Goal: Task Accomplishment & Management: Complete application form

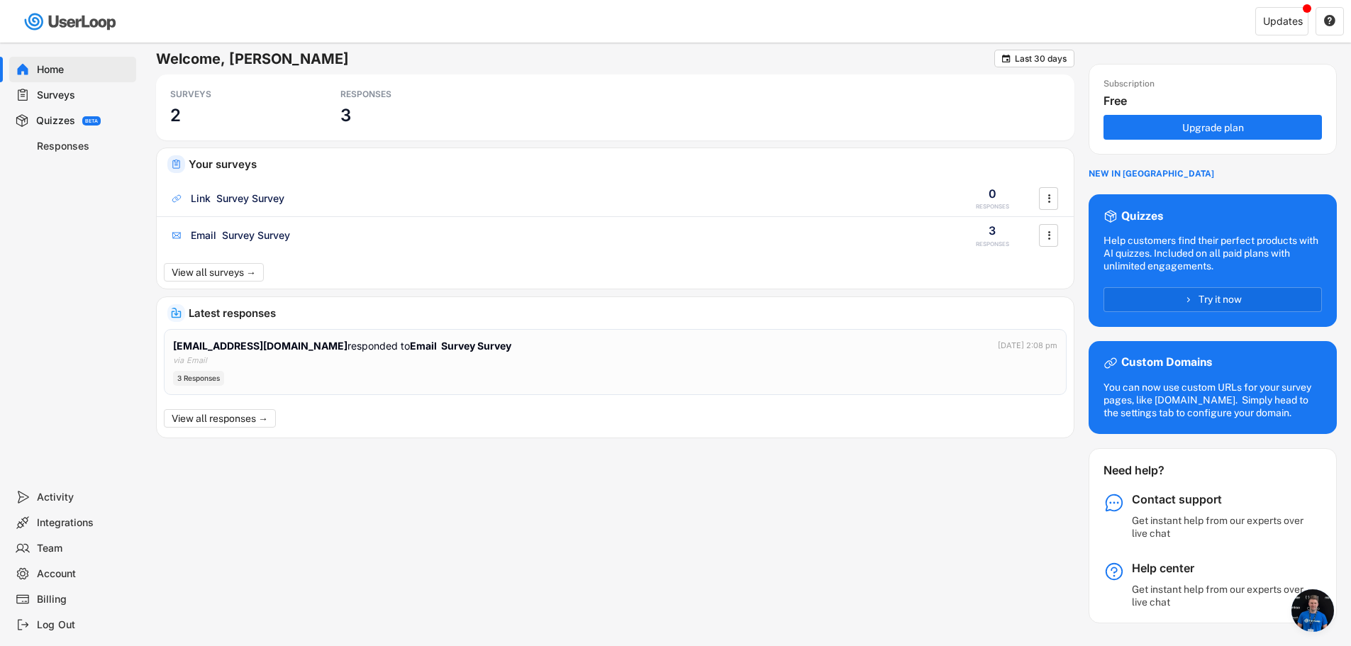
scroll to position [274, 0]
click at [859, 445] on div "Welcome, [PERSON_NAME]  Last 30 days SURVEYS 2 RESPONSES 3 Your surveys Link S…" at bounding box center [746, 337] width 1181 height 574
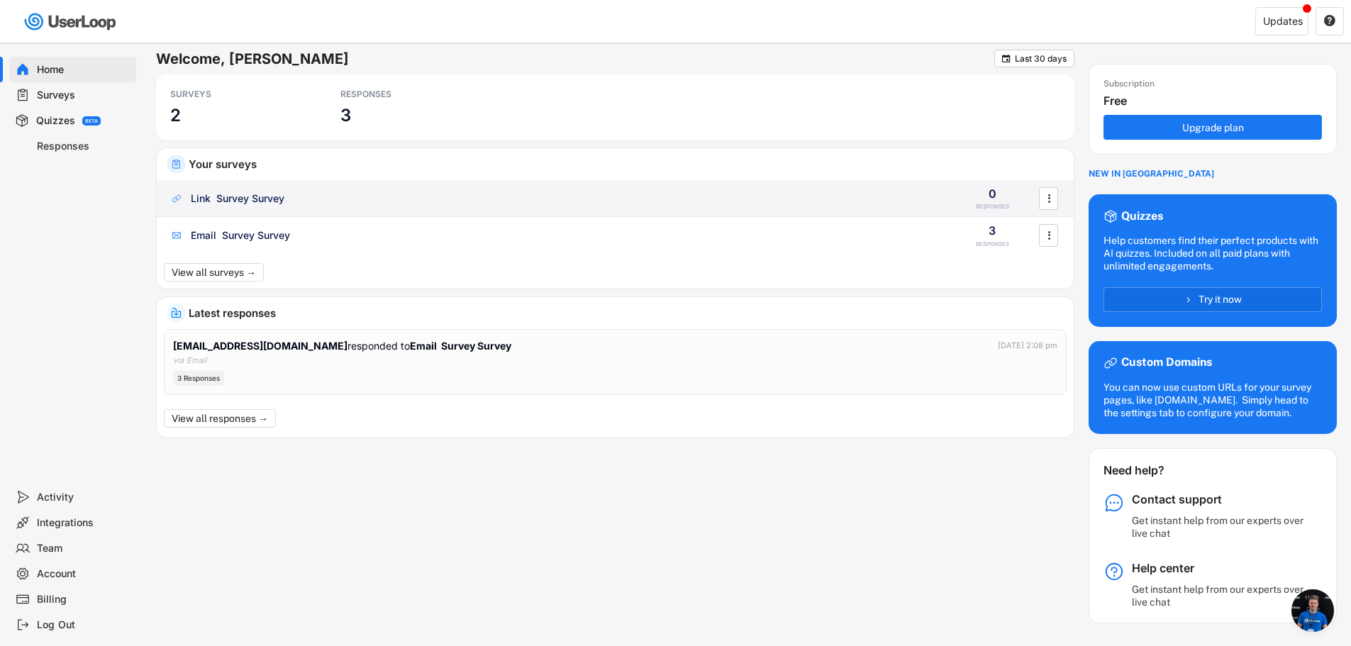
click at [263, 199] on div "Link Survey Survey" at bounding box center [238, 198] width 94 height 14
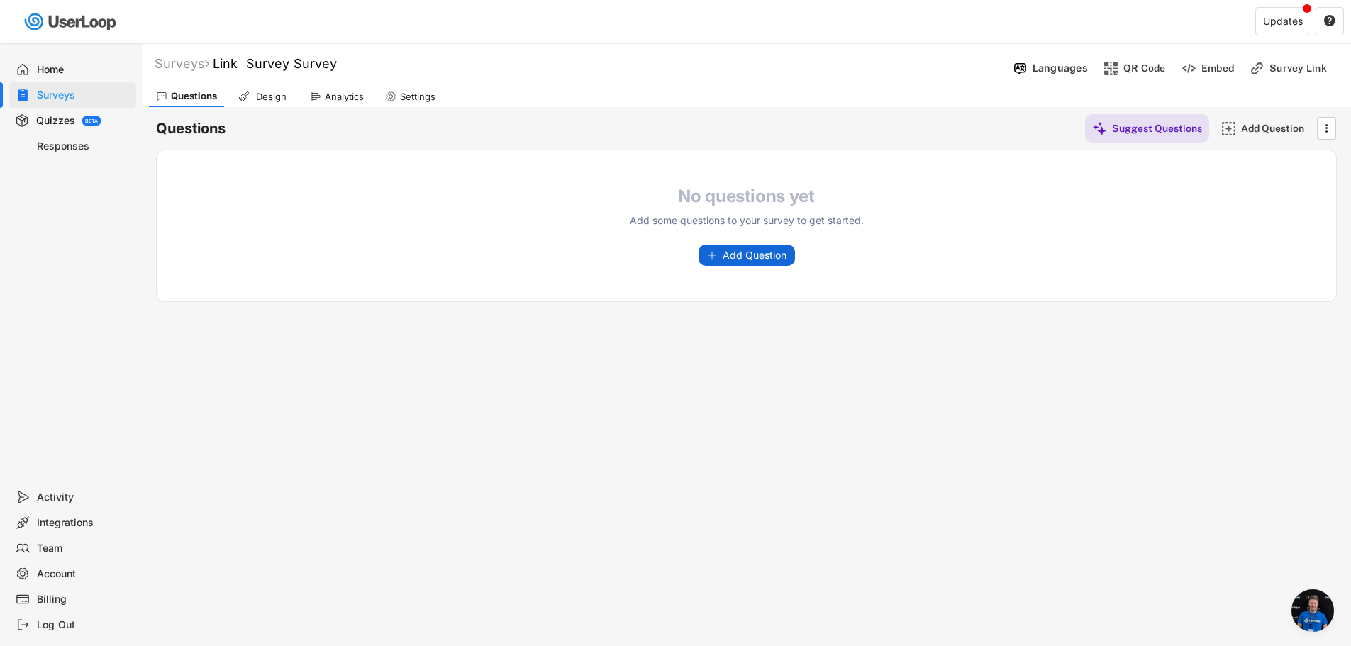
click at [756, 251] on span "Add Question" at bounding box center [755, 255] width 64 height 10
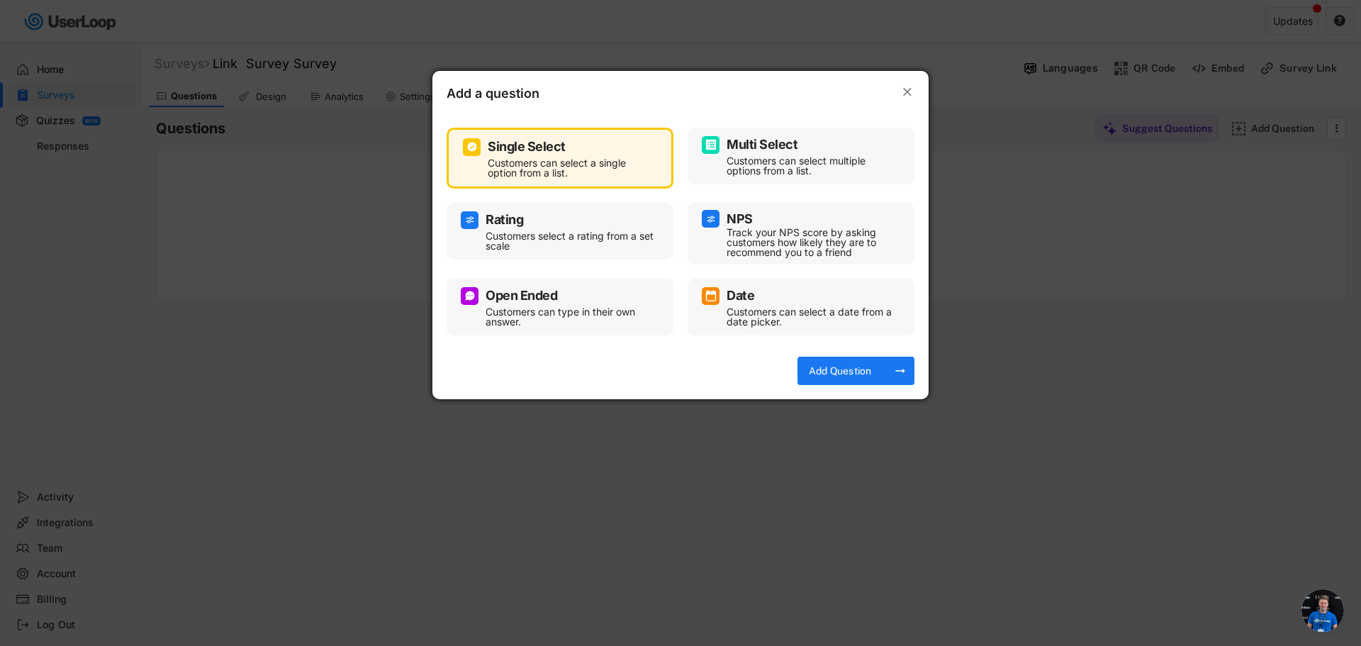
click at [747, 157] on div "Customers can select multiple options from a list." at bounding box center [812, 166] width 170 height 20
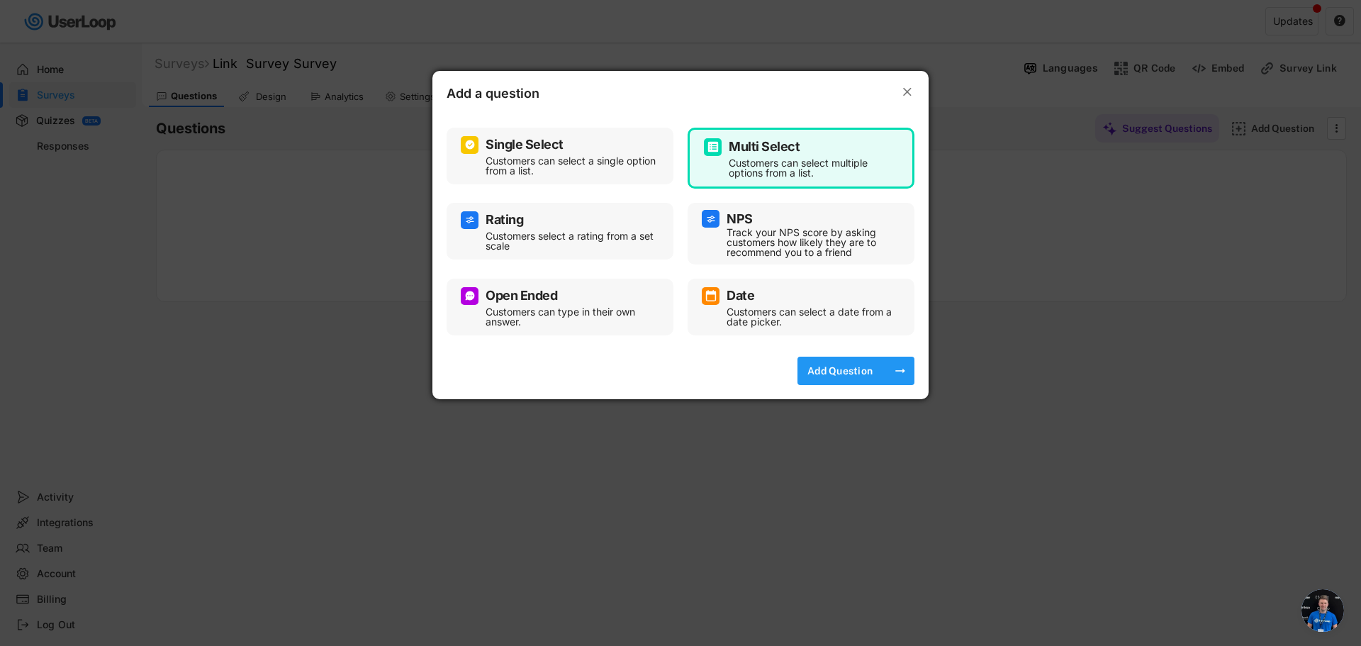
click at [835, 374] on div "Add Question" at bounding box center [840, 370] width 71 height 13
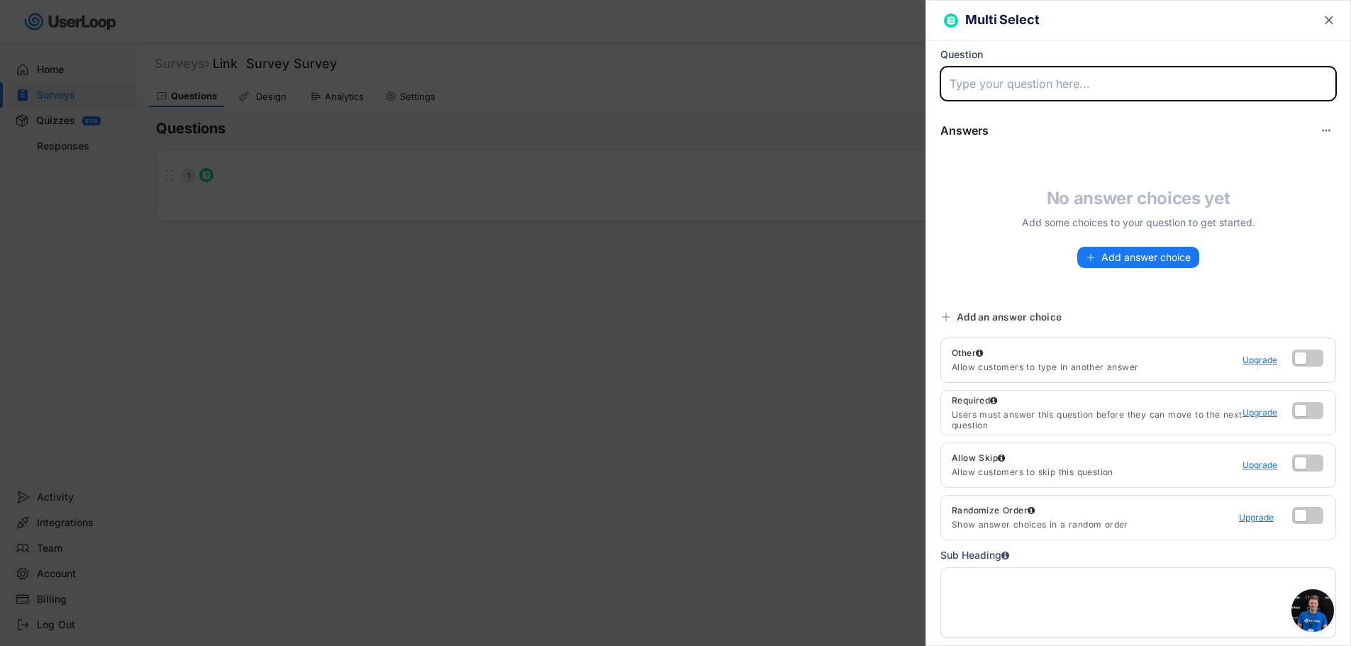
click at [1017, 87] on input "input" at bounding box center [1138, 84] width 396 height 34
click at [1078, 82] on input "input" at bounding box center [1138, 84] width 396 height 34
click at [1098, 86] on input "input" at bounding box center [1138, 84] width 396 height 34
paste input "Apple Foldable Accessories Survey"
drag, startPoint x: 1152, startPoint y: 82, endPoint x: 1037, endPoint y: 77, distance: 115.0
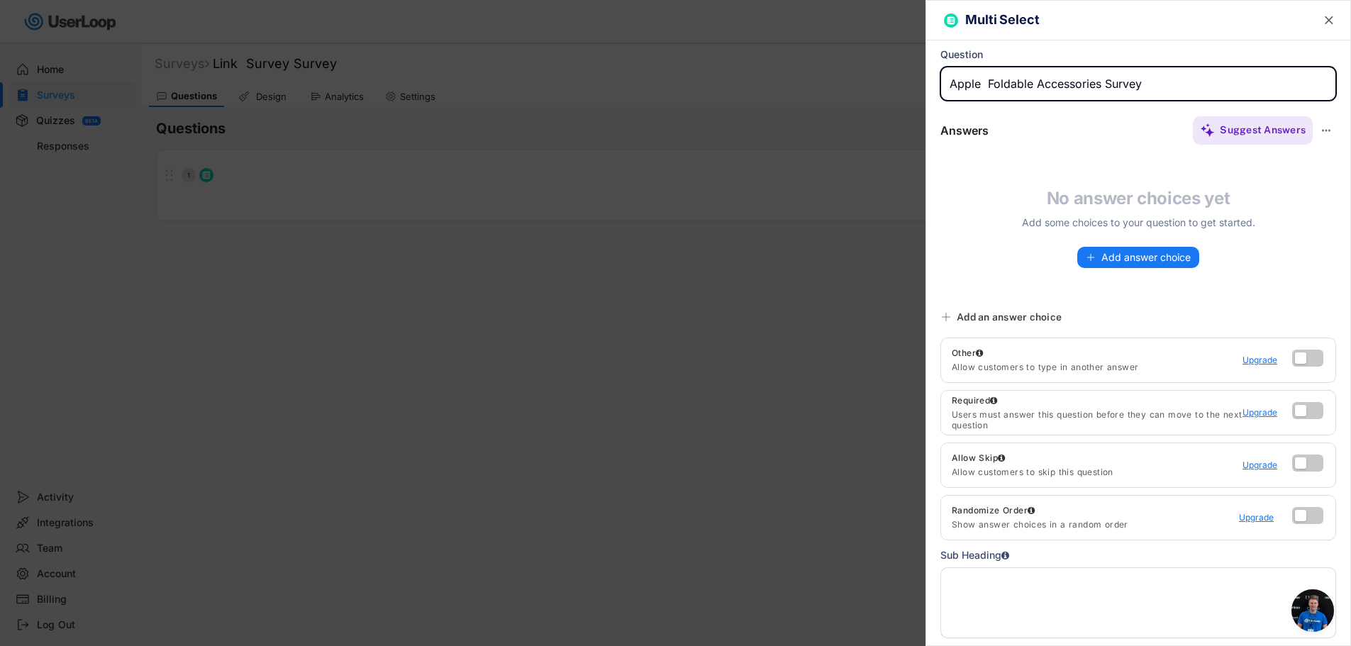
click at [1037, 77] on input "input" at bounding box center [1138, 84] width 396 height 34
type input "Apple Foldable Accessories Survey"
click at [1094, 258] on button "Add answer choice" at bounding box center [1138, 257] width 122 height 21
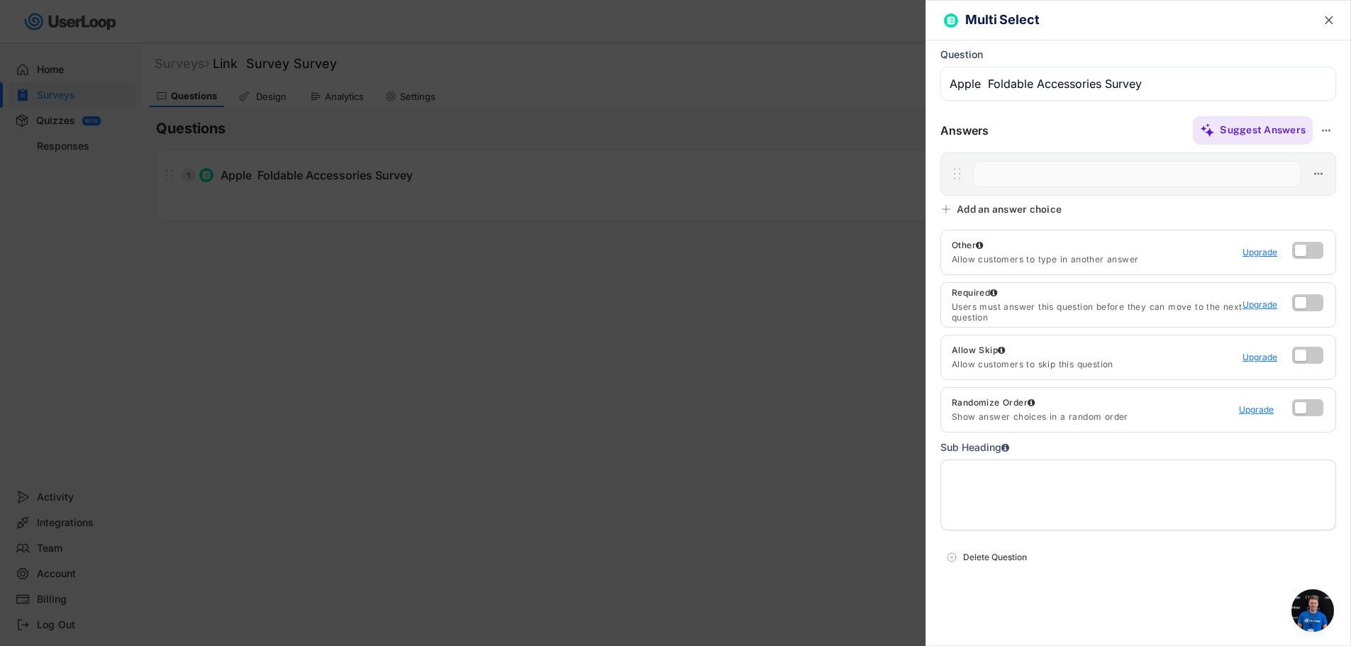
click at [1022, 173] on input "input" at bounding box center [1137, 174] width 328 height 26
paste input "Premium Protective Case"
type input "Premium Protective Case"
click at [948, 208] on icon at bounding box center [945, 209] width 11 height 11
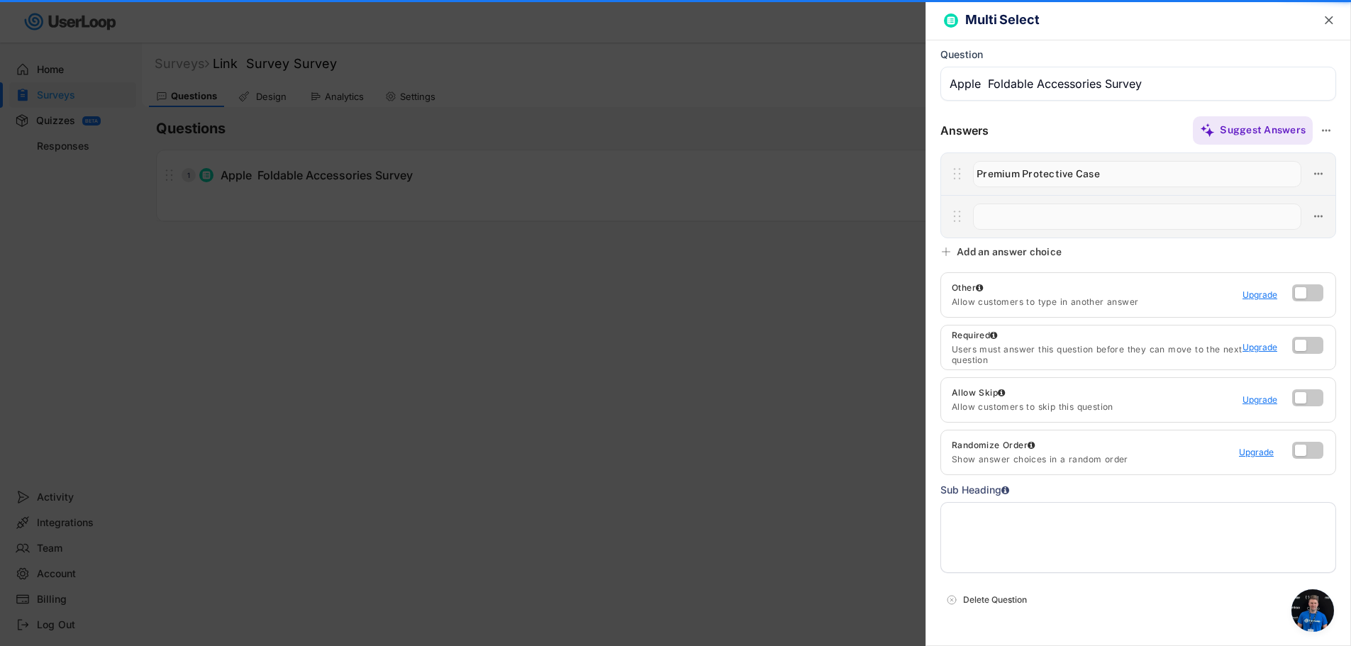
click at [1025, 225] on input "input" at bounding box center [1137, 217] width 328 height 26
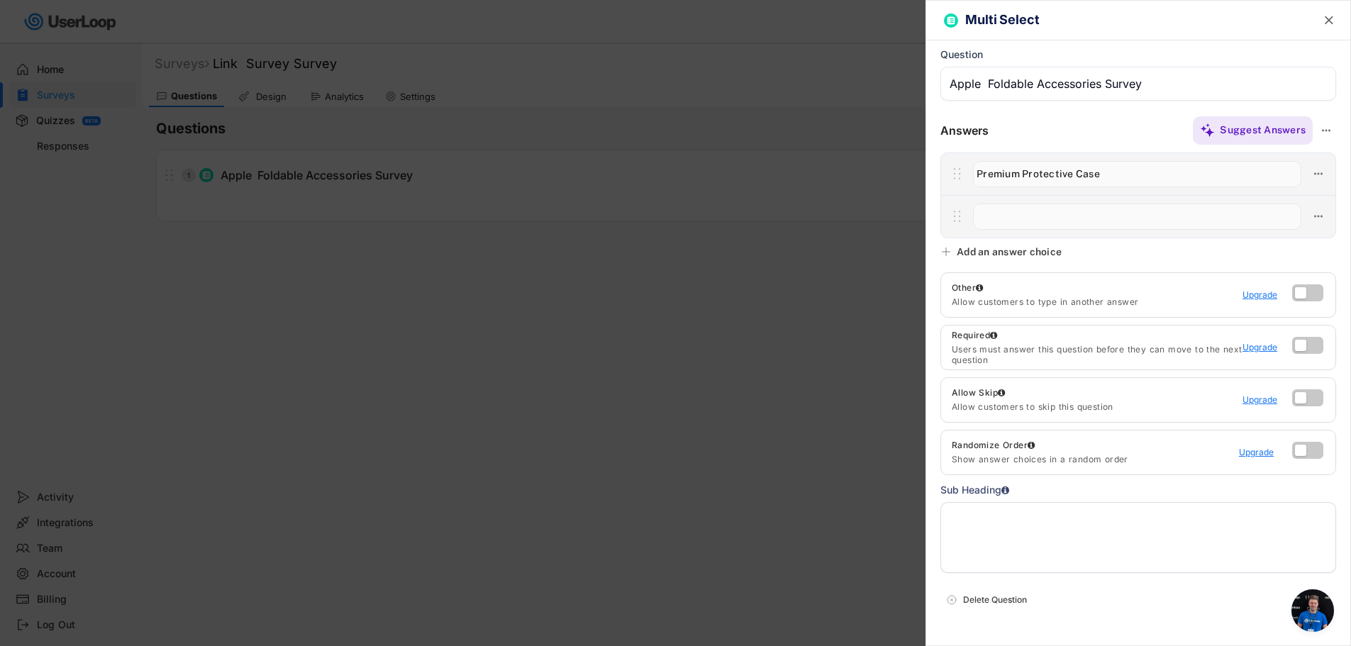
paste input "Extra Screen Protector"
type input "Extra Screen Protector"
click at [961, 256] on div "Add an answer choice" at bounding box center [1009, 251] width 105 height 13
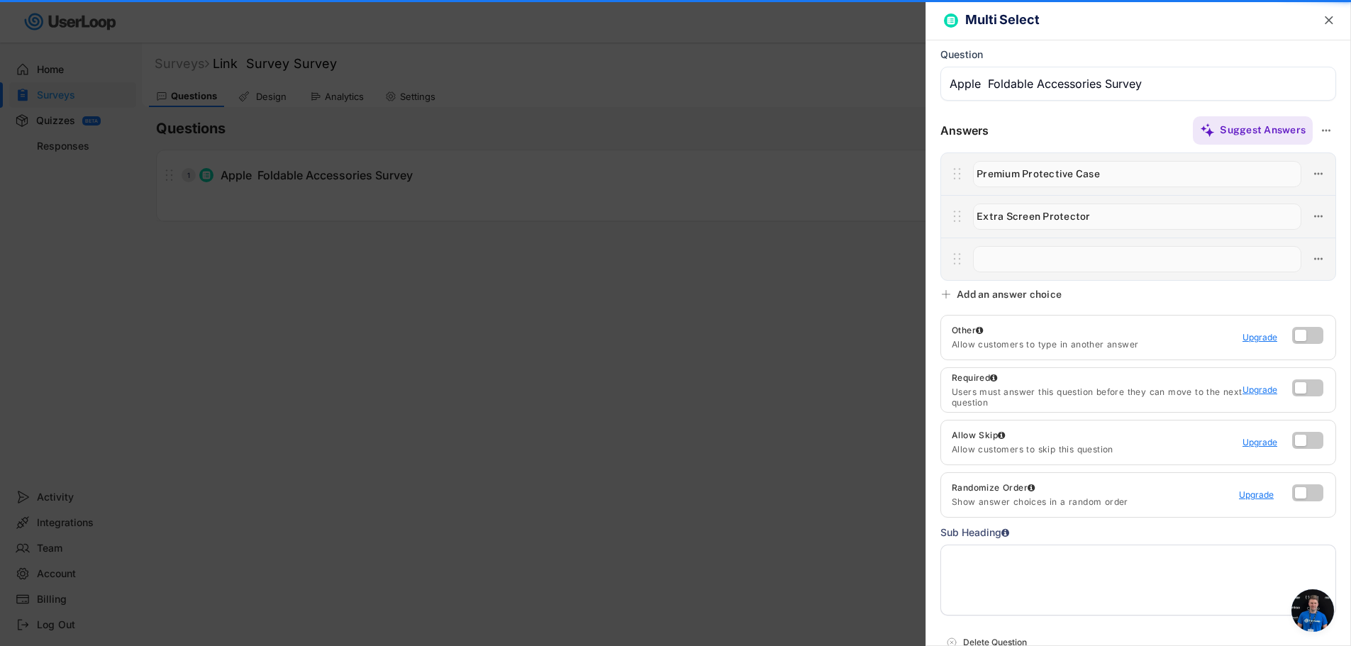
click at [1010, 264] on input "input" at bounding box center [1137, 259] width 328 height 26
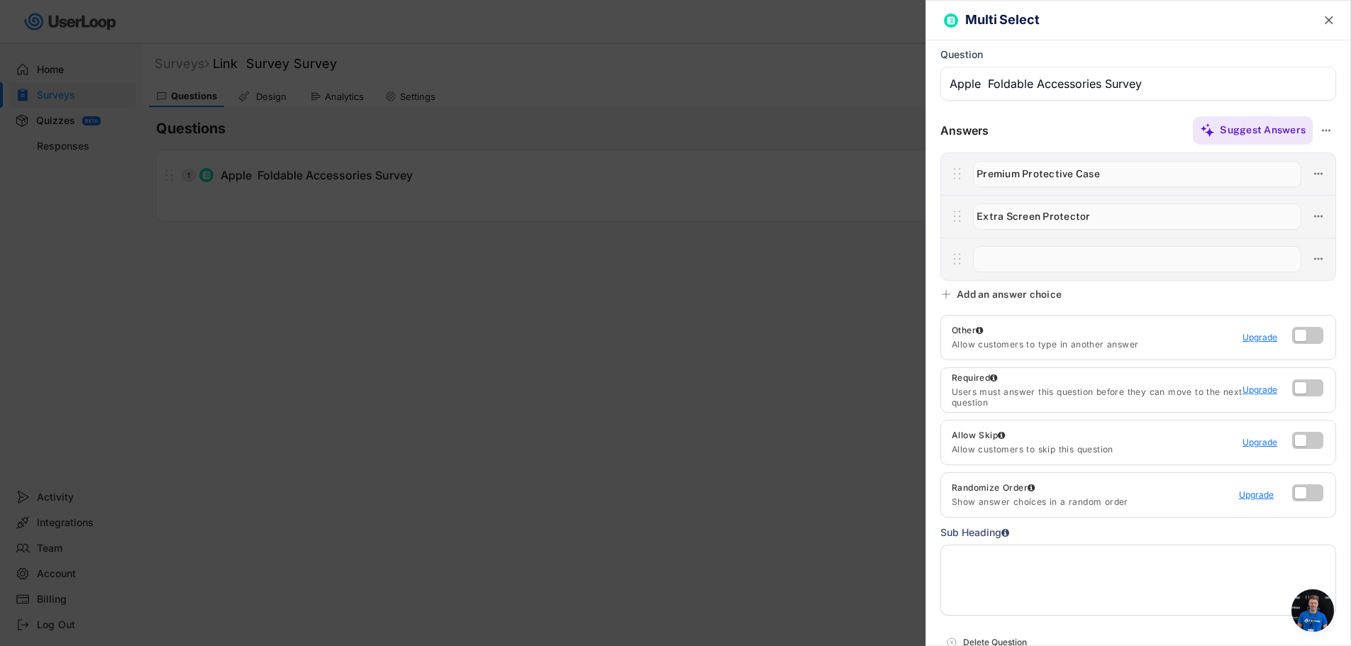
paste input "Extra Tempered Glass Protector"
type input "Extra Tempered Glass Protector"
click at [953, 294] on div "Add an answer choice" at bounding box center [1002, 294] width 125 height 13
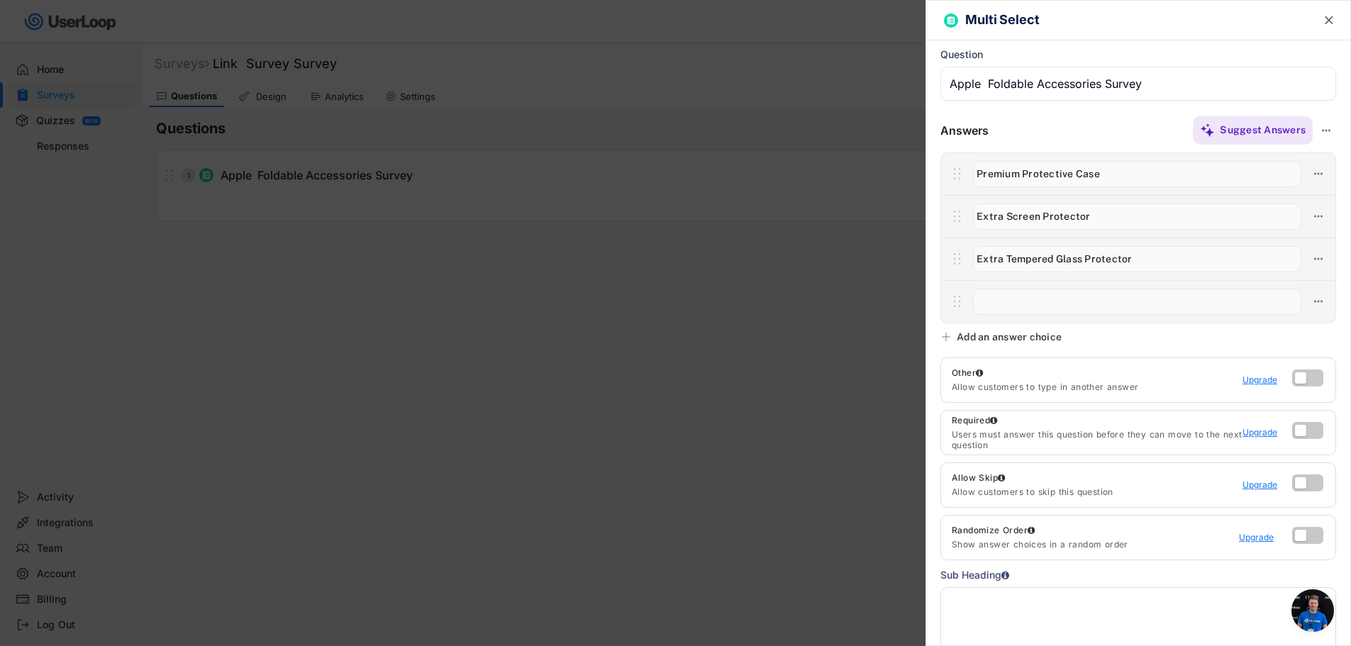
drag, startPoint x: 1022, startPoint y: 308, endPoint x: 991, endPoint y: 313, distance: 30.9
click at [1022, 308] on input "input" at bounding box center [1137, 302] width 328 height 26
paste input "Deluxe Packaging"
type input "Deluxe Packaging"
click at [952, 335] on div "Add an answer choice" at bounding box center [1002, 336] width 125 height 13
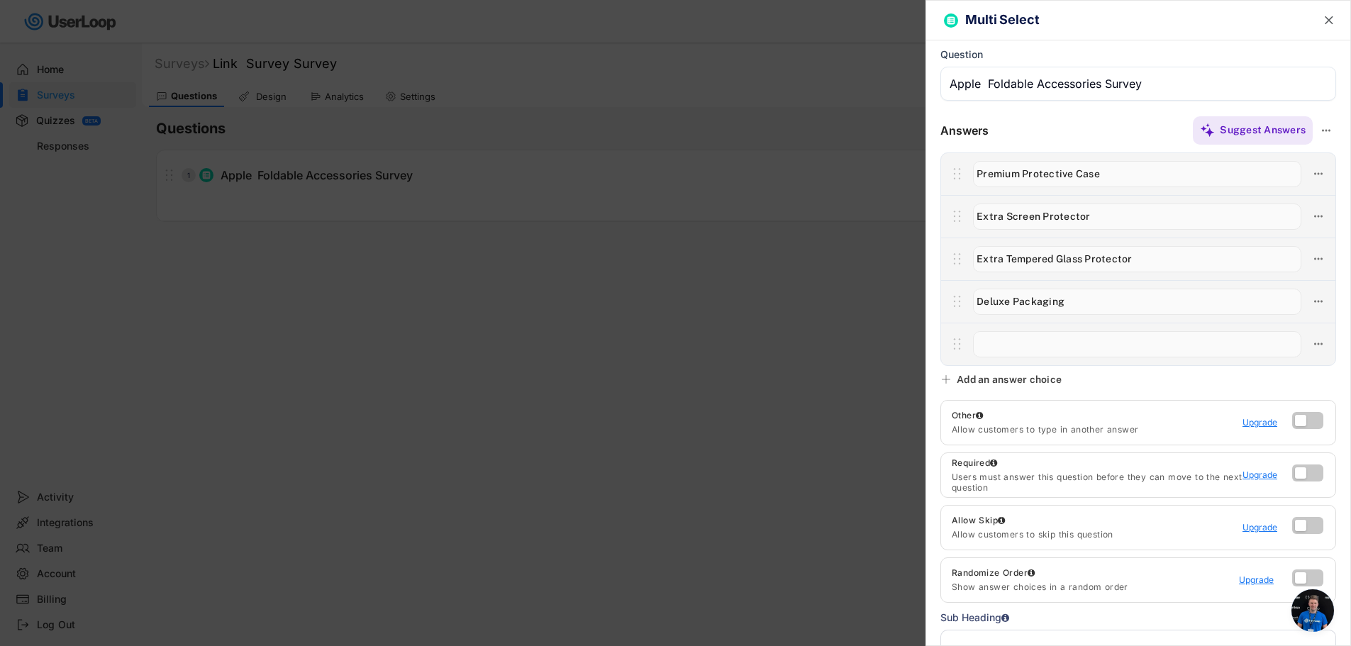
click at [1013, 345] on input "input" at bounding box center [1137, 344] width 328 height 26
paste input "Luxury Storage Pouch"
type input "Luxury Storage Pouch"
click at [958, 375] on div "Add an answer choice" at bounding box center [1009, 379] width 105 height 13
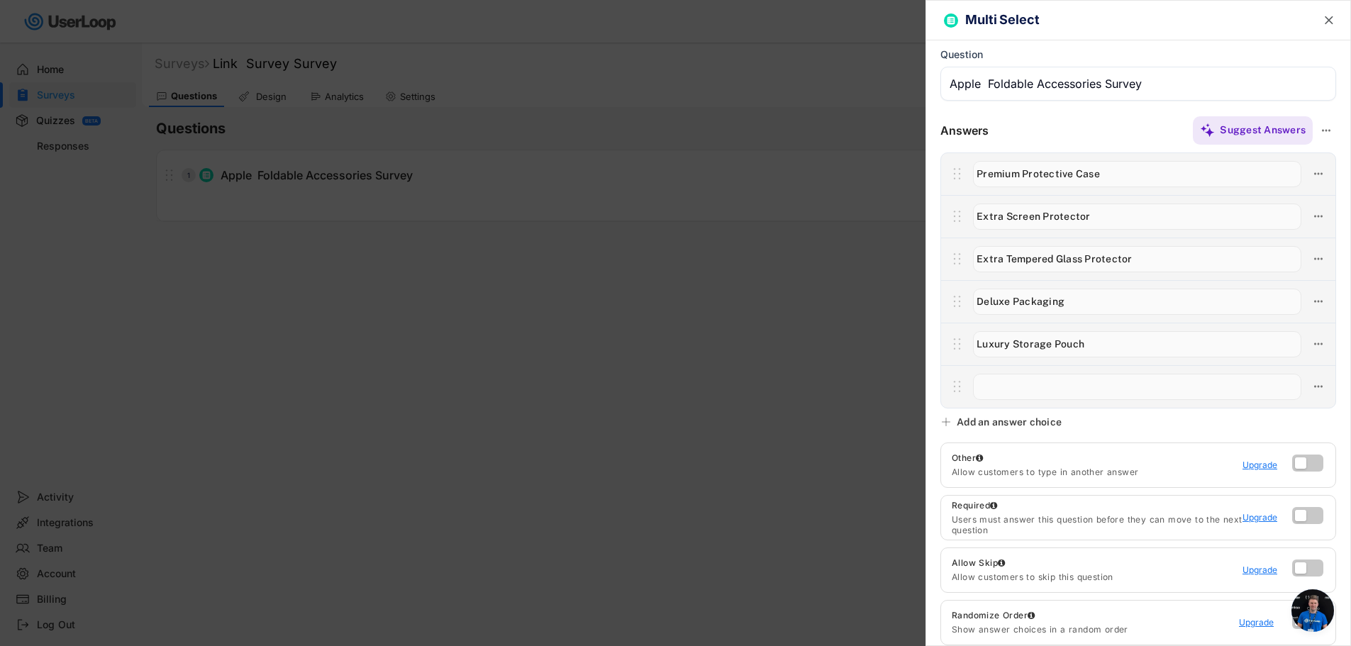
drag, startPoint x: 997, startPoint y: 381, endPoint x: 997, endPoint y: 390, distance: 9.2
click at [997, 381] on input "input" at bounding box center [1137, 387] width 328 height 26
paste input "Microfiber towel + Cleaning kit"
type input "Microfiber towel + Cleaning kit"
click at [954, 420] on div "Add an answer choice" at bounding box center [1002, 422] width 125 height 13
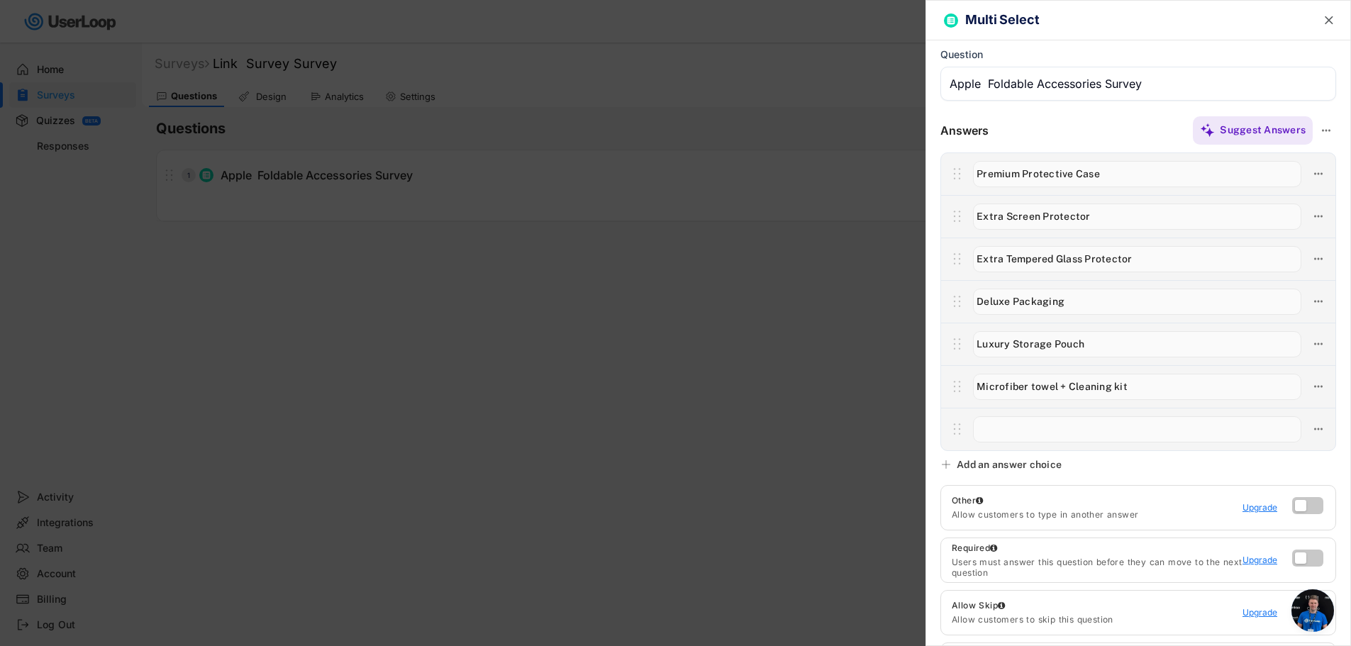
click at [1081, 436] on input "input" at bounding box center [1137, 429] width 328 height 26
paste input "Other"
type input "Other"
click at [1302, 506] on label at bounding box center [1303, 502] width 31 height 17
click at [0, 0] on input "checkbox" at bounding box center [0, 0] width 0 height 0
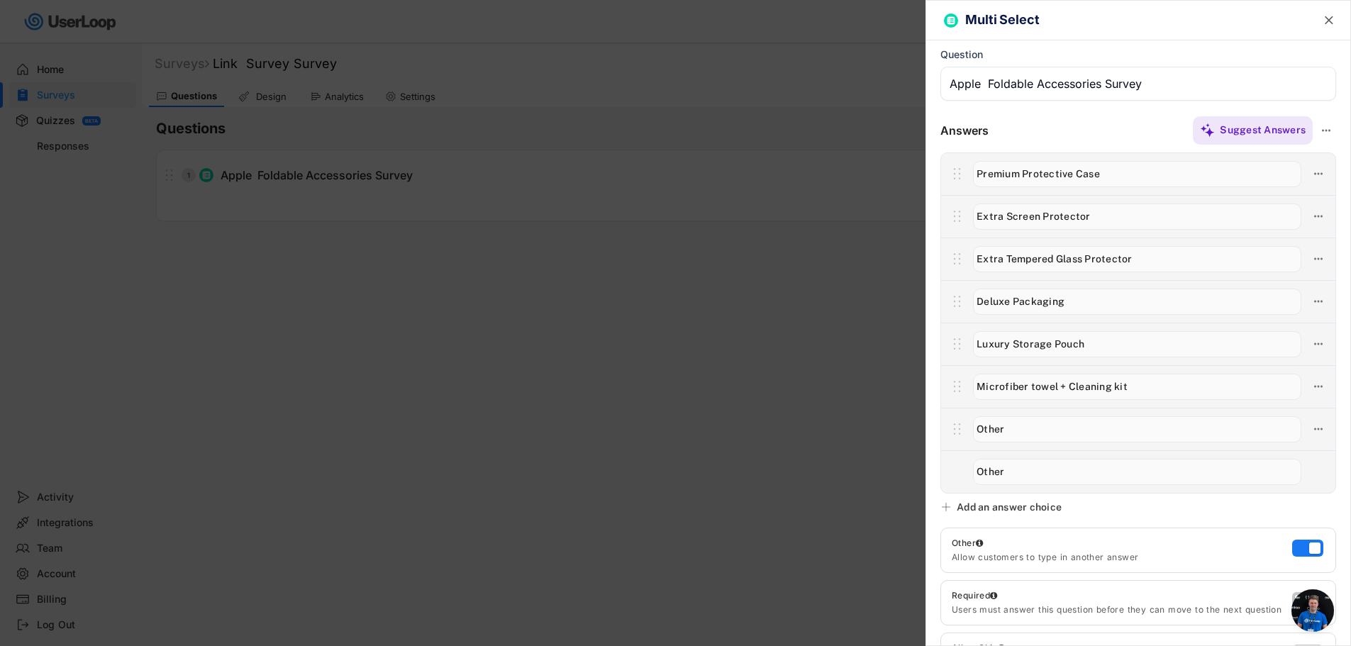
click at [1025, 90] on input "input" at bounding box center [1138, 84] width 396 height 34
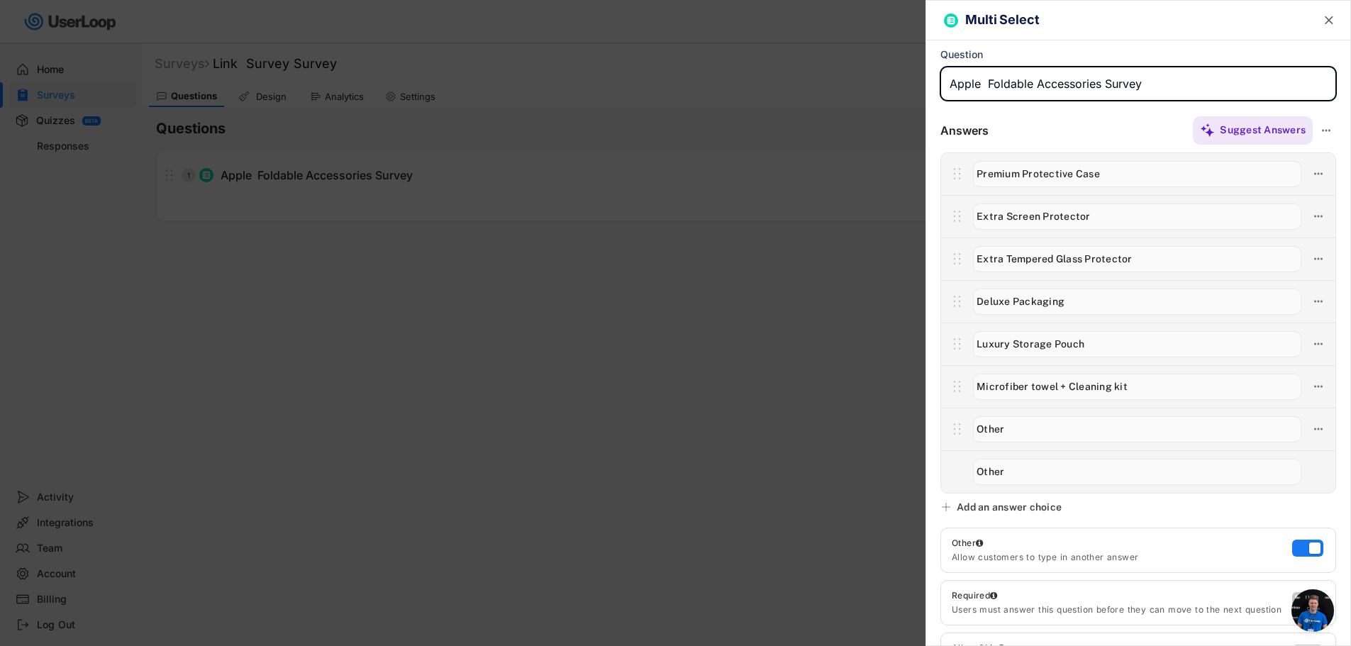
paste input "For all Z Fold case users! How would you like your phone protected?"
type input "For all Z Fold case users! How would you like your phone protected?"
click at [1062, 178] on input "input" at bounding box center [1137, 174] width 328 height 26
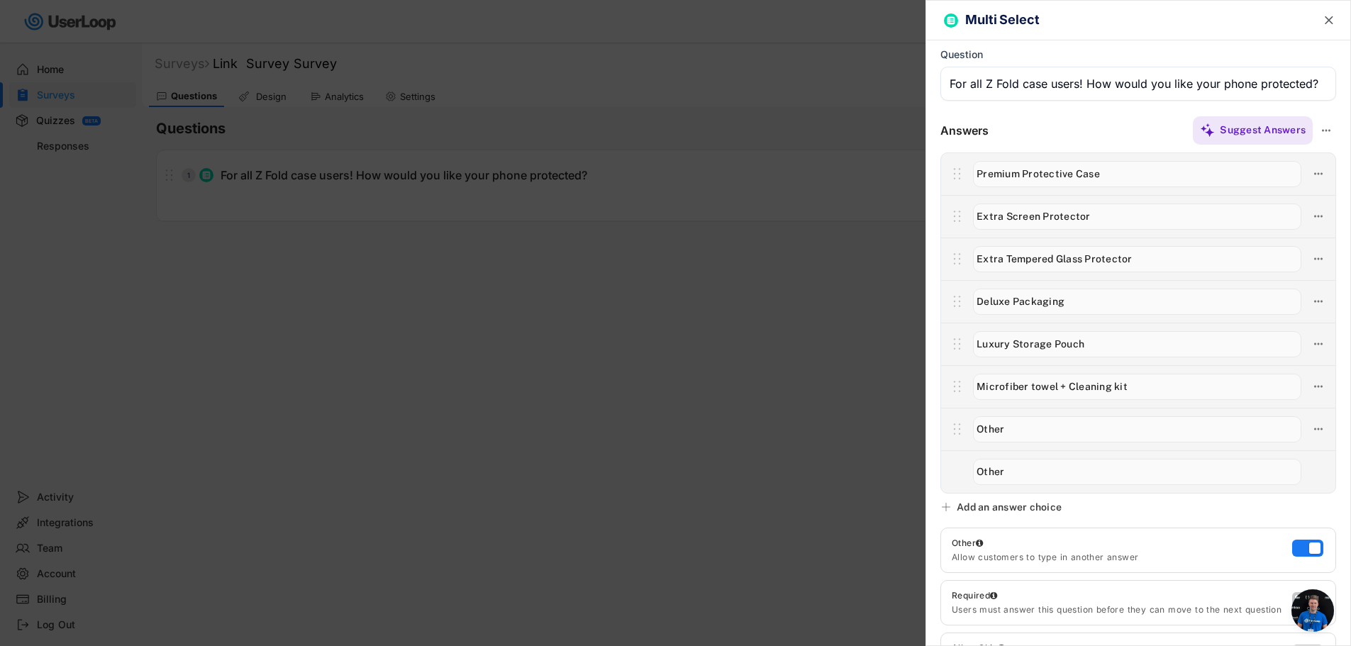
type input "E"
type input "F"
type input "S"
type input "Built-in Screen Protector"
drag, startPoint x: 1093, startPoint y: 208, endPoint x: 925, endPoint y: 213, distance: 168.8
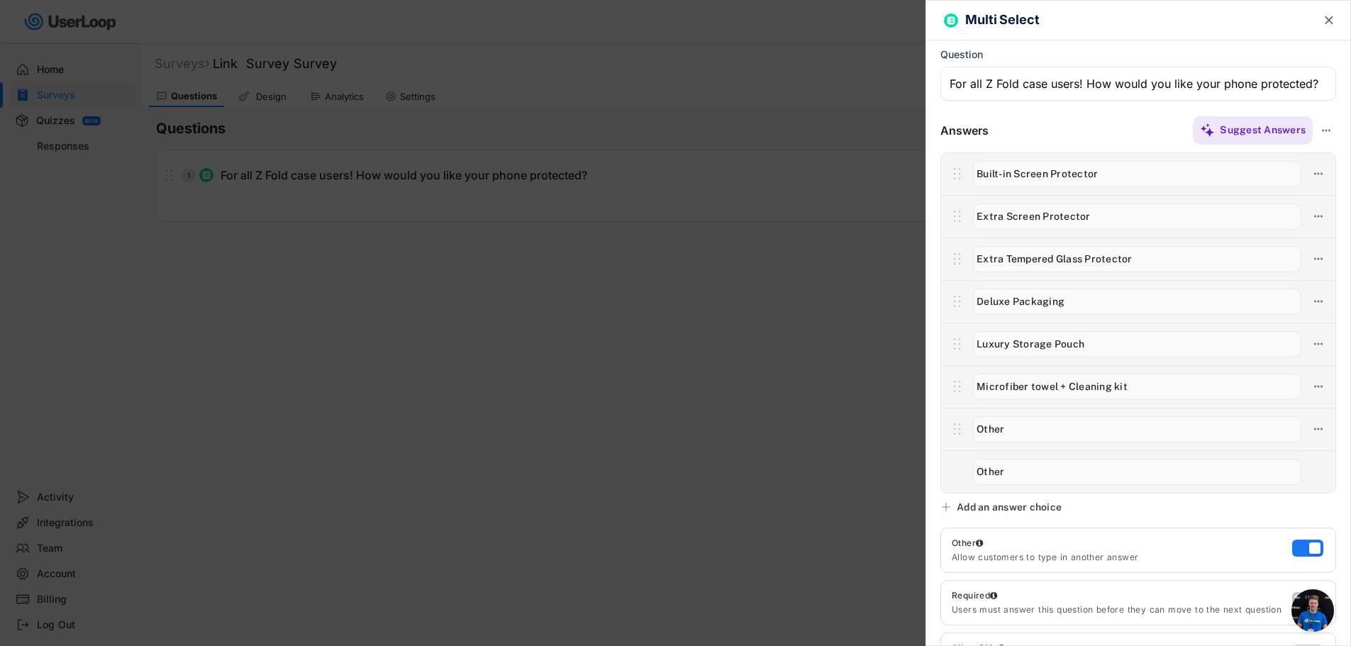
click at [925, 213] on body "Welcome, Todd  Last 30 days SURVEYS 2 RESPONSES 3 Your surveys Link Survey Sur…" at bounding box center [675, 323] width 1351 height 646
type input "Separate Screen Protector cover"
click at [1107, 179] on input "input" at bounding box center [1137, 174] width 328 height 26
type input "Built-in Screen Protector cover"
click at [979, 221] on input "input" at bounding box center [1137, 217] width 328 height 26
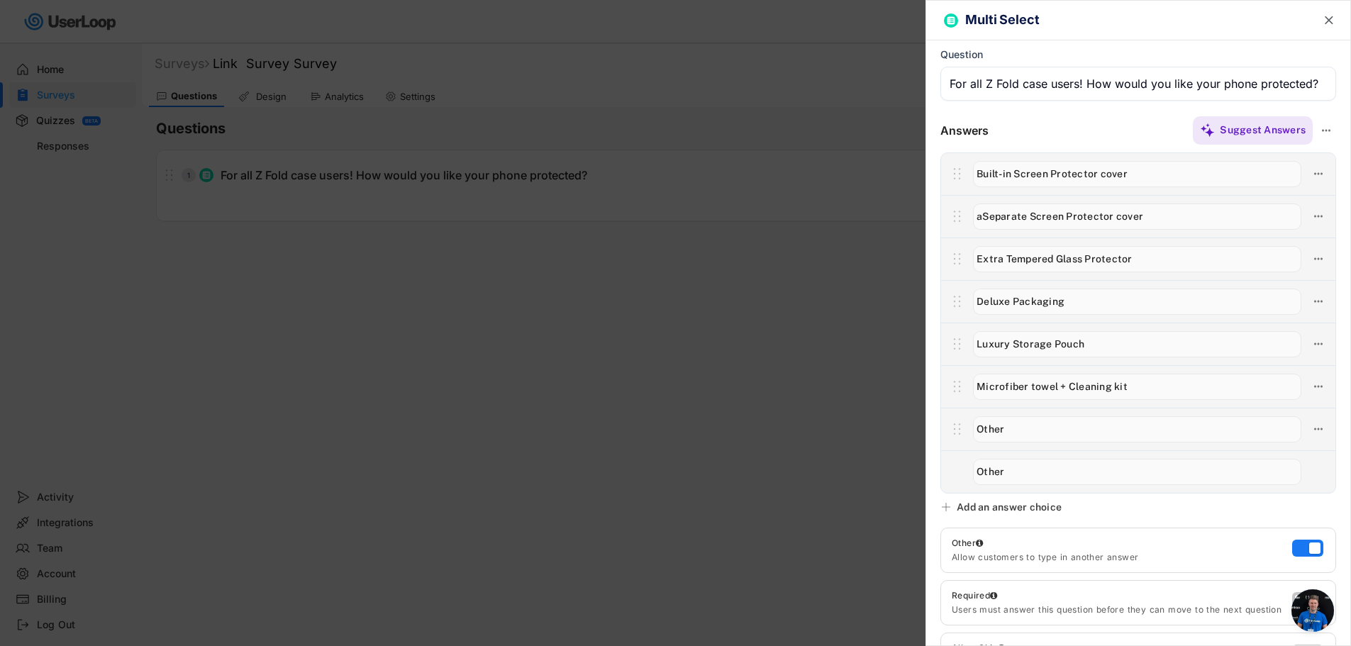
click at [974, 220] on input "input" at bounding box center [1137, 217] width 328 height 26
click at [1061, 215] on input "input" at bounding box center [1137, 217] width 328 height 26
click at [988, 215] on input "input" at bounding box center [1137, 217] width 328 height 26
click at [1058, 213] on input "input" at bounding box center [1137, 217] width 328 height 26
drag, startPoint x: 1162, startPoint y: 214, endPoint x: 1143, endPoint y: 218, distance: 19.6
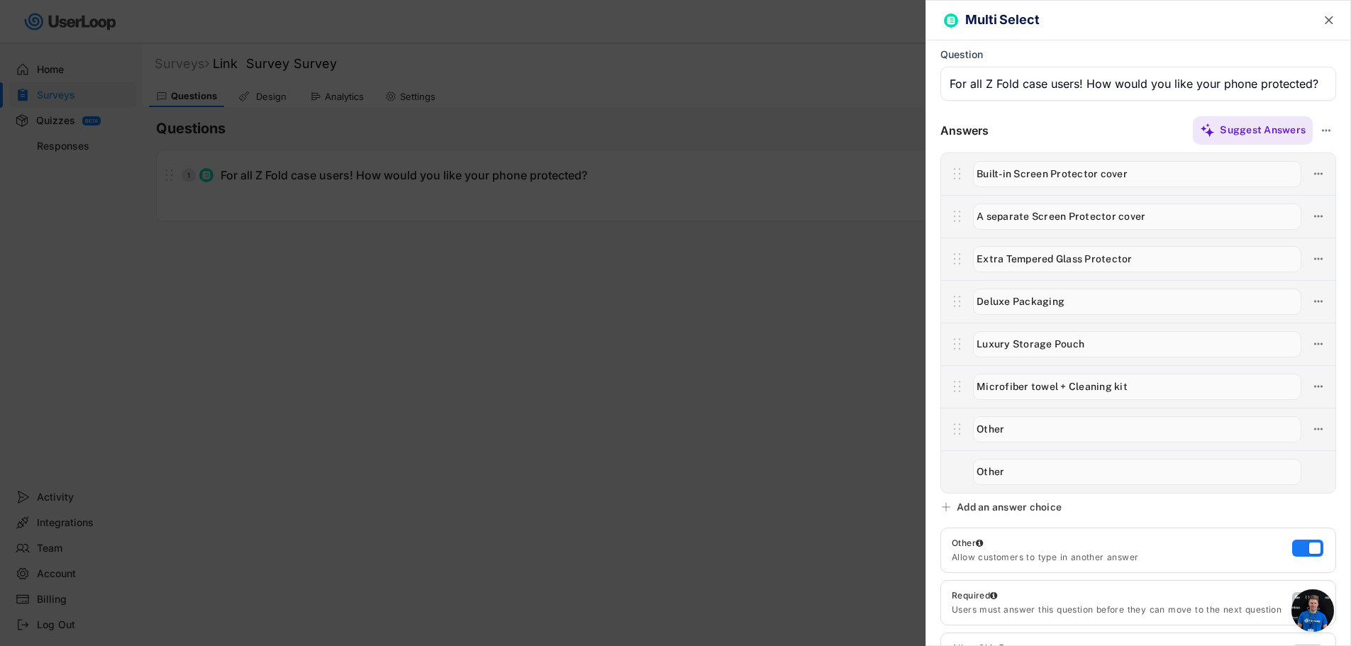
click at [1143, 218] on input "input" at bounding box center [1137, 217] width 328 height 26
type input "A separate Screen Protector cover"
drag, startPoint x: 1157, startPoint y: 260, endPoint x: 961, endPoint y: 268, distance: 196.6
click at [961, 268] on div at bounding box center [1138, 259] width 394 height 43
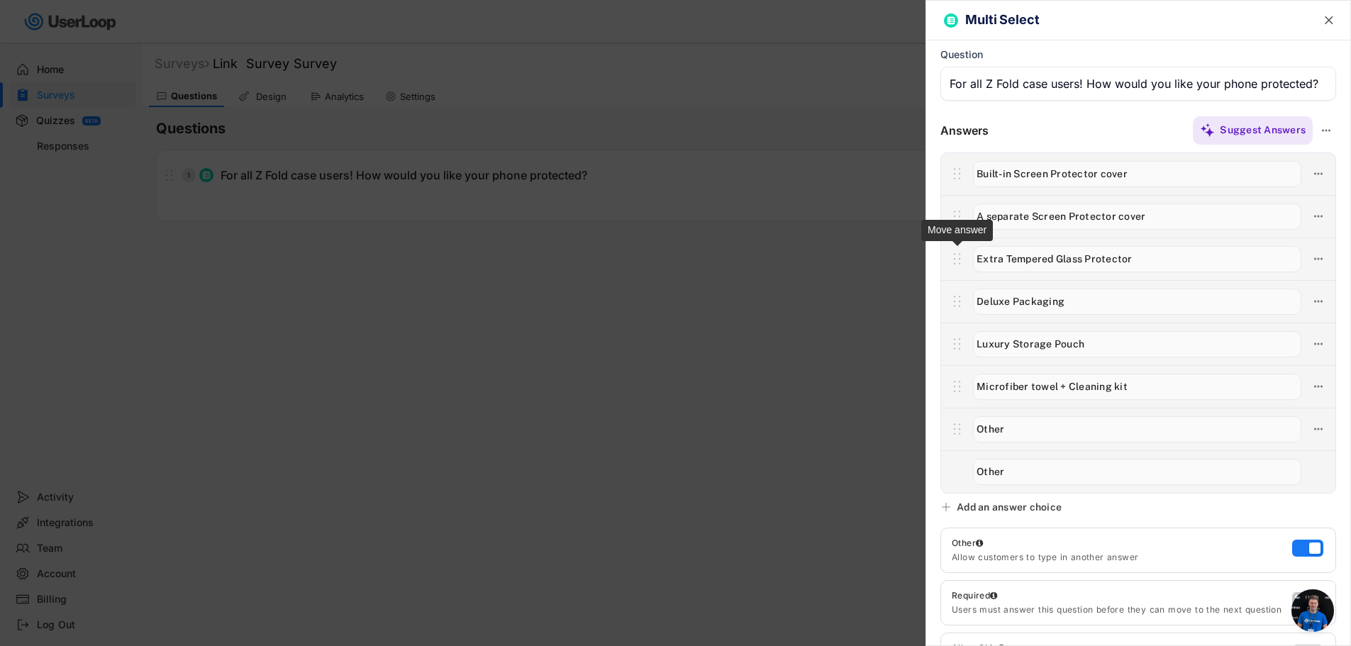
type input "E"
type input "No Screen Protector cover"
click at [1017, 301] on input "input" at bounding box center [1137, 302] width 328 height 26
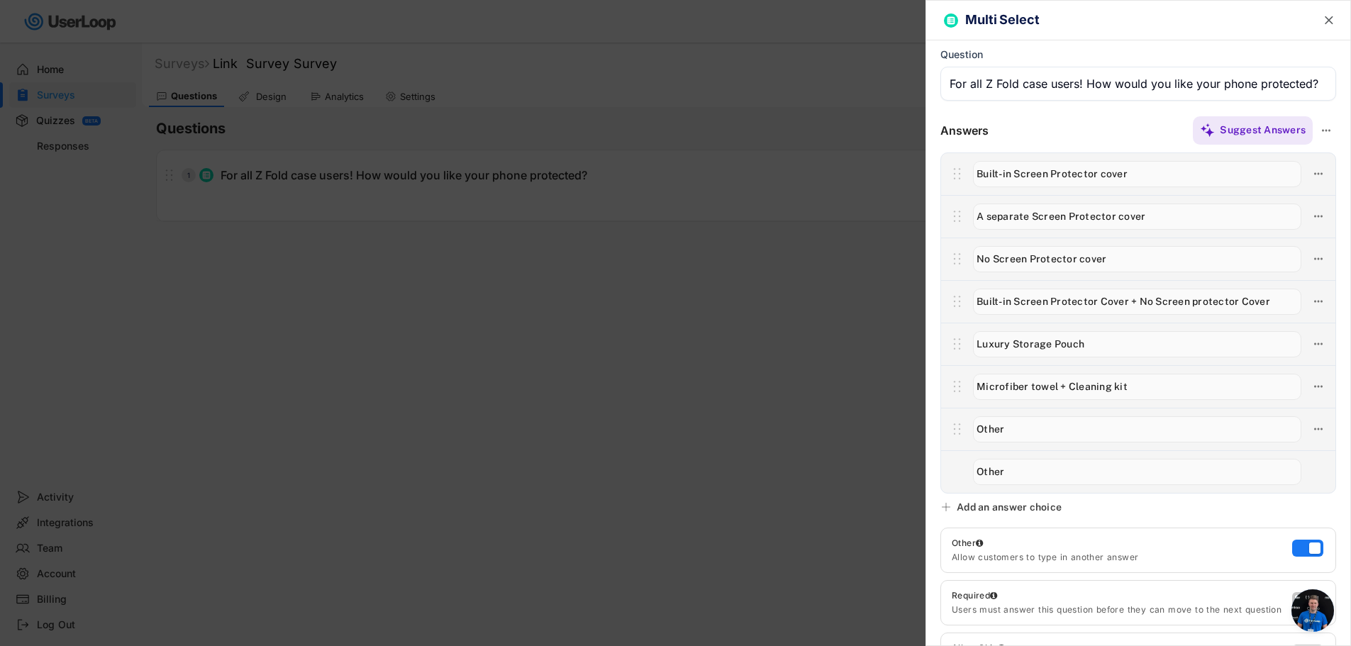
click at [1239, 299] on input "input" at bounding box center [1137, 302] width 328 height 26
click at [1240, 299] on input "input" at bounding box center [1137, 302] width 328 height 26
click at [1100, 301] on input "input" at bounding box center [1137, 302] width 328 height 26
type input "Built-in Screen Protector cover + No Screen protector cover"
click at [1096, 336] on input "input" at bounding box center [1137, 344] width 328 height 26
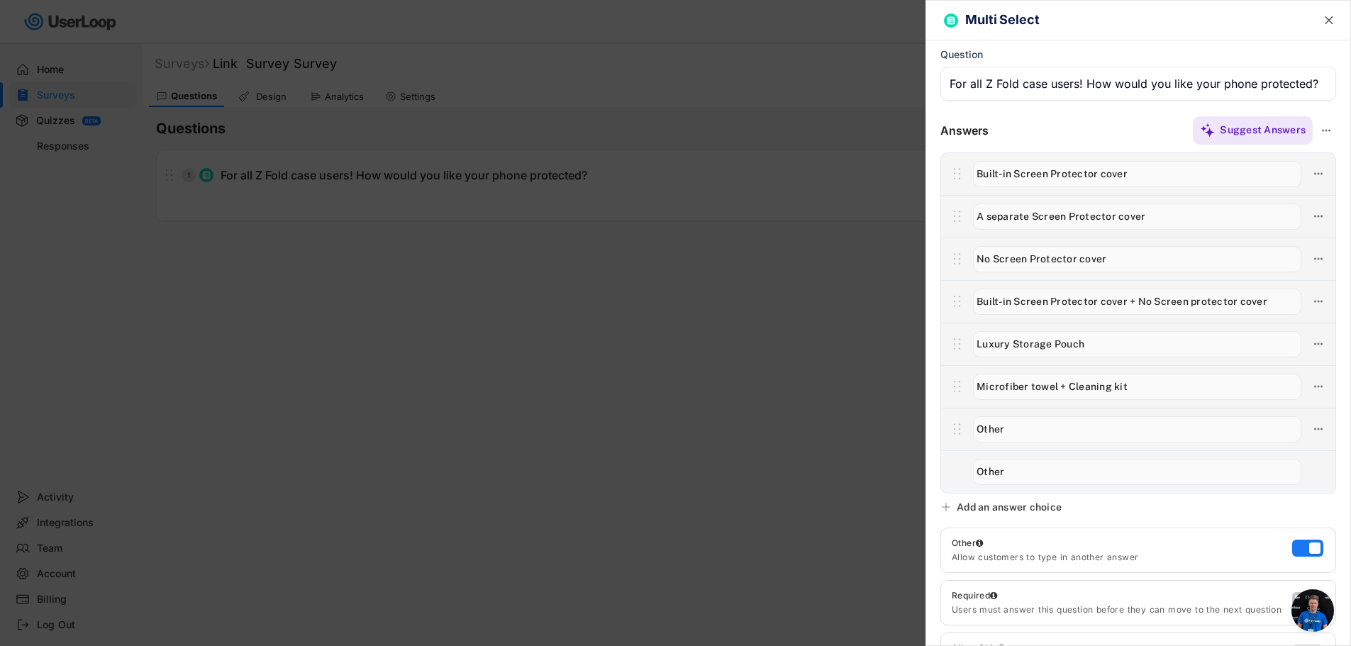
drag, startPoint x: 1096, startPoint y: 346, endPoint x: 927, endPoint y: 339, distance: 169.6
click at [927, 339] on div "Answers Suggest Answers No answer choices yet Add some choices to your question…" at bounding box center [1138, 304] width 424 height 379
drag, startPoint x: 1047, startPoint y: 381, endPoint x: 969, endPoint y: 381, distance: 78.0
click at [969, 381] on div at bounding box center [1137, 387] width 342 height 30
drag, startPoint x: 1039, startPoint y: 410, endPoint x: 1018, endPoint y: 425, distance: 25.4
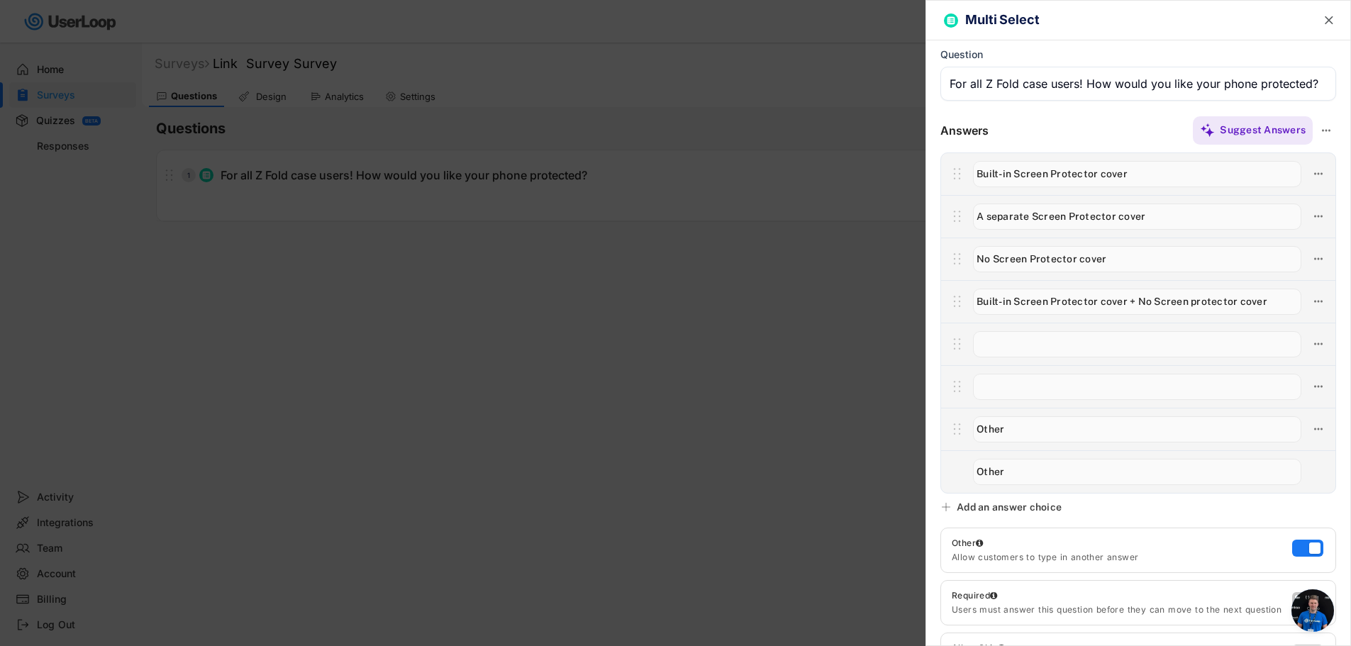
click at [1037, 413] on div at bounding box center [1138, 429] width 394 height 43
click at [1018, 425] on input "input" at bounding box center [1137, 429] width 328 height 26
click at [1316, 341] on button at bounding box center [1318, 344] width 20 height 20
click at [1286, 323] on div at bounding box center [1138, 344] width 394 height 43
click at [1308, 164] on button at bounding box center [1318, 174] width 20 height 20
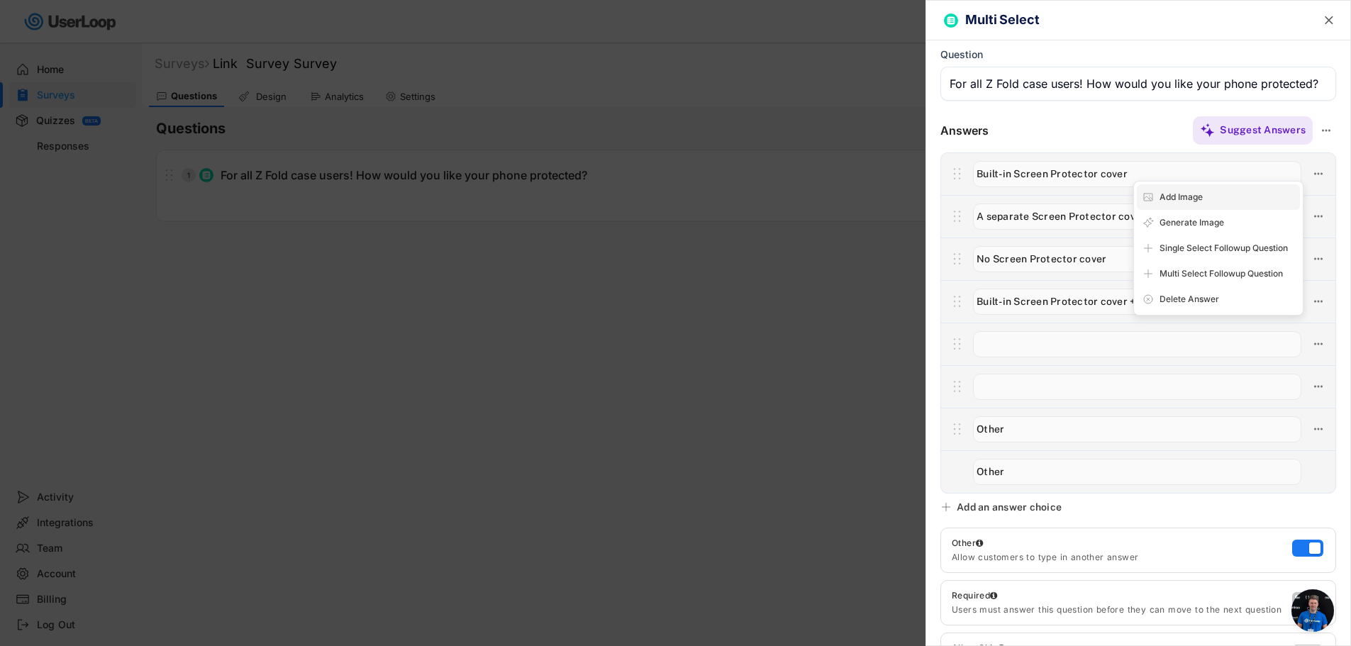
click at [1285, 194] on div "Add Image" at bounding box center [1226, 197] width 135 height 13
click at [1226, 236] on input "file" at bounding box center [1217, 235] width 147 height 69
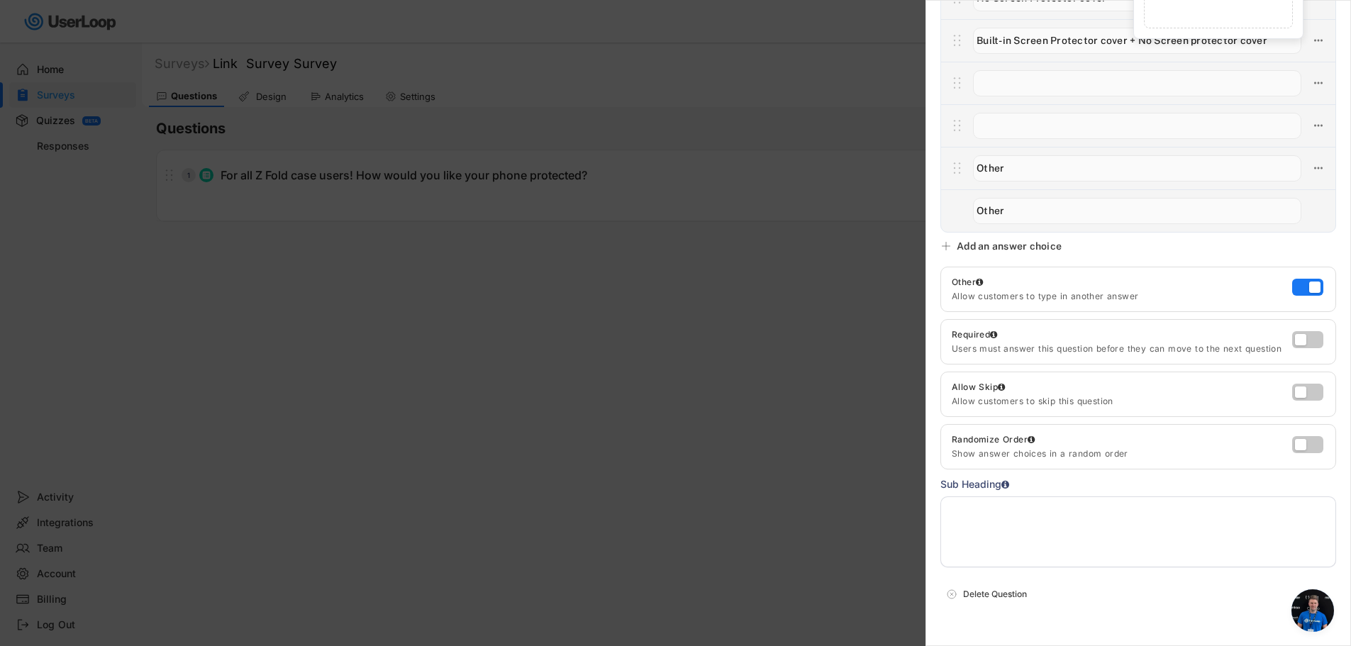
scroll to position [292, 0]
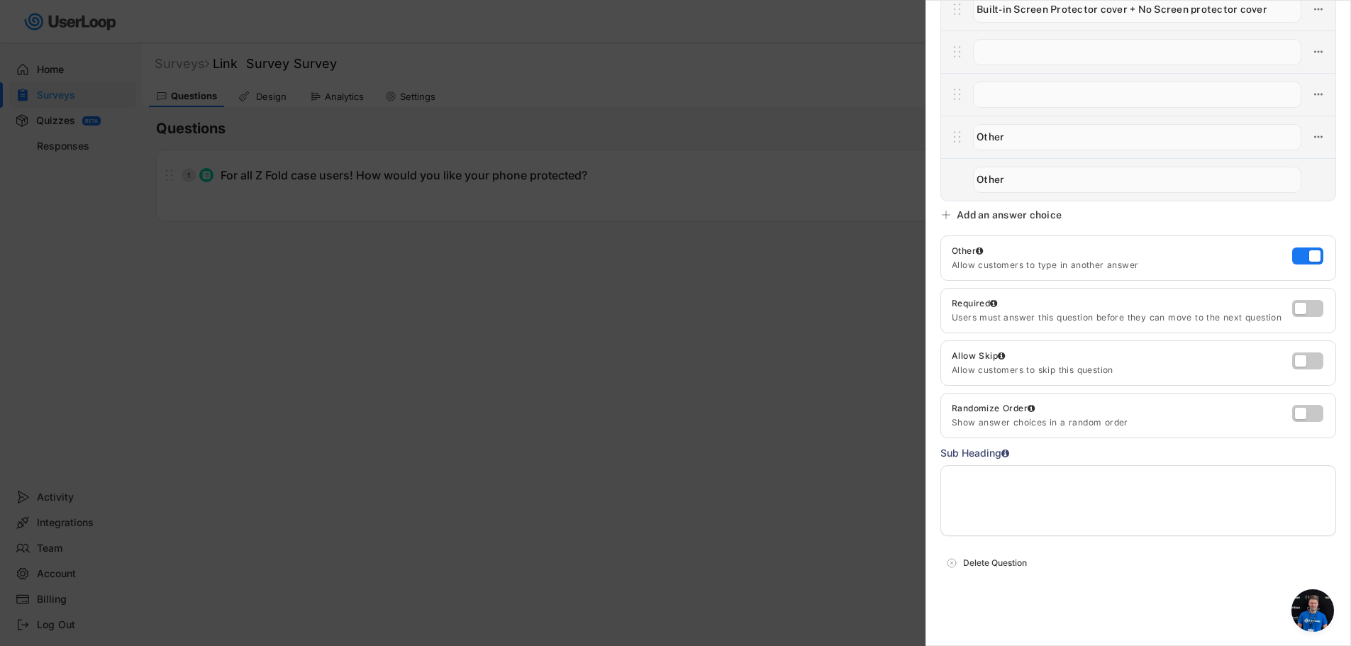
drag, startPoint x: 1068, startPoint y: 318, endPoint x: 1087, endPoint y: 318, distance: 19.1
click at [1087, 318] on div "Users must answer this question before they can move to the next question" at bounding box center [1122, 317] width 340 height 11
click at [1093, 371] on div "Allow customers to skip this question" at bounding box center [1122, 369] width 340 height 11
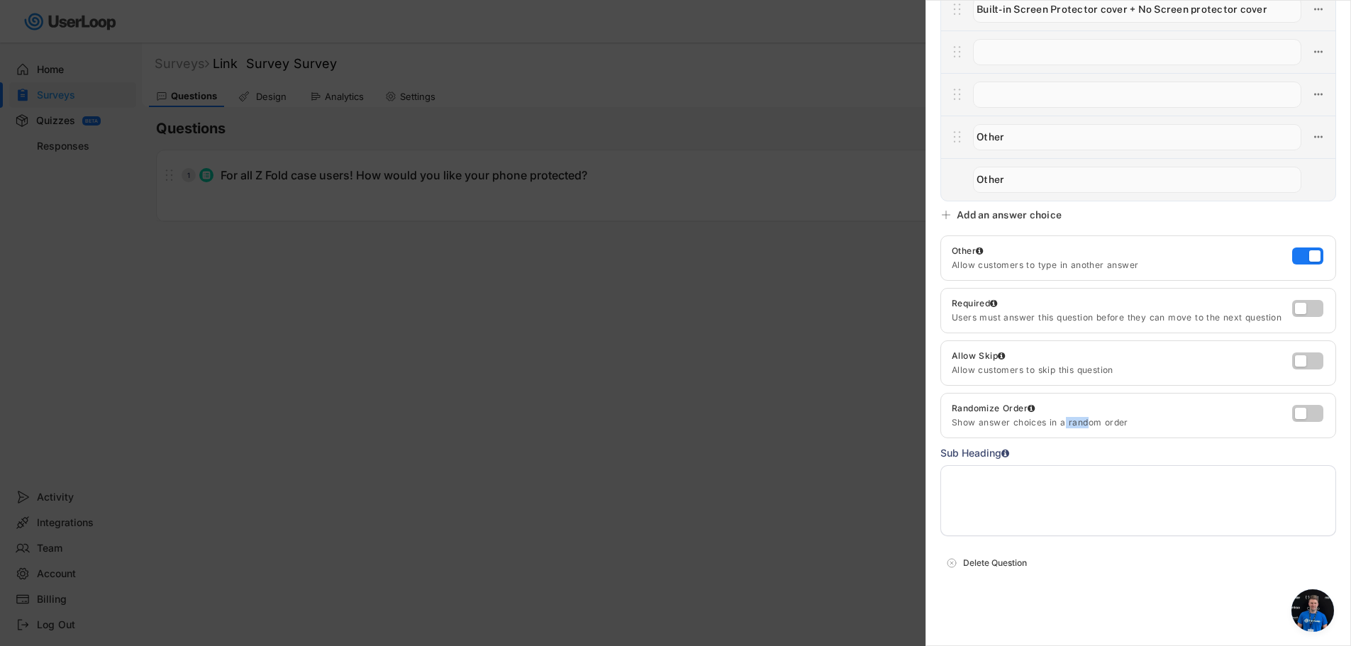
drag, startPoint x: 1078, startPoint y: 424, endPoint x: 1086, endPoint y: 424, distance: 7.8
click at [1086, 424] on div "Show answer choices in a random order" at bounding box center [1120, 422] width 337 height 11
click at [1292, 362] on label at bounding box center [1303, 357] width 31 height 17
click at [0, 0] on input "checkbox" at bounding box center [0, 0] width 0 height 0
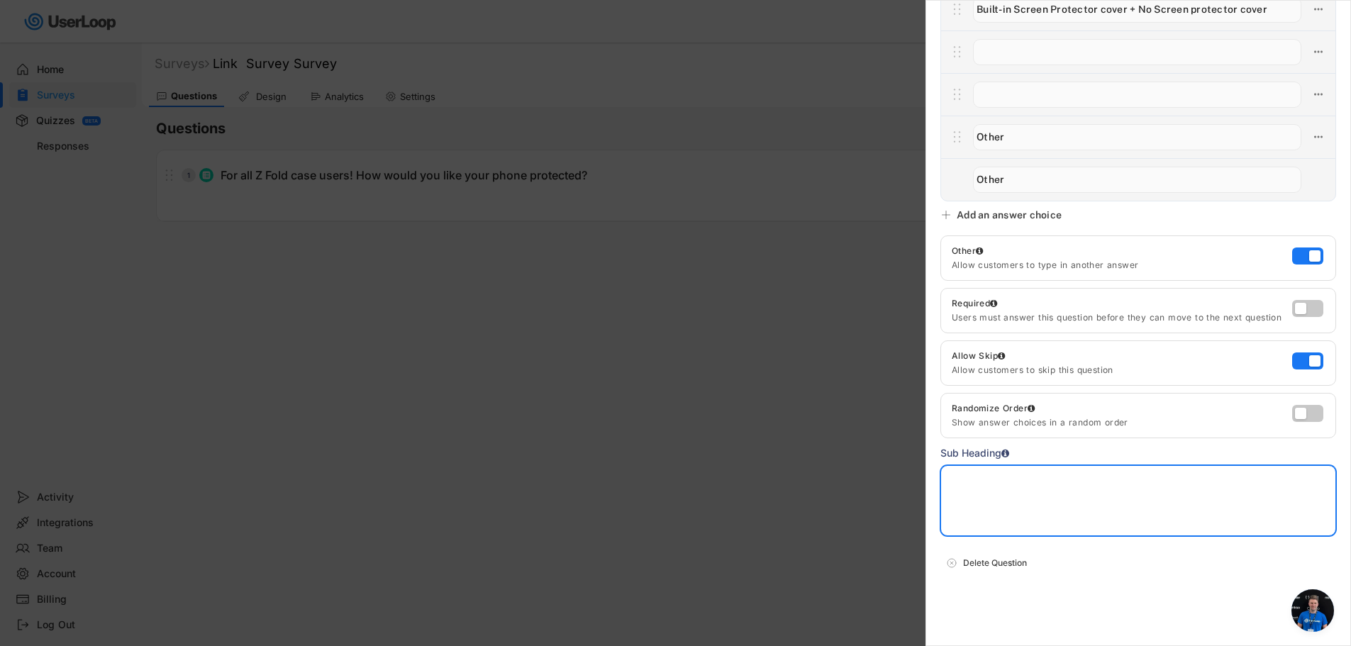
click at [1123, 481] on textarea at bounding box center [1138, 500] width 396 height 71
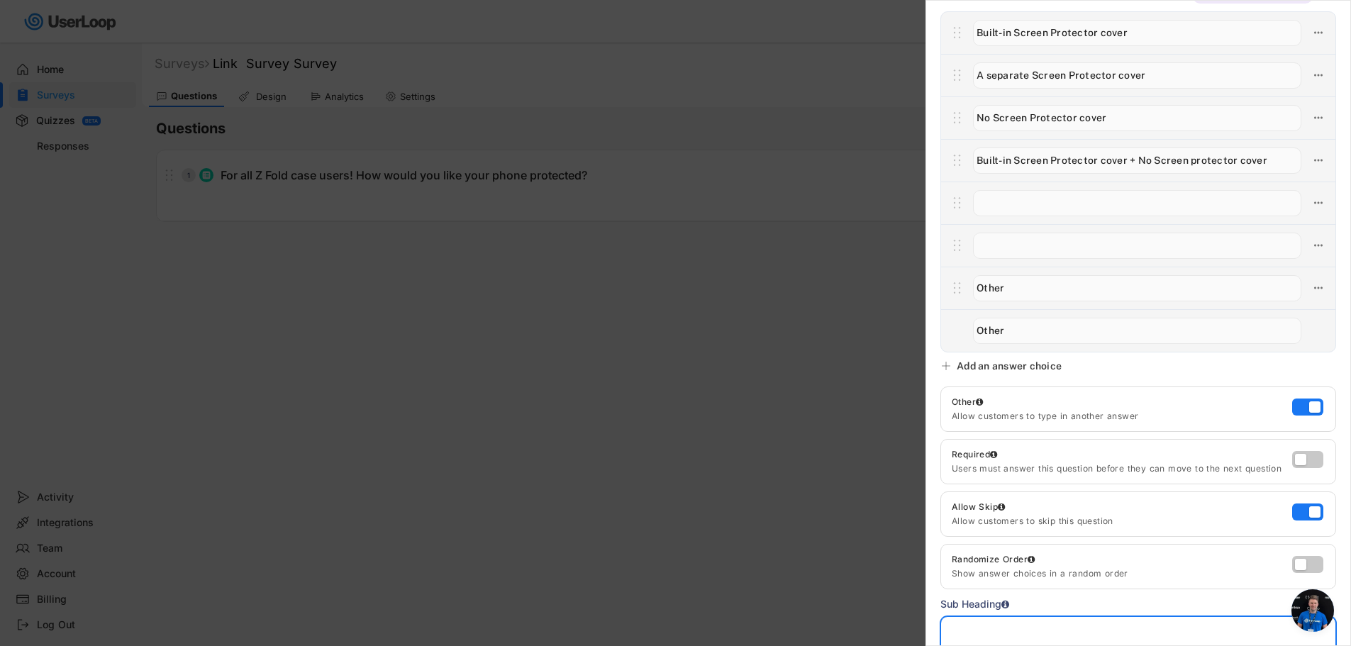
scroll to position [0, 0]
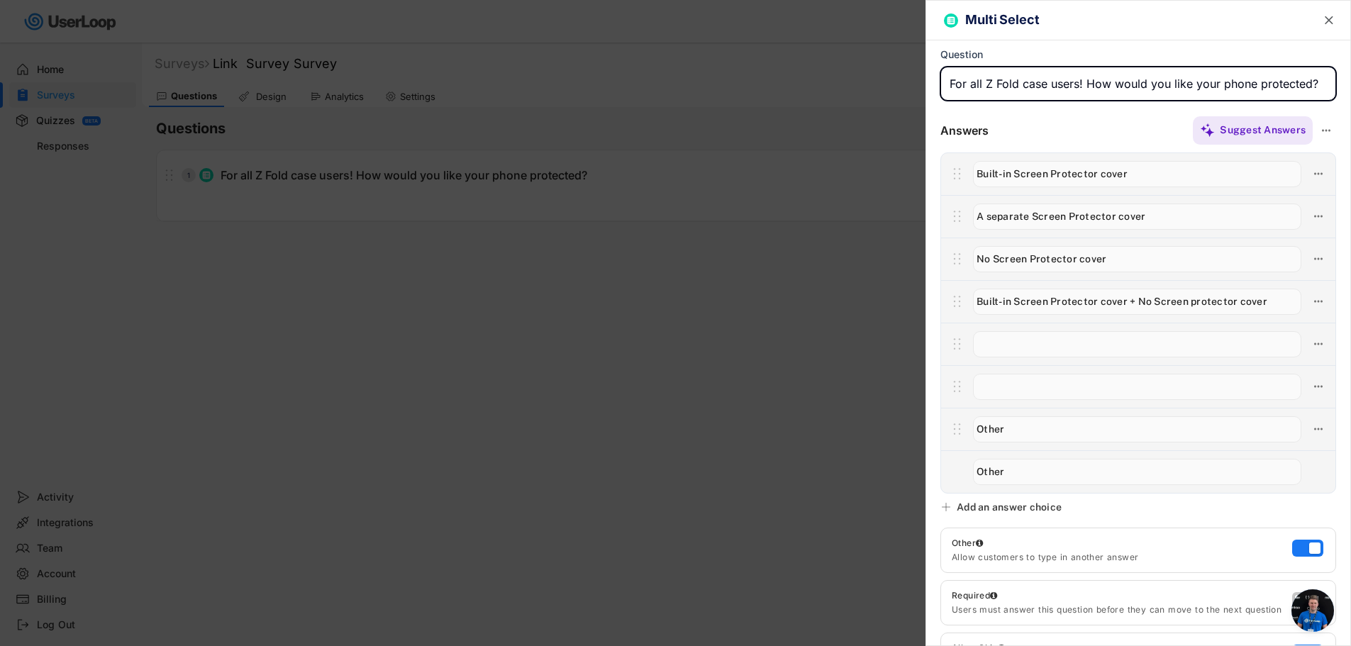
click at [1020, 91] on input "input" at bounding box center [1138, 84] width 396 height 34
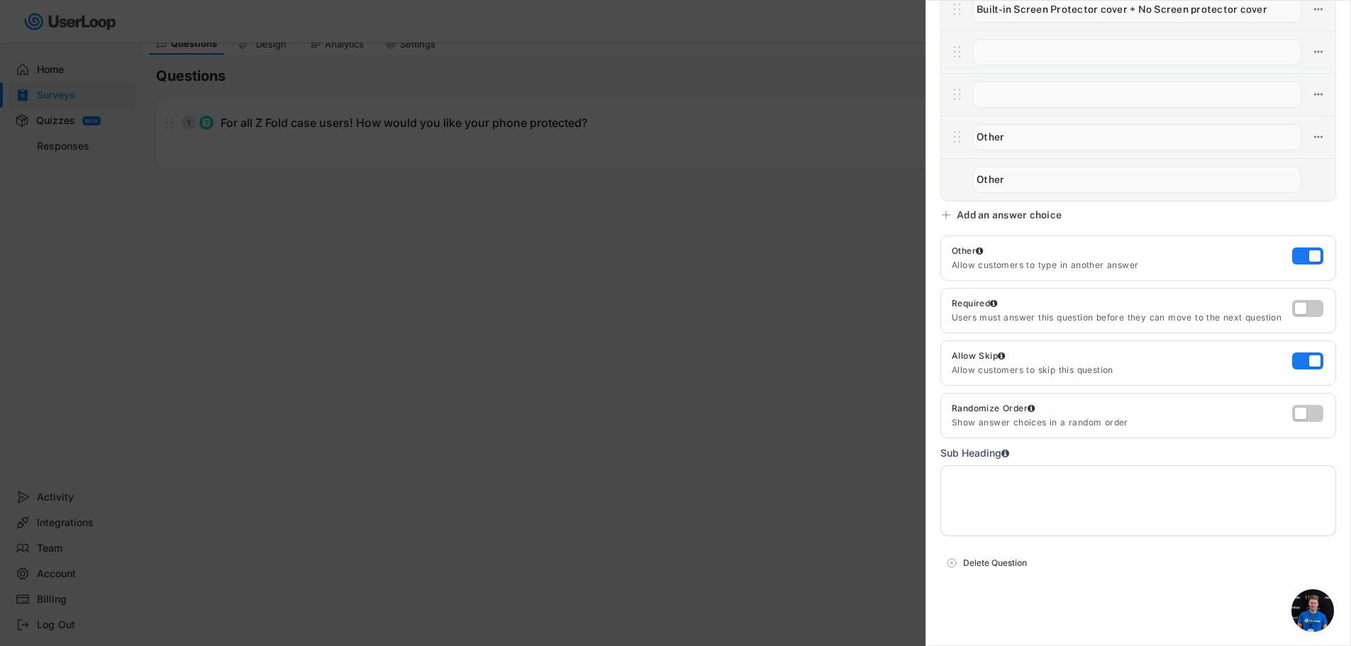
scroll to position [123, 0]
click at [1074, 479] on textarea at bounding box center [1138, 500] width 396 height 71
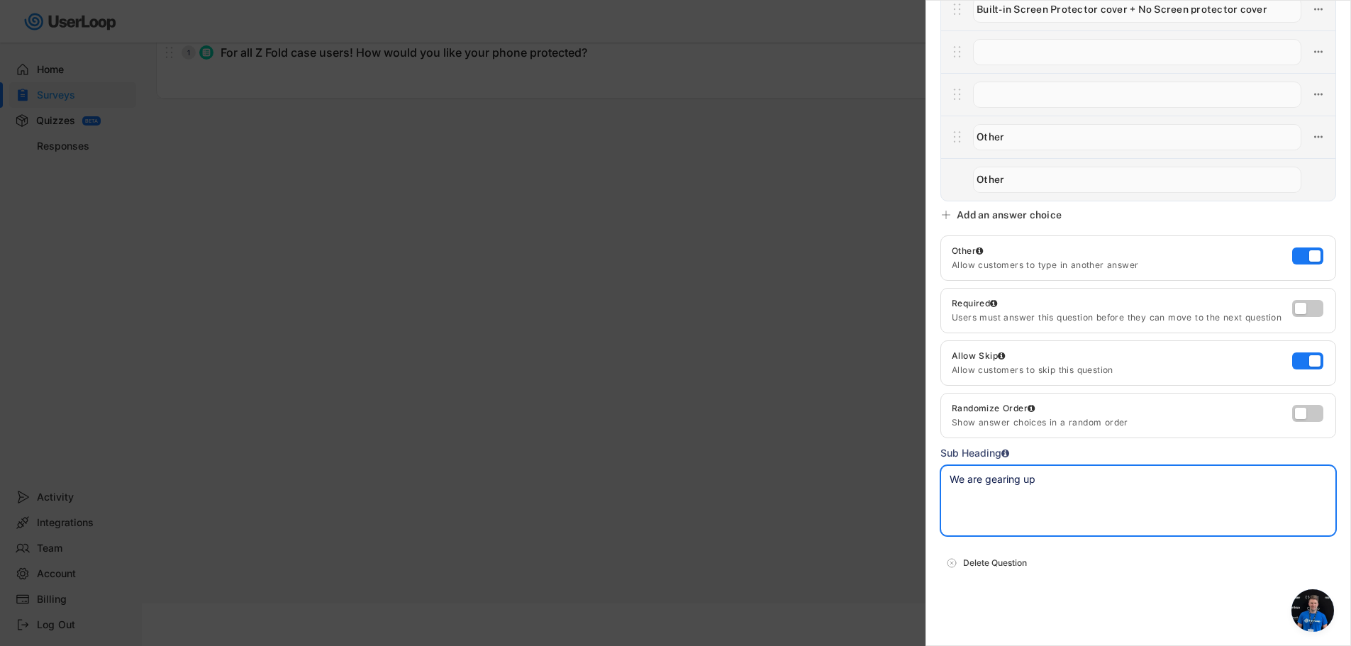
type textarea "A"
paste textarea "For all Z Fold case users! How would you like your phone protected?"
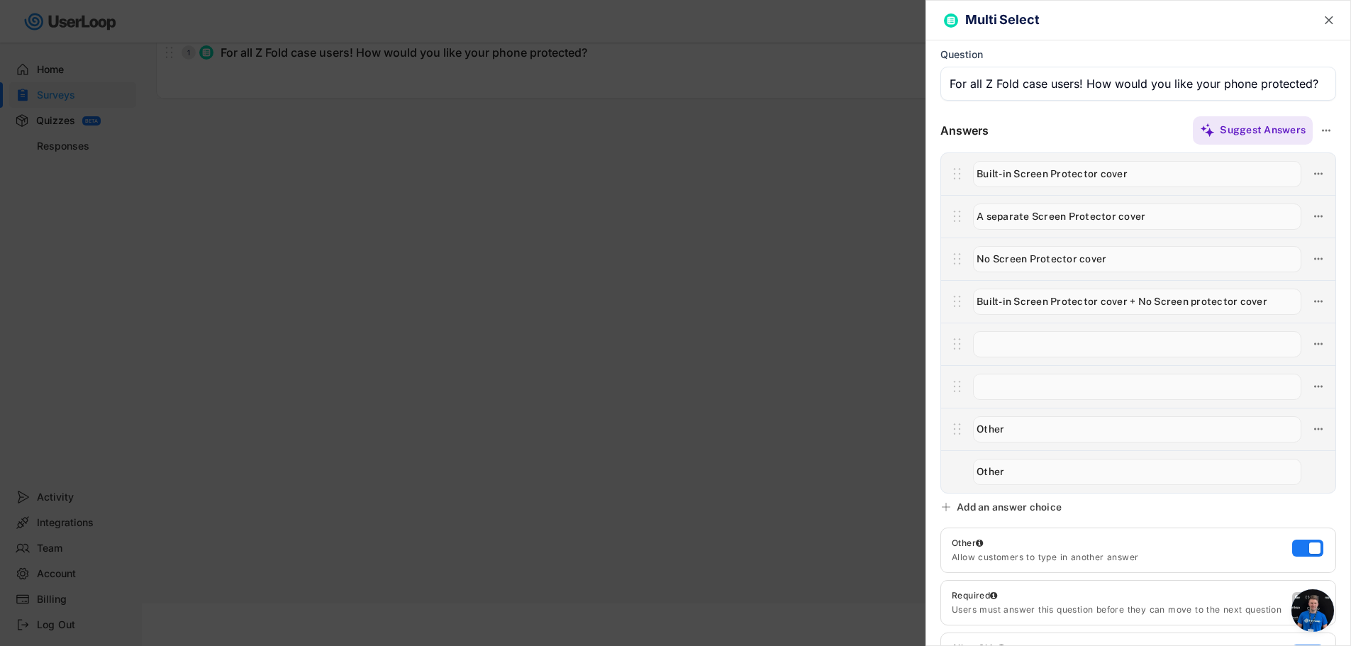
type textarea "We want to build an Ultimate PACKAGING for the Fold products & We need you! For…"
click at [1320, 129] on icon at bounding box center [1326, 130] width 13 height 13
click at [1105, 124] on div "Suggest Answers" at bounding box center [1161, 130] width 347 height 28
click at [1099, 175] on input "input" at bounding box center [1137, 174] width 328 height 26
type input "Built-in Screen Protector cover"
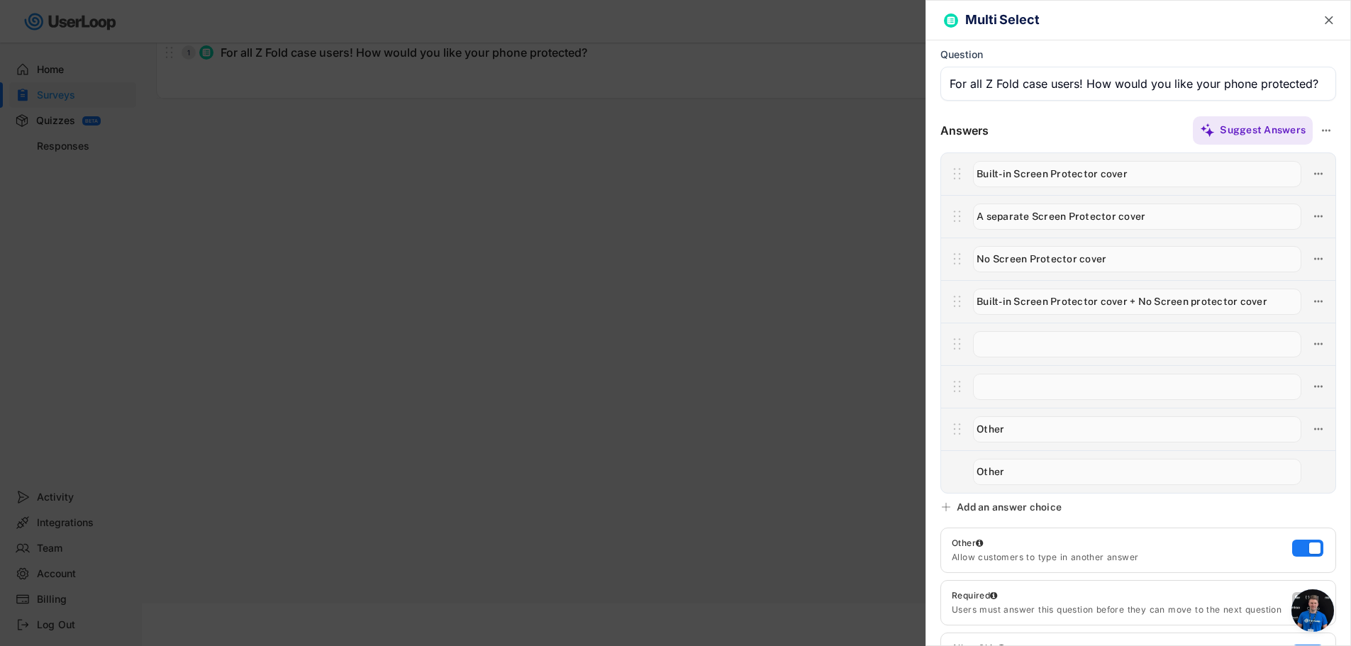
drag, startPoint x: 1176, startPoint y: 174, endPoint x: 1182, endPoint y: 331, distance: 156.8
click at [1195, 295] on div at bounding box center [1138, 322] width 396 height 341
click at [1175, 340] on input "input" at bounding box center [1137, 344] width 328 height 26
type input "Wallet case"
click at [1050, 392] on input "input" at bounding box center [1137, 387] width 328 height 26
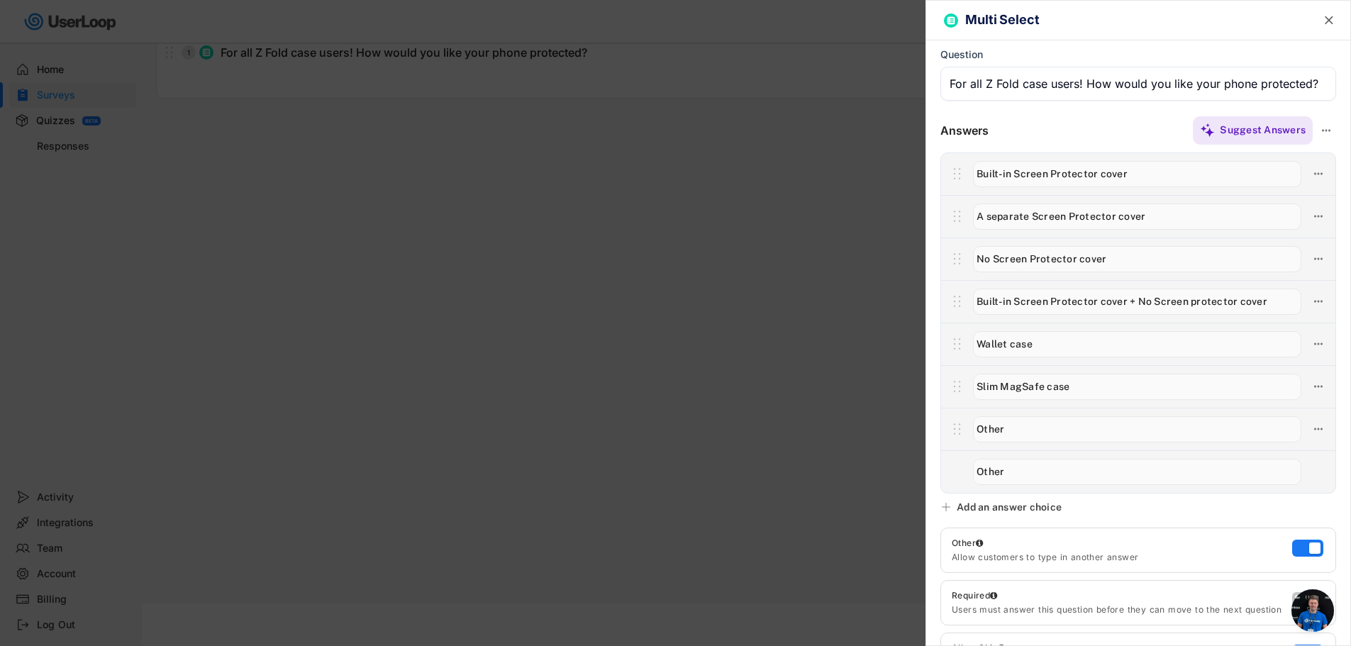
type input "Slim MagSafe case"
type input "Kickstand Case"
click at [1035, 474] on input "input" at bounding box center [1137, 472] width 328 height 26
click at [973, 501] on div "Add an answer choice" at bounding box center [1009, 507] width 105 height 13
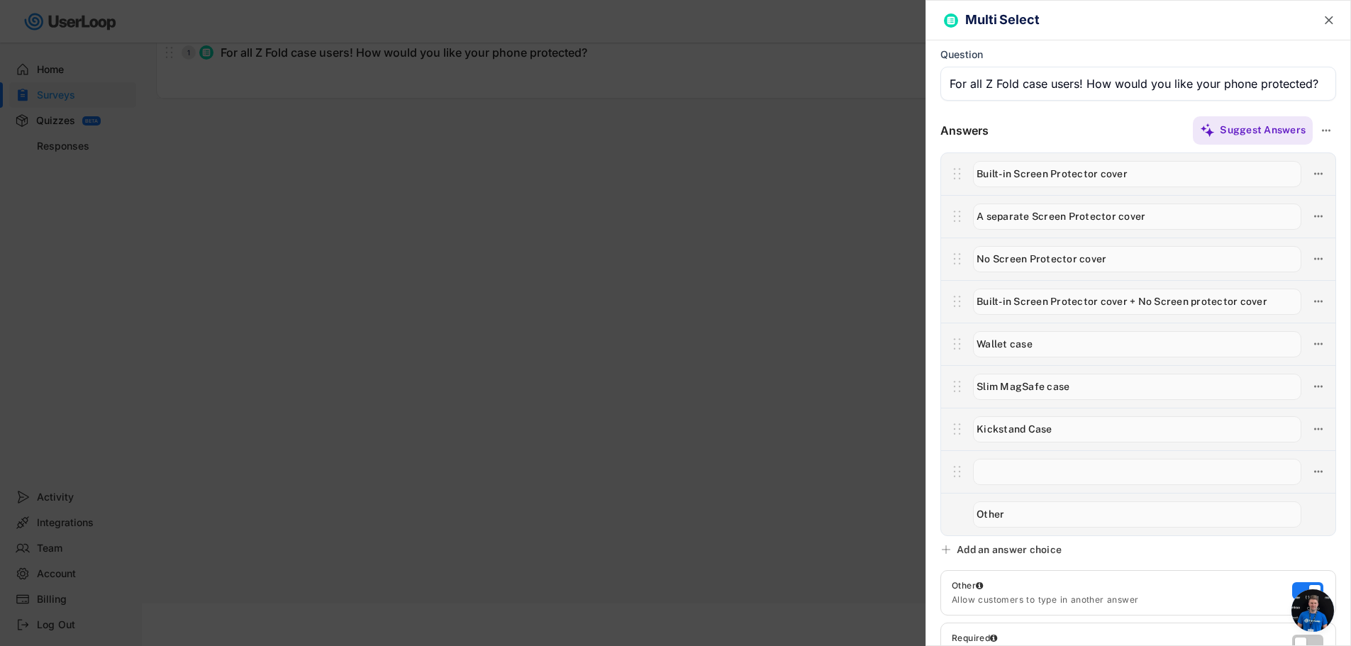
click at [993, 469] on input "input" at bounding box center [1137, 472] width 328 height 26
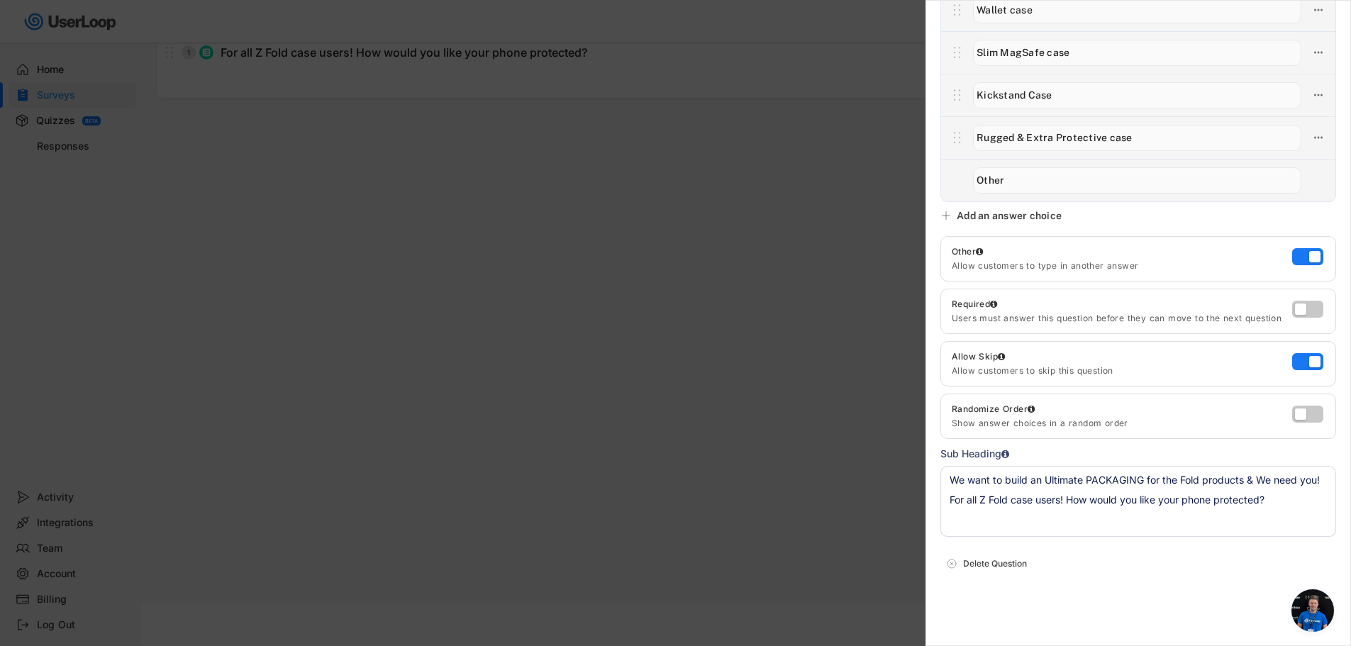
scroll to position [335, 0]
type input "Rugged & Extra Protective case"
click at [721, 418] on div at bounding box center [675, 323] width 1351 height 646
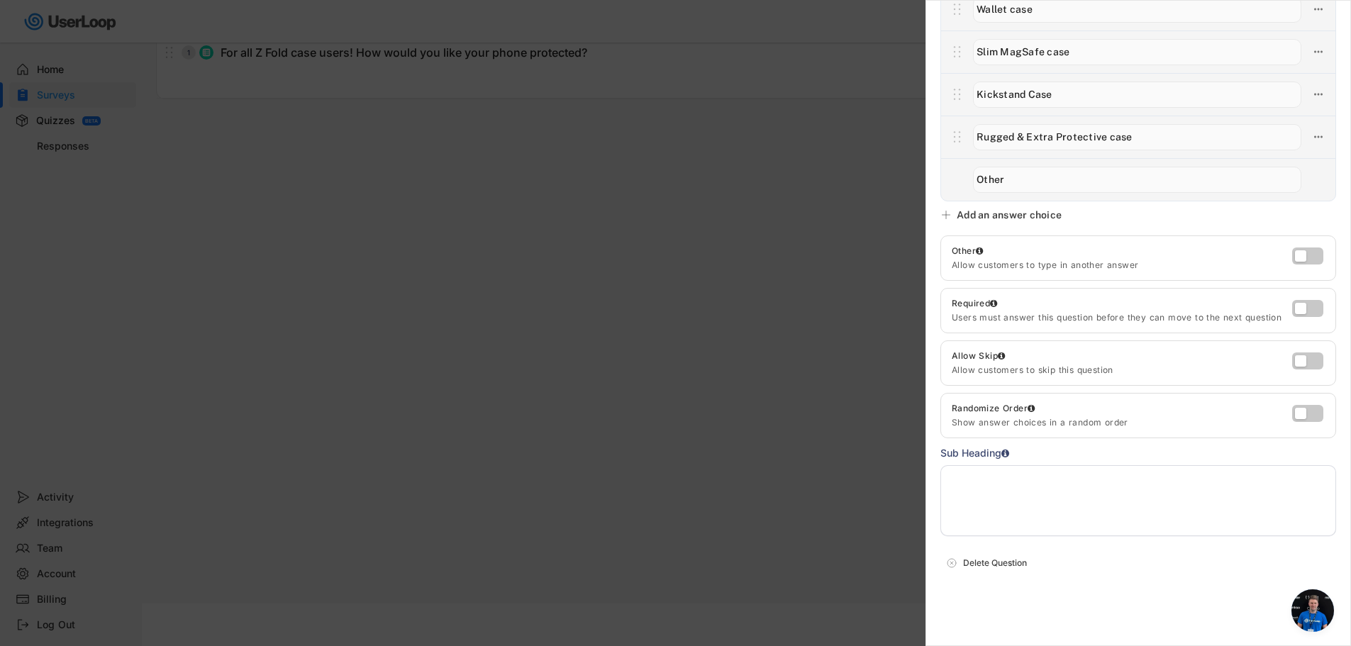
scroll to position [0, 0]
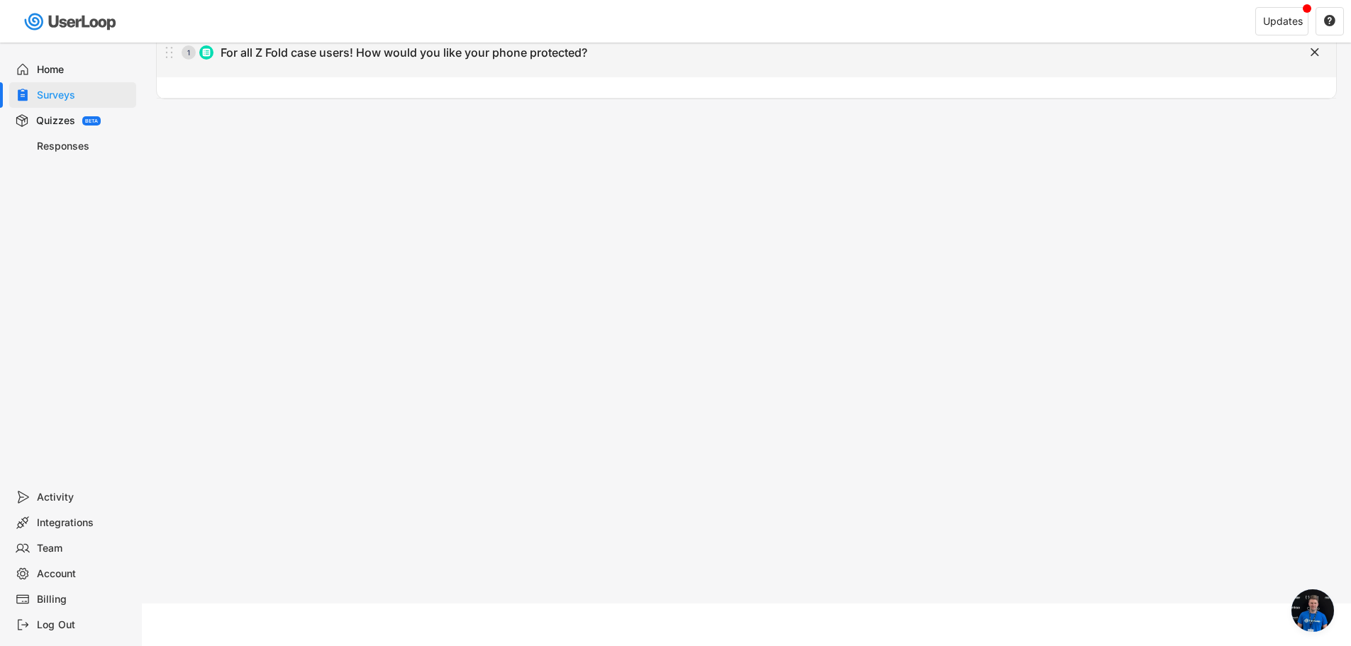
click at [340, 50] on div "For all Z Fold case users! How would you like your phone protected?" at bounding box center [404, 52] width 367 height 15
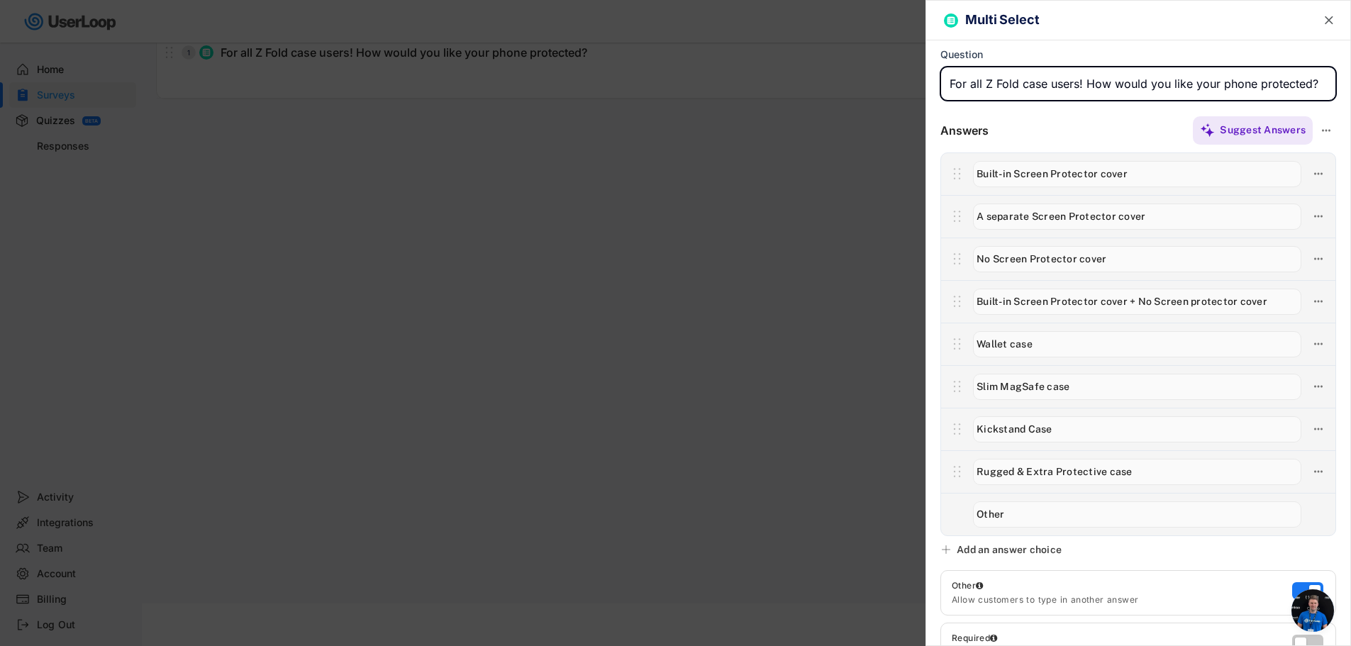
click at [633, 318] on div at bounding box center [675, 323] width 1351 height 646
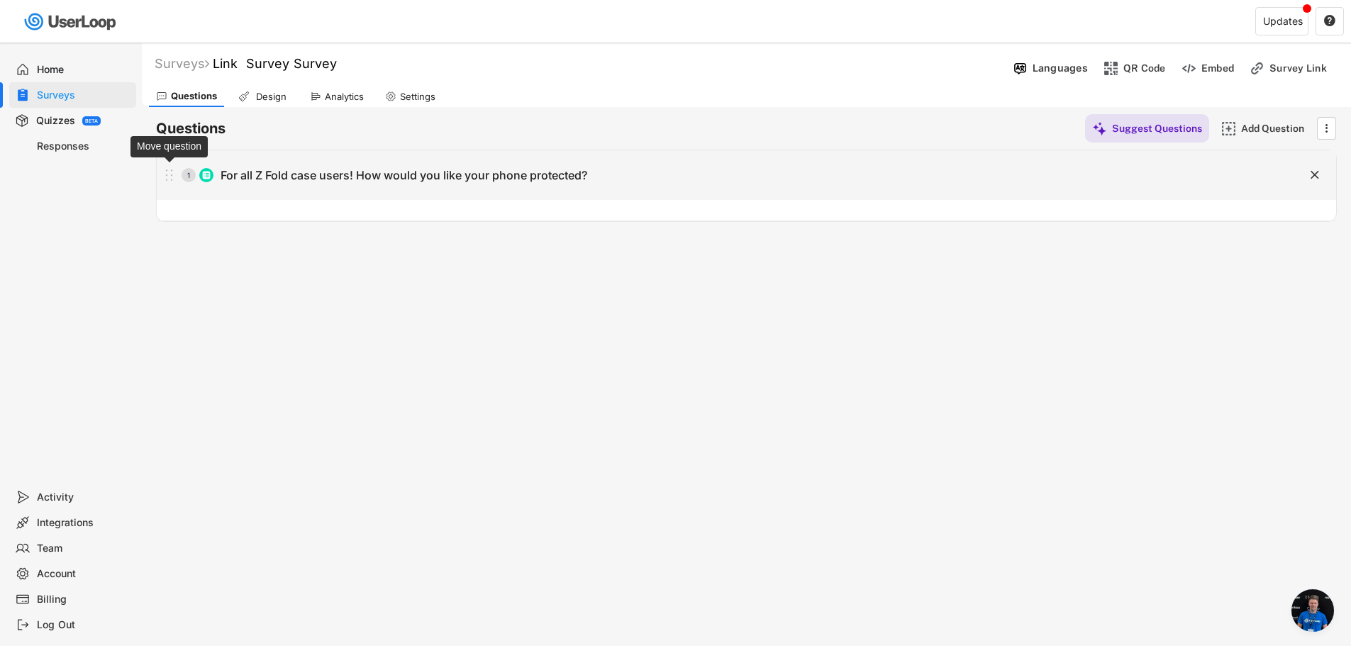
click at [156, 174] on div "No questions yet Add some questions to your survey to get started. Add Question…" at bounding box center [746, 186] width 1181 height 72
click at [173, 174] on icon at bounding box center [169, 175] width 18 height 21
type input "For all Z Fold case users! How would you like your phone protected?"
type textarea "We want to build an Ultimate PACKAGING for the Fold products & We need you! For…"
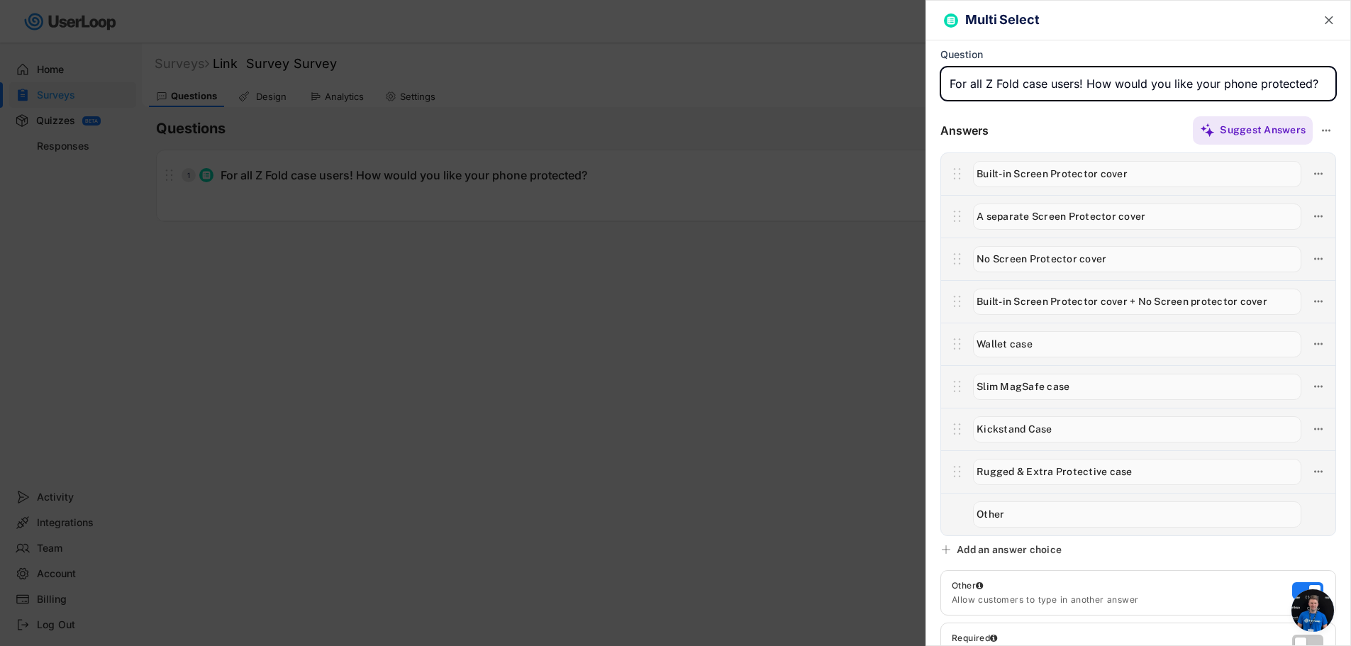
click at [307, 179] on div at bounding box center [675, 323] width 1351 height 646
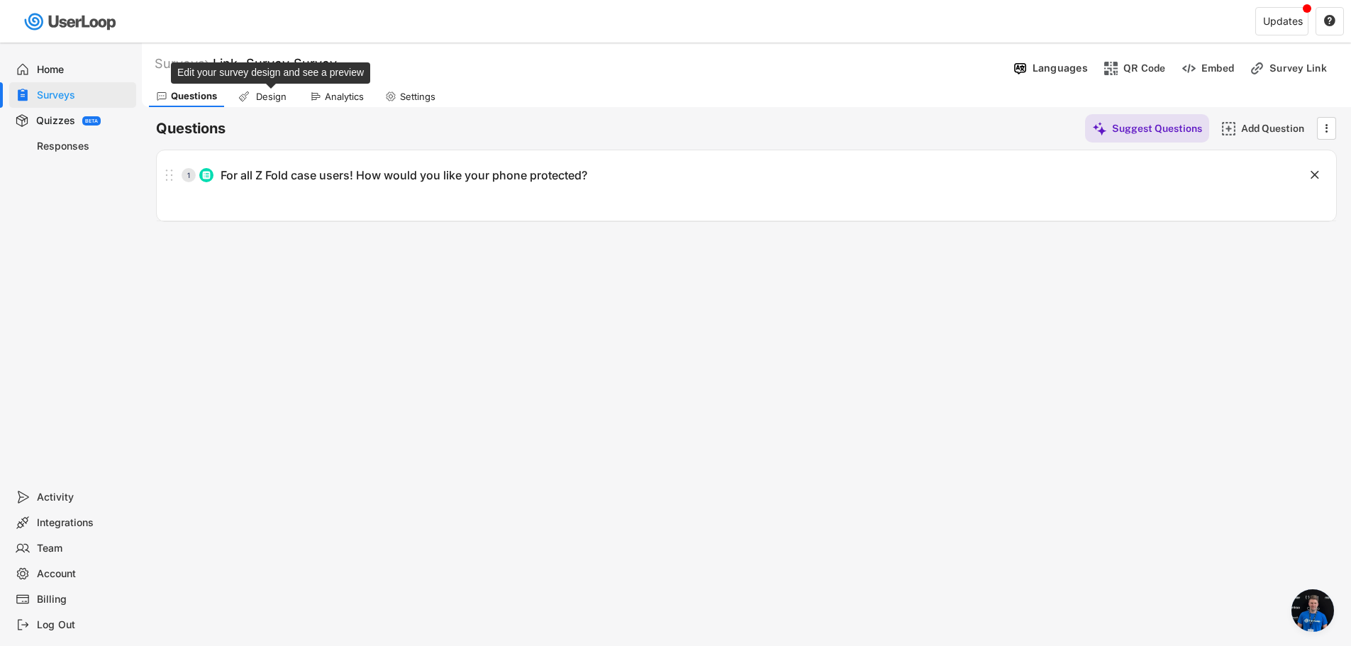
click at [262, 91] on div "Design" at bounding box center [270, 97] width 35 height 12
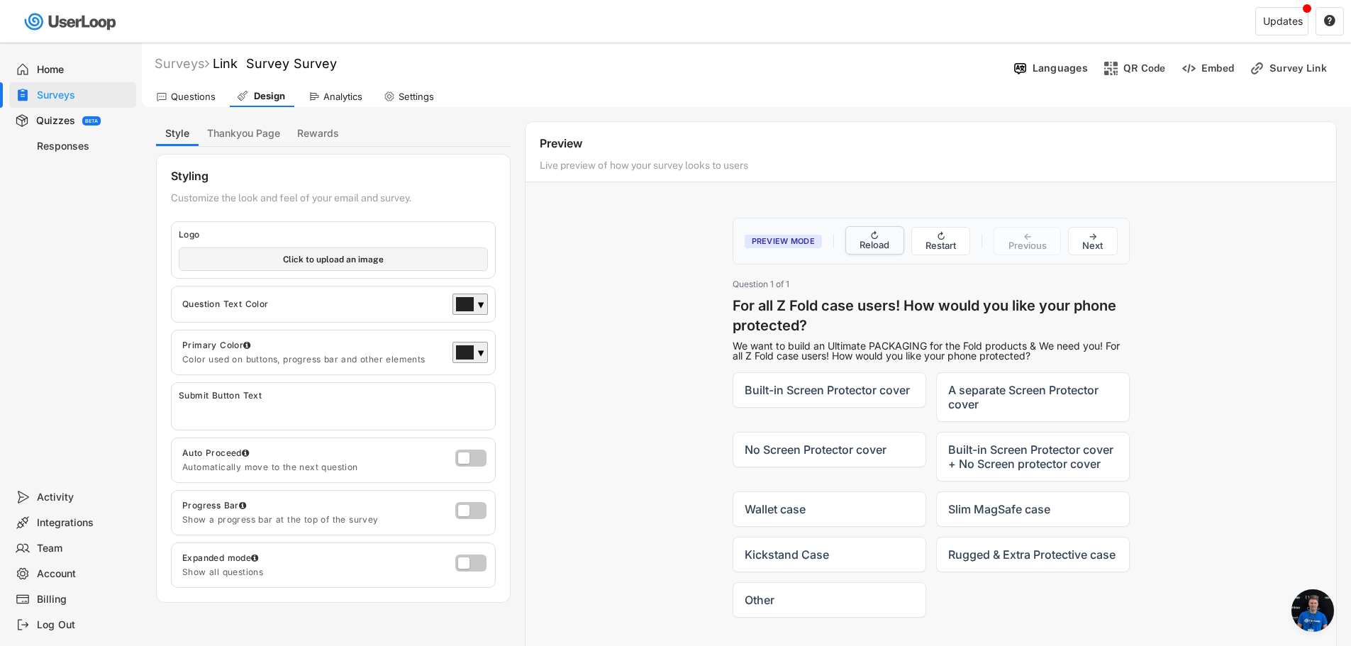
click at [869, 244] on button "↻ Reload" at bounding box center [874, 240] width 59 height 28
click at [362, 257] on input "file" at bounding box center [333, 259] width 308 height 22
type input "C:\fakepath\로고_레드.jpg"
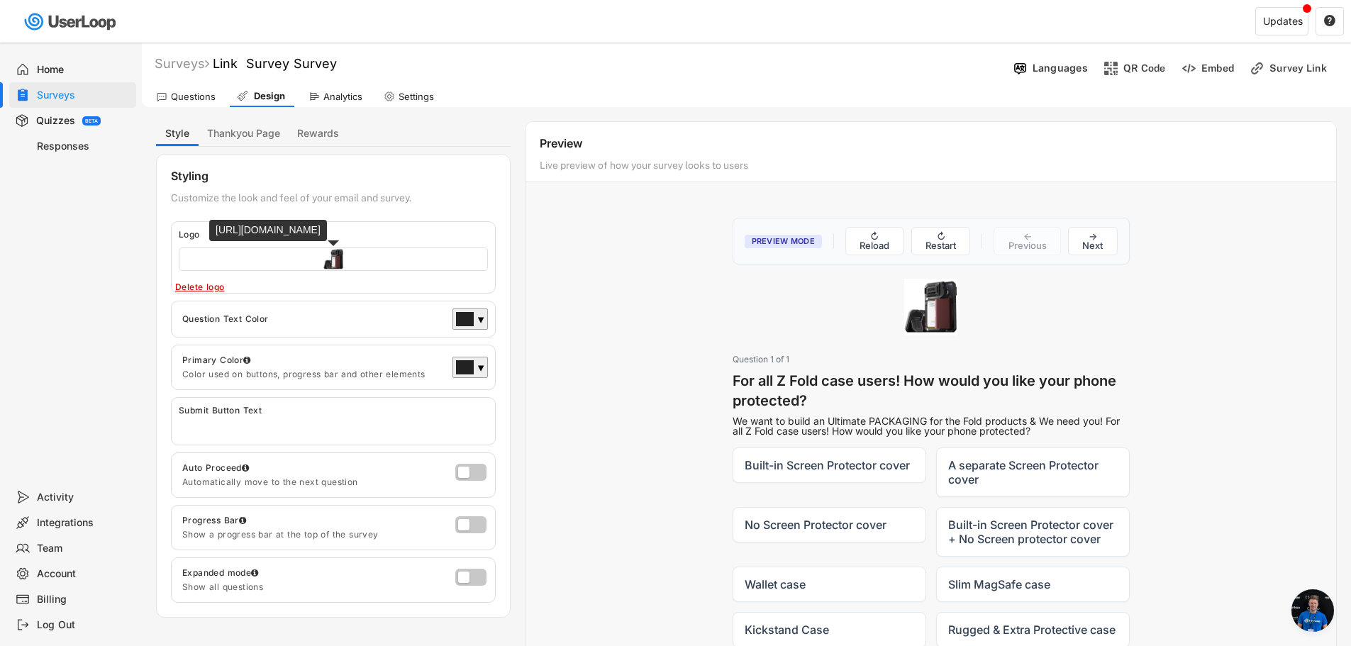
click at [318, 266] on input "file" at bounding box center [333, 259] width 308 height 22
click at [210, 287] on div "Delete logo" at bounding box center [278, 286] width 206 height 11
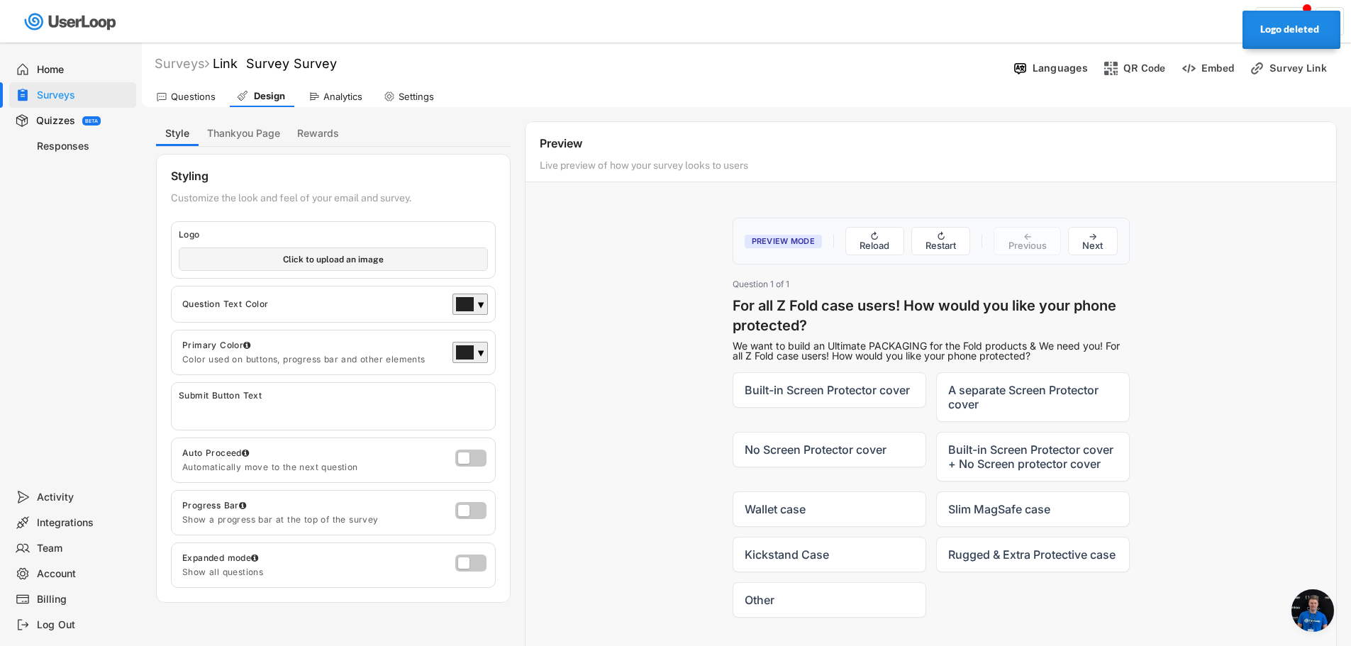
click at [325, 395] on div "Submit Button Text" at bounding box center [333, 406] width 325 height 48
click at [320, 413] on input "input" at bounding box center [337, 411] width 316 height 21
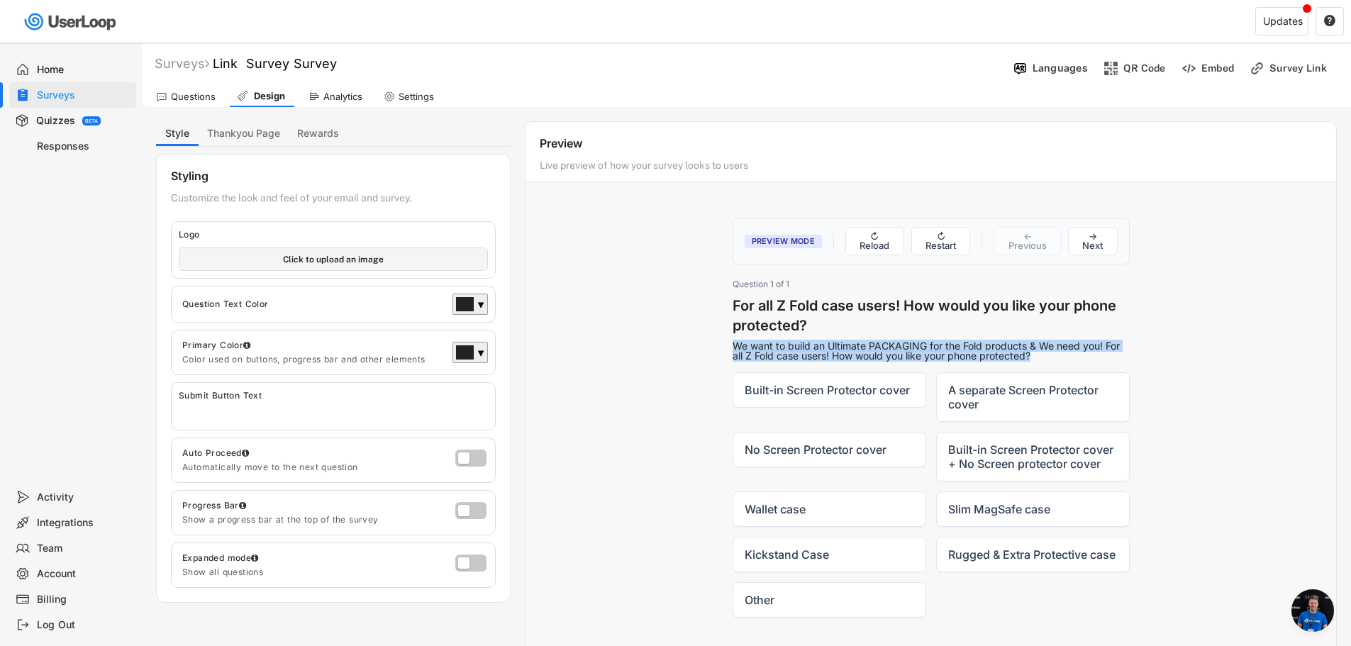
drag, startPoint x: 807, startPoint y: 323, endPoint x: 1092, endPoint y: 353, distance: 286.6
click at [1092, 353] on div "Question 1 of 1 For all Z Fold case users! How would you like your phone protec…" at bounding box center [930, 448] width 397 height 339
click at [1092, 353] on div "We want to build an Ultimate PACKAGING for the Fold products & We need you! For…" at bounding box center [930, 351] width 397 height 20
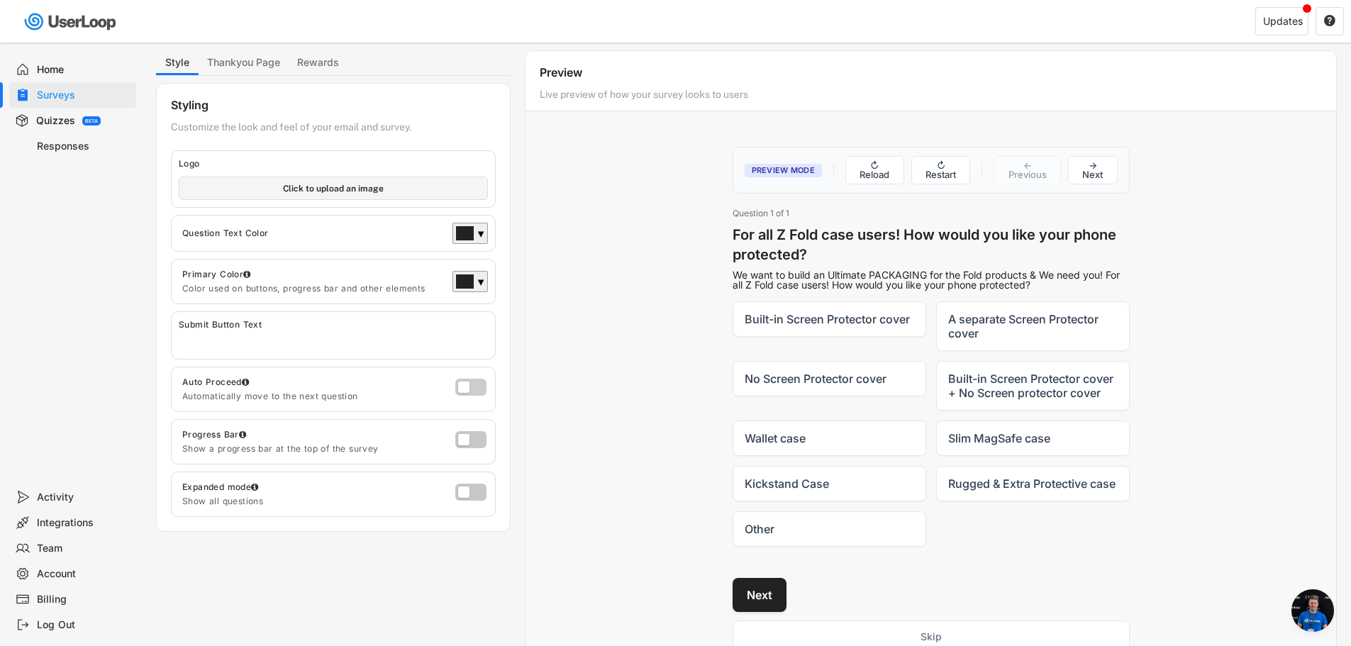
click at [469, 389] on label at bounding box center [467, 383] width 31 height 17
click at [0, 0] on input "checkbox" at bounding box center [0, 0] width 0 height 0
click at [471, 444] on label at bounding box center [467, 436] width 31 height 17
click at [0, 0] on input "checkbox" at bounding box center [0, 0] width 0 height 0
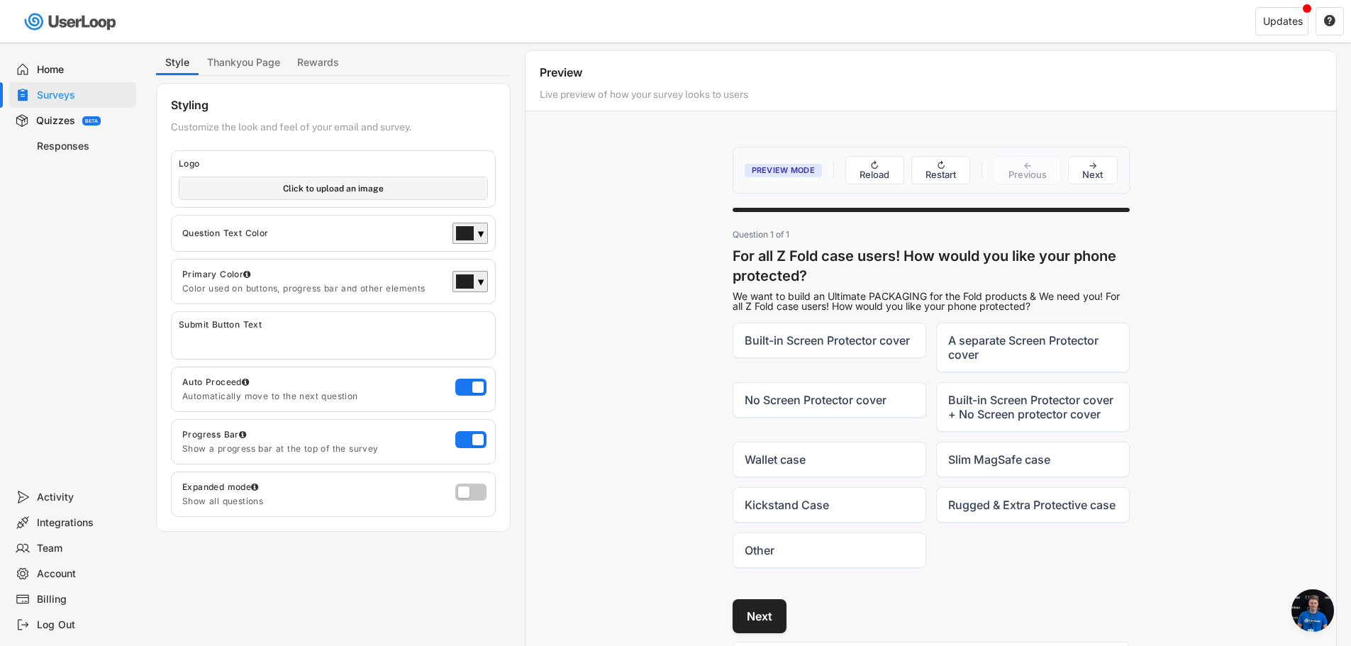
click at [470, 499] on div at bounding box center [473, 495] width 36 height 22
click at [474, 486] on label at bounding box center [467, 488] width 31 height 17
click at [0, 0] on input "checkbox" at bounding box center [0, 0] width 0 height 0
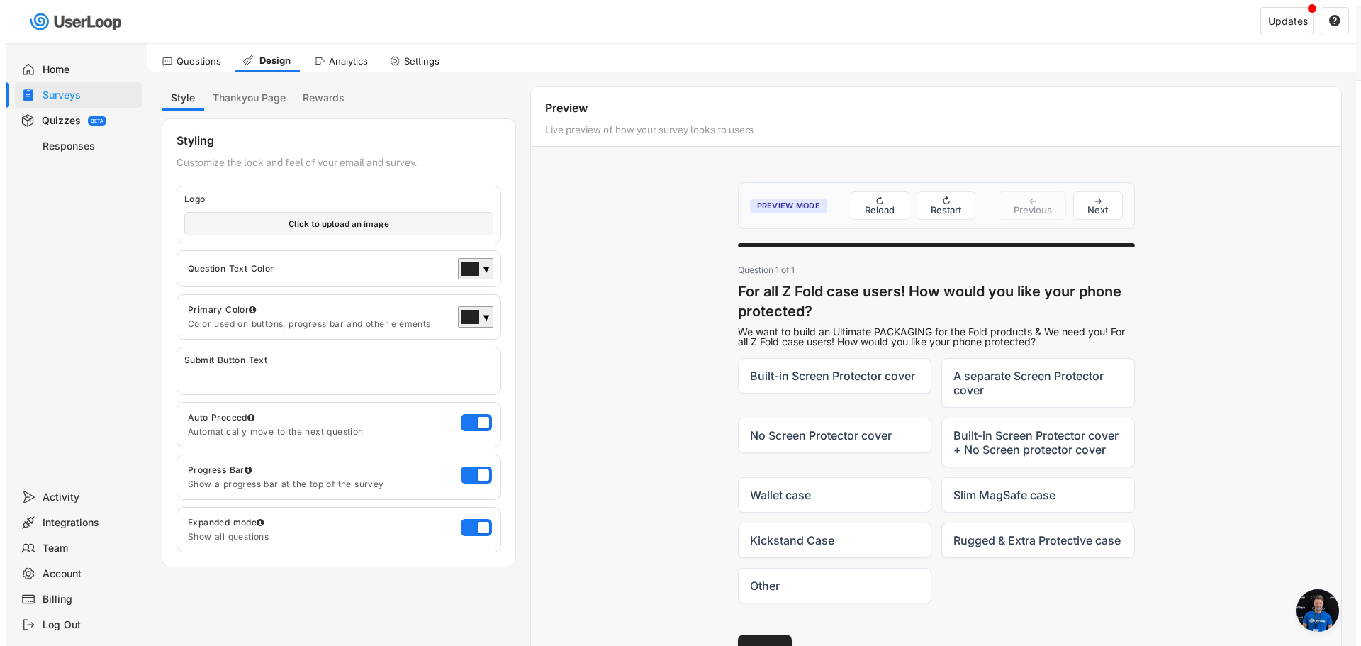
scroll to position [0, 0]
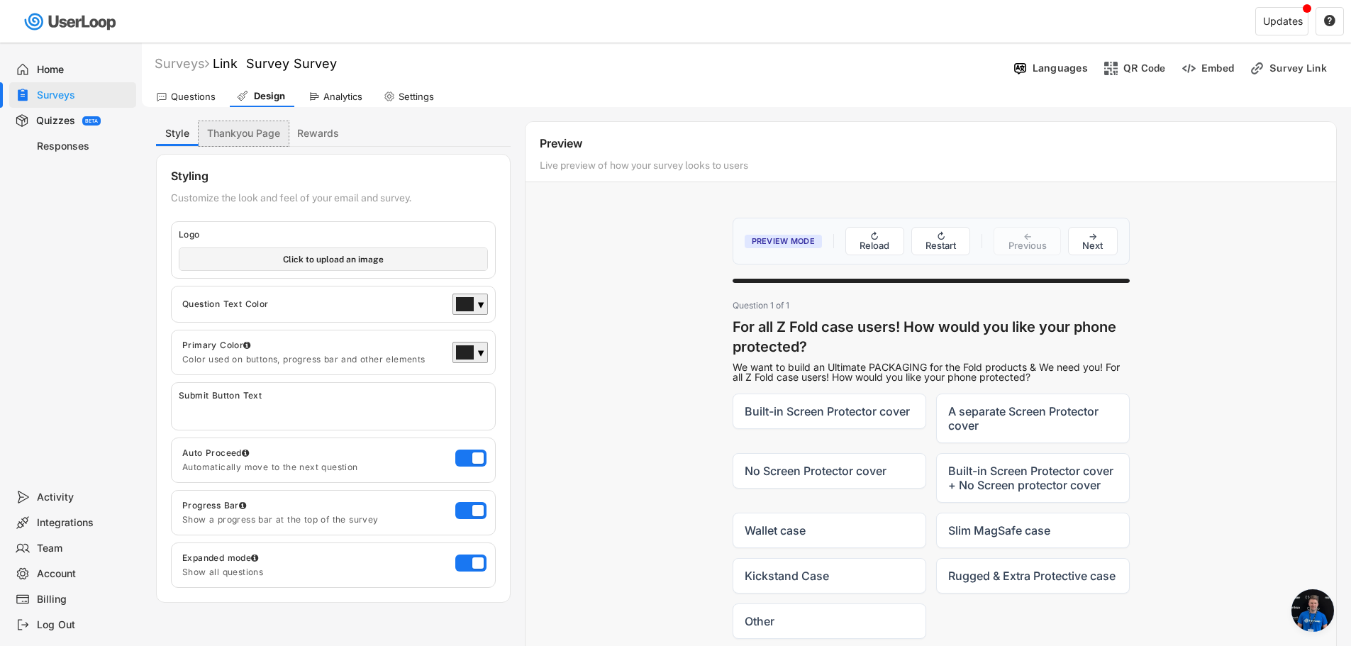
click at [228, 123] on button "Thankyou Page" at bounding box center [244, 133] width 90 height 25
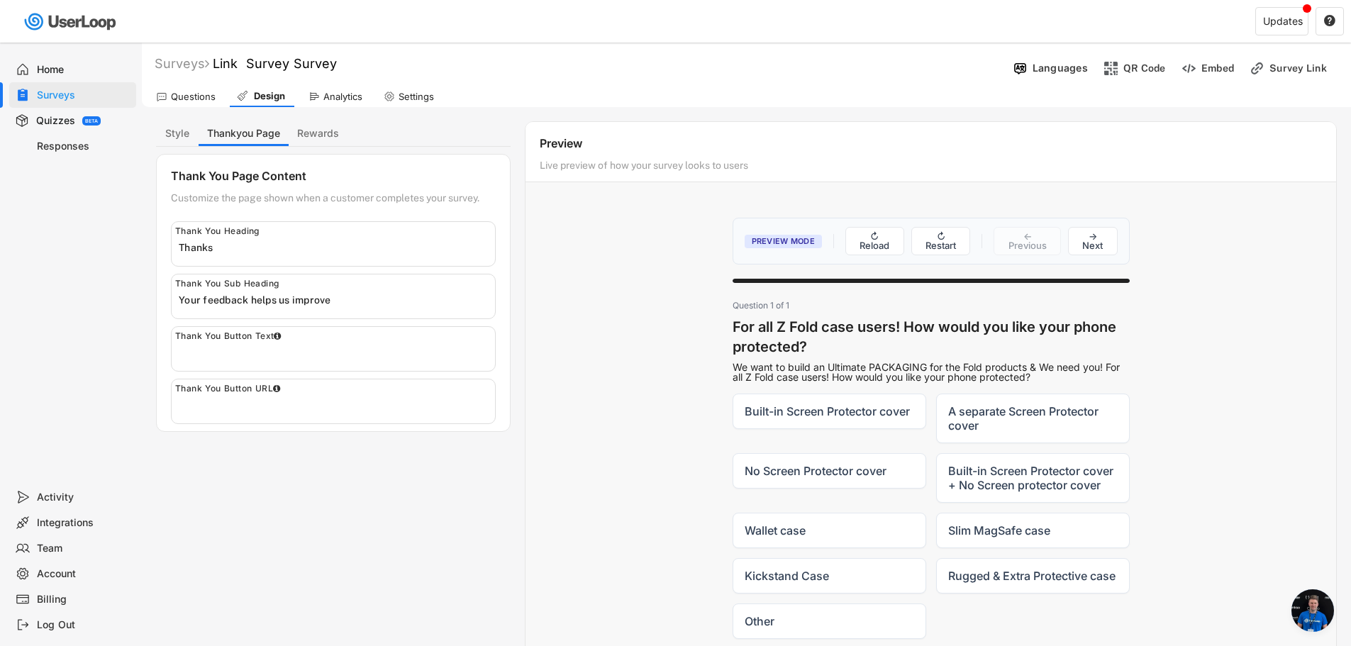
click at [318, 135] on button "Rewards" at bounding box center [318, 133] width 59 height 25
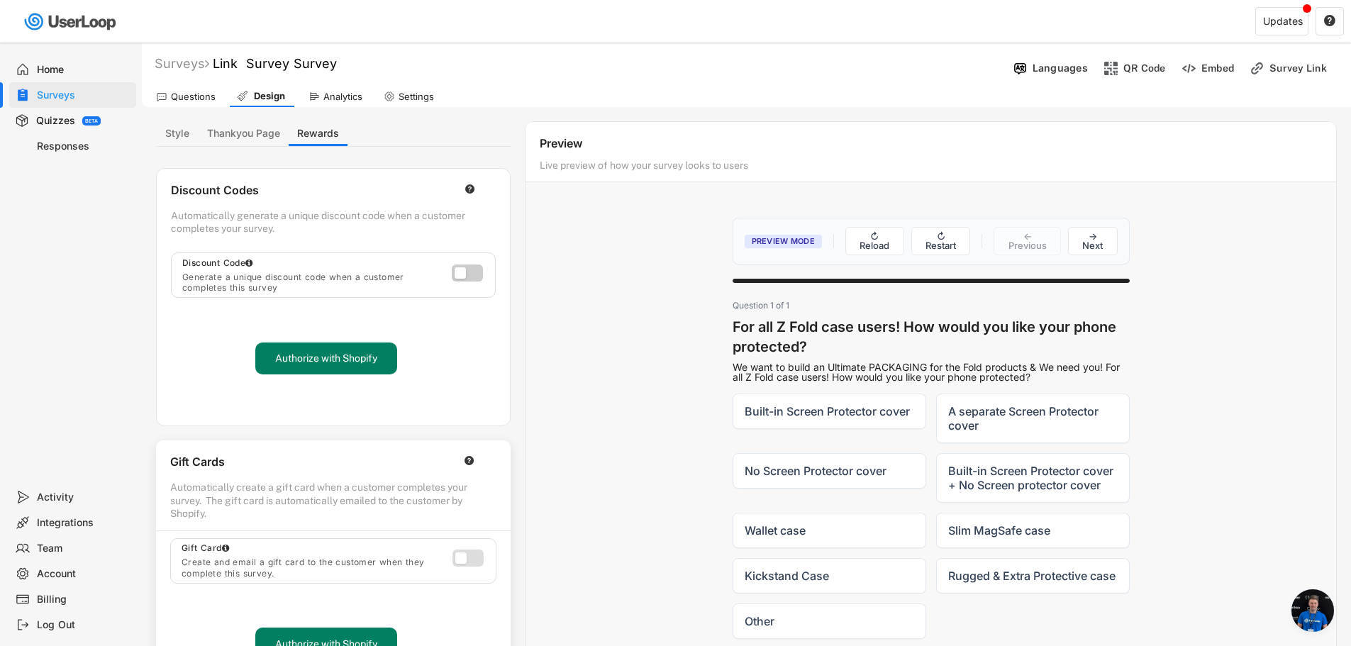
click at [467, 268] on label at bounding box center [463, 269] width 31 height 17
click at [360, 354] on button "Authorize with Shopify" at bounding box center [326, 358] width 142 height 32
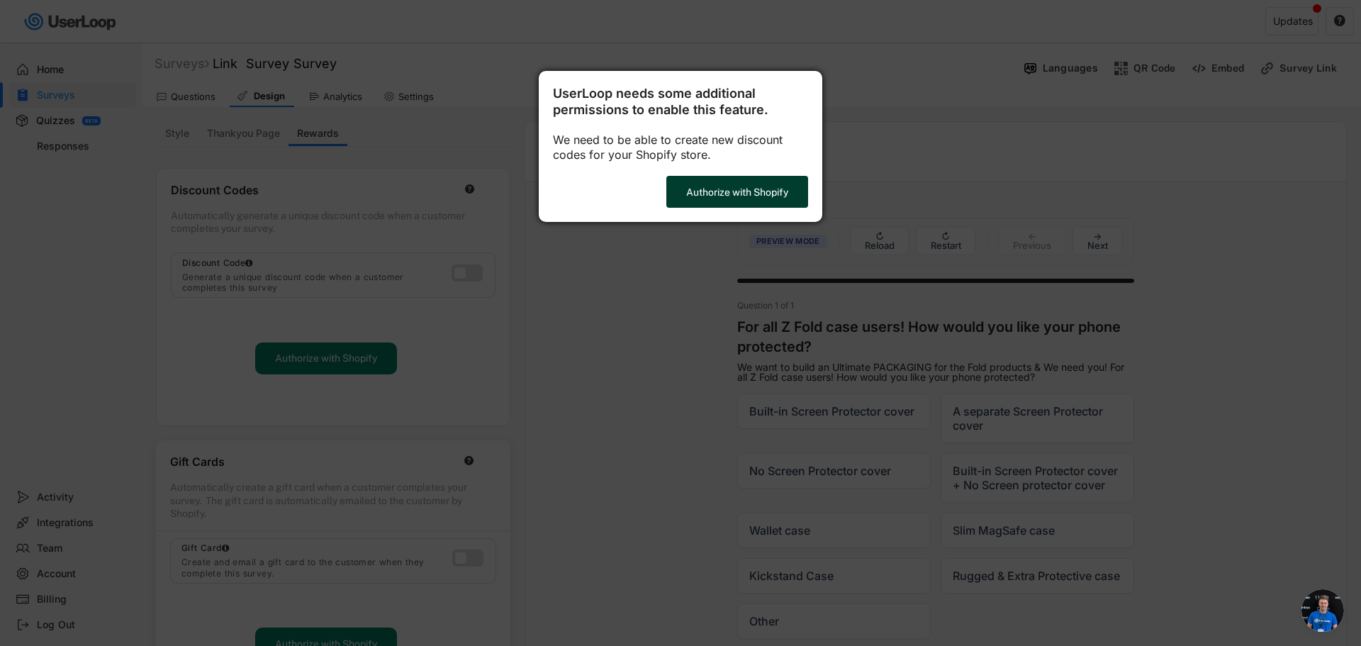
click at [736, 195] on button "Authorize with Shopify" at bounding box center [738, 192] width 142 height 32
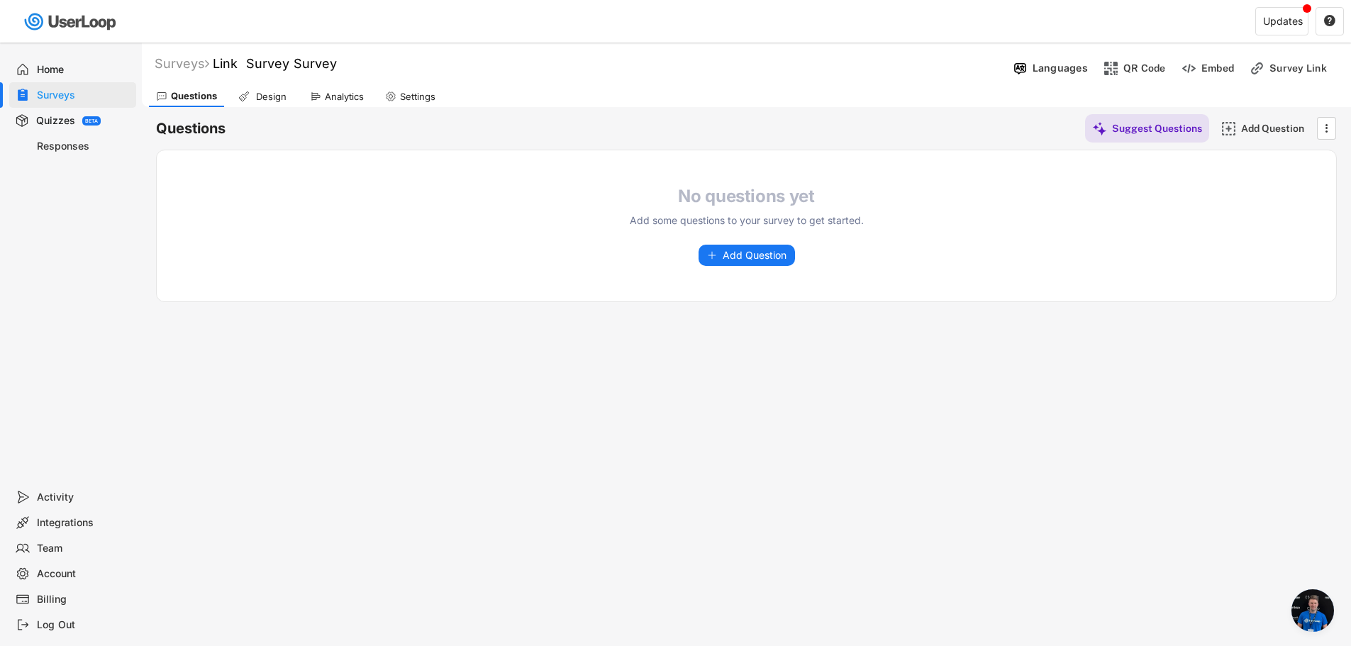
scroll to position [274, 0]
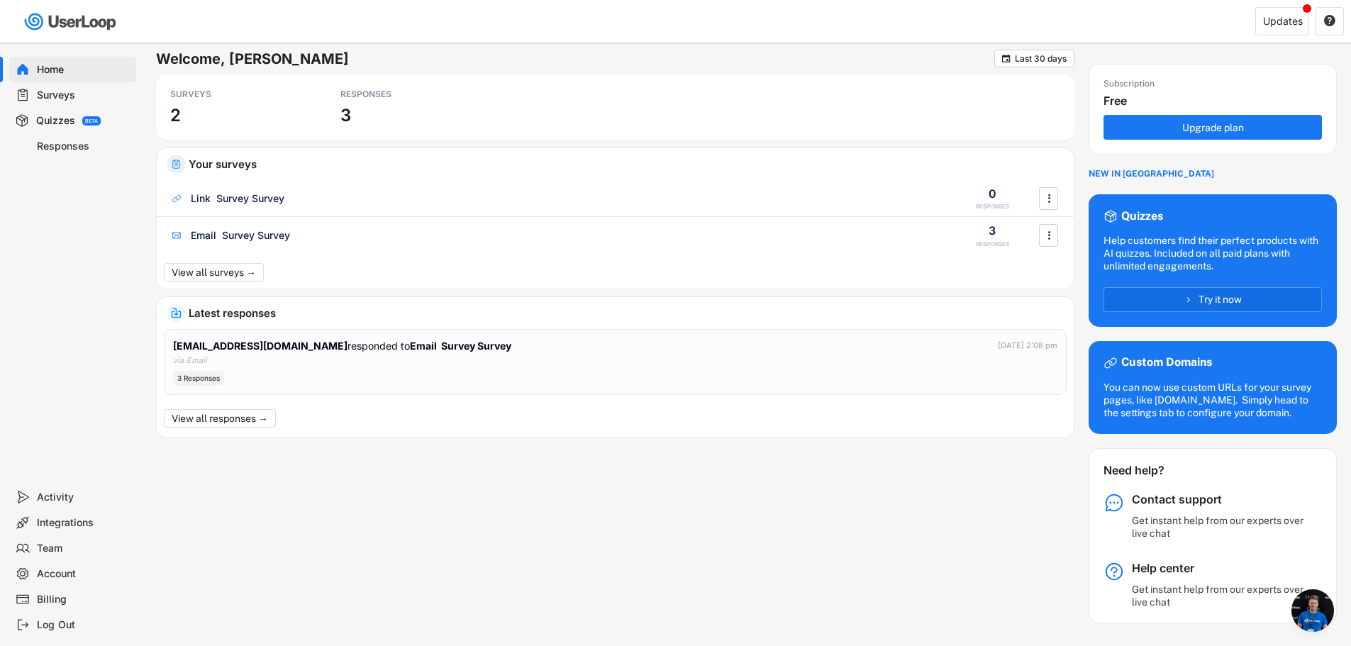
scroll to position [274, 0]
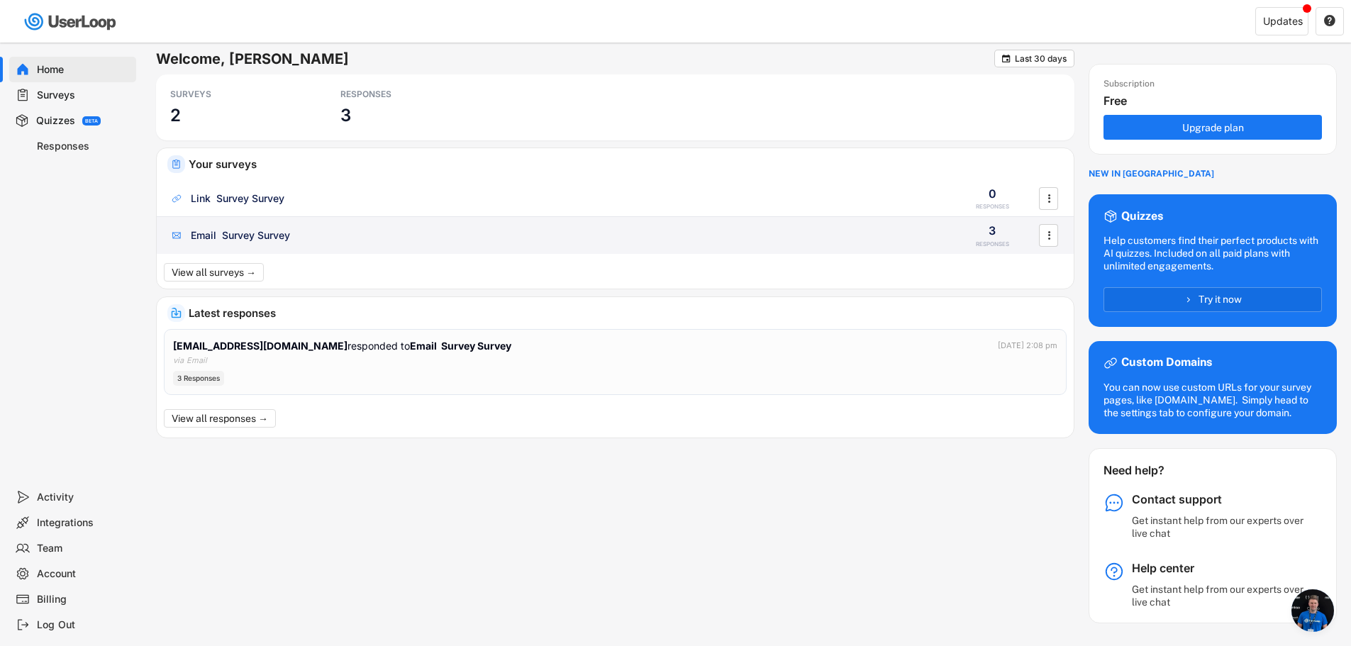
click at [309, 234] on div "Email Survey Survey" at bounding box center [554, 235] width 771 height 14
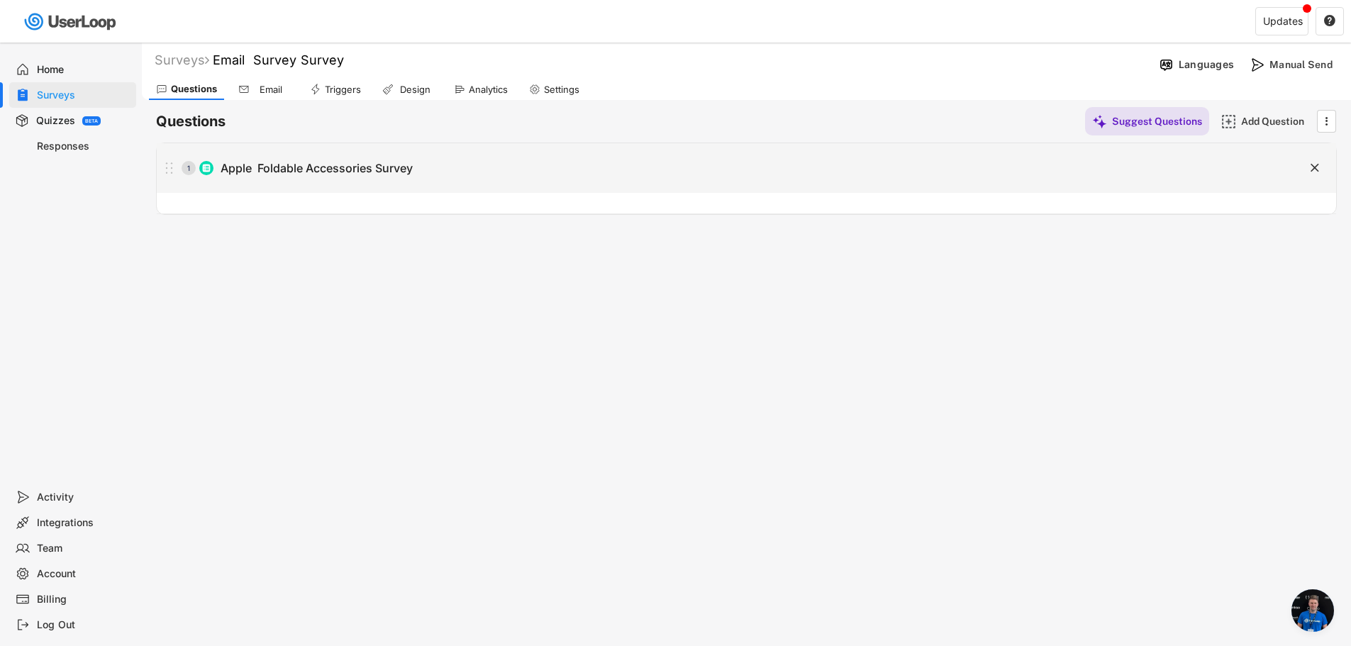
click at [330, 177] on div "1 Apple Foldable Accessories Survey" at bounding box center [711, 168] width 1108 height 28
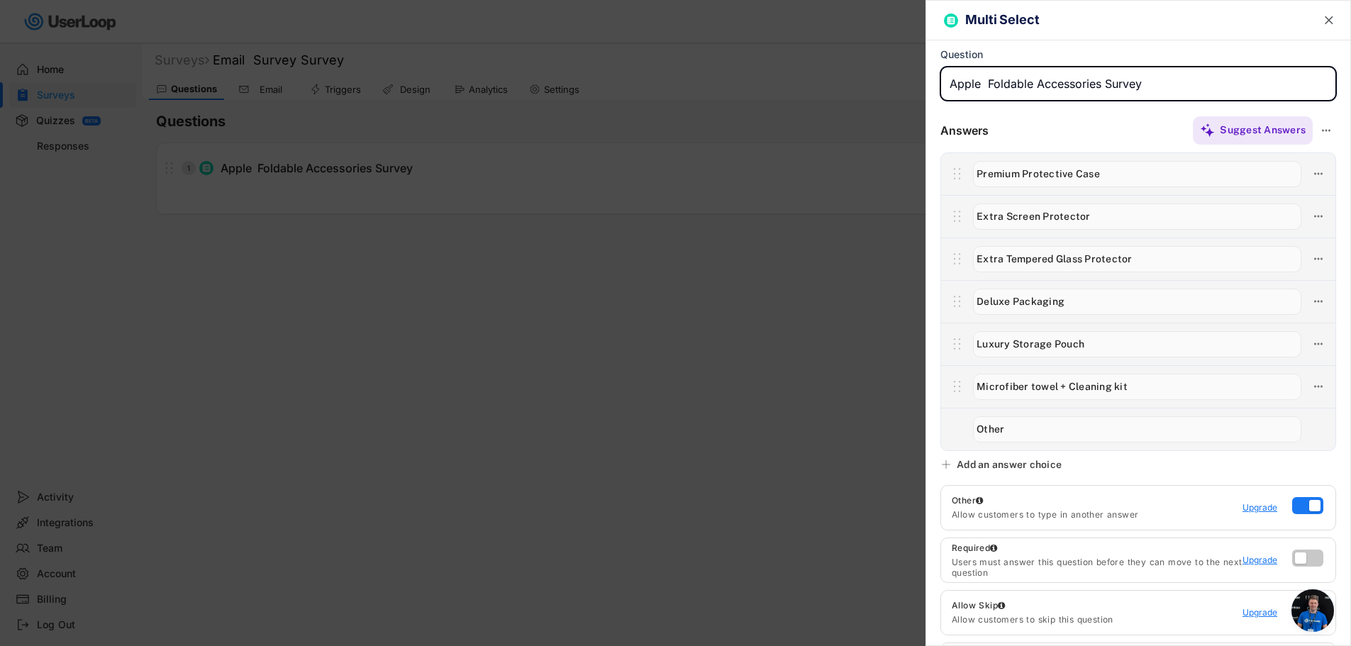
click at [1099, 84] on input "input" at bounding box center [1138, 84] width 396 height 34
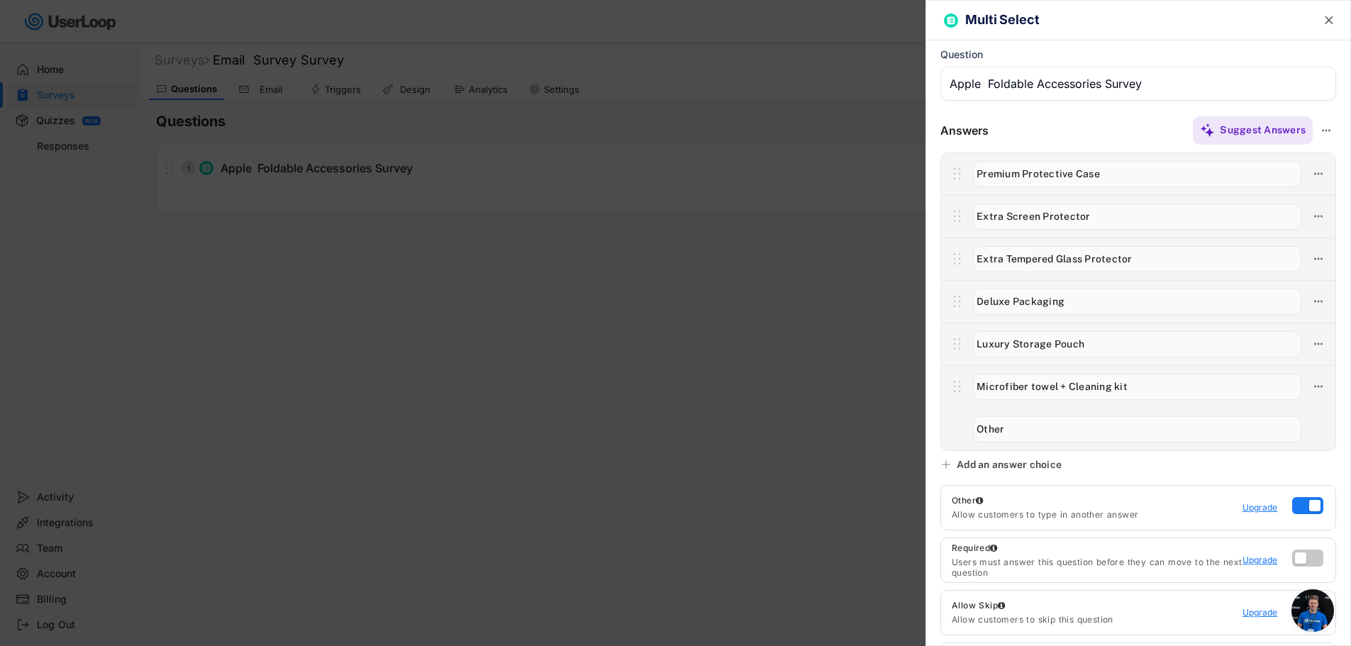
click at [1085, 175] on input "input" at bounding box center [1137, 174] width 328 height 26
click at [1065, 217] on input "input" at bounding box center [1137, 217] width 328 height 26
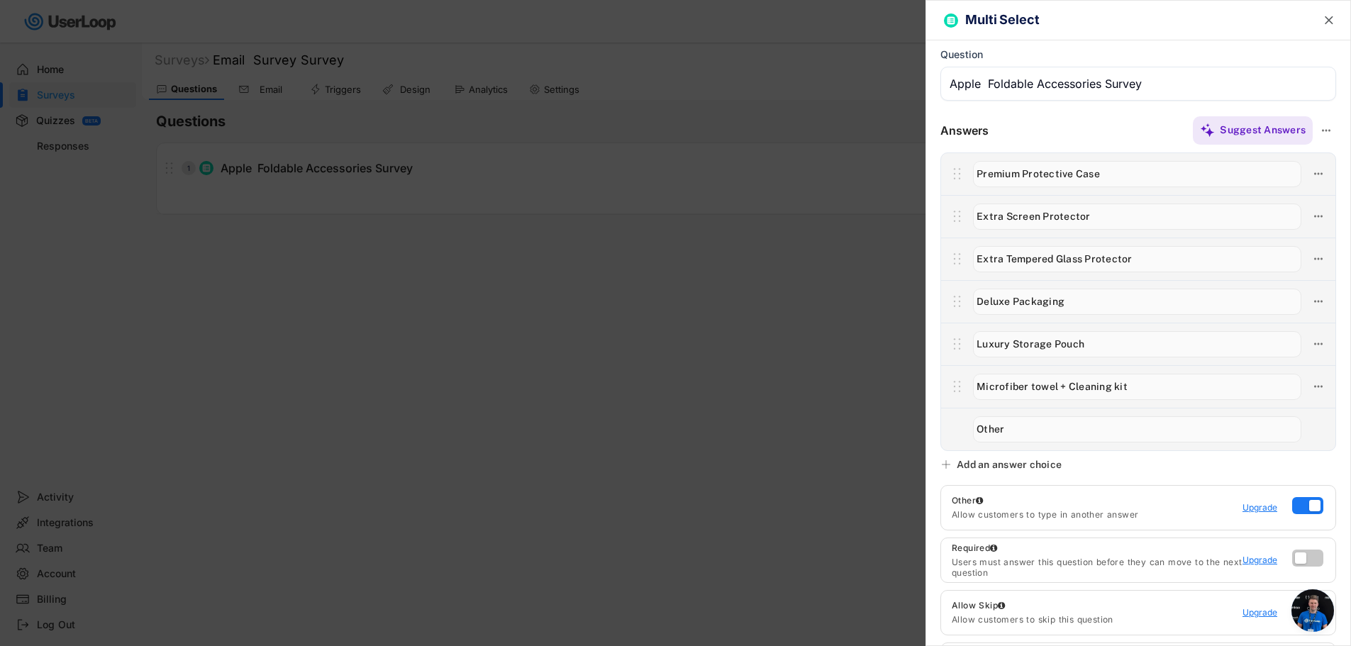
click at [1065, 217] on input "input" at bounding box center [1137, 217] width 328 height 26
click at [991, 260] on input "input" at bounding box center [1137, 259] width 328 height 26
click at [1032, 309] on input "input" at bounding box center [1137, 302] width 328 height 26
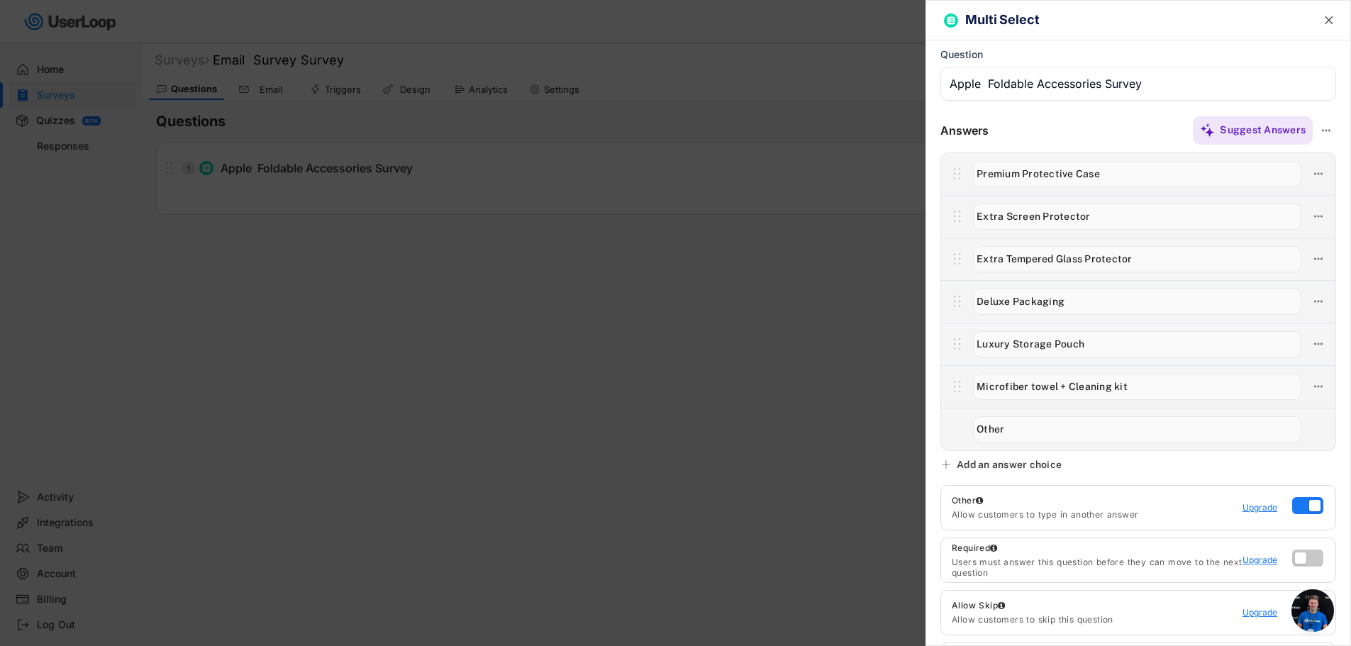
click at [1032, 309] on input "input" at bounding box center [1137, 302] width 328 height 26
click at [1009, 355] on input "input" at bounding box center [1137, 344] width 328 height 26
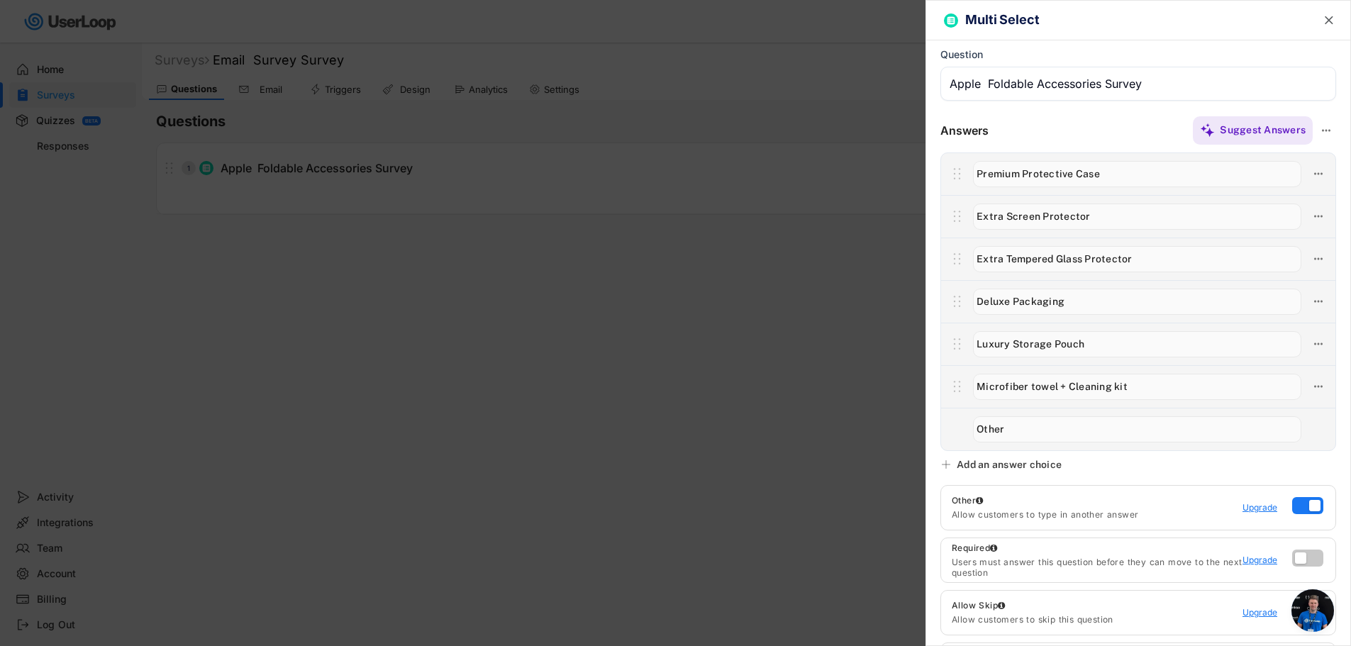
click at [1030, 391] on input "input" at bounding box center [1137, 387] width 328 height 26
click at [1075, 423] on input "input" at bounding box center [1137, 429] width 328 height 26
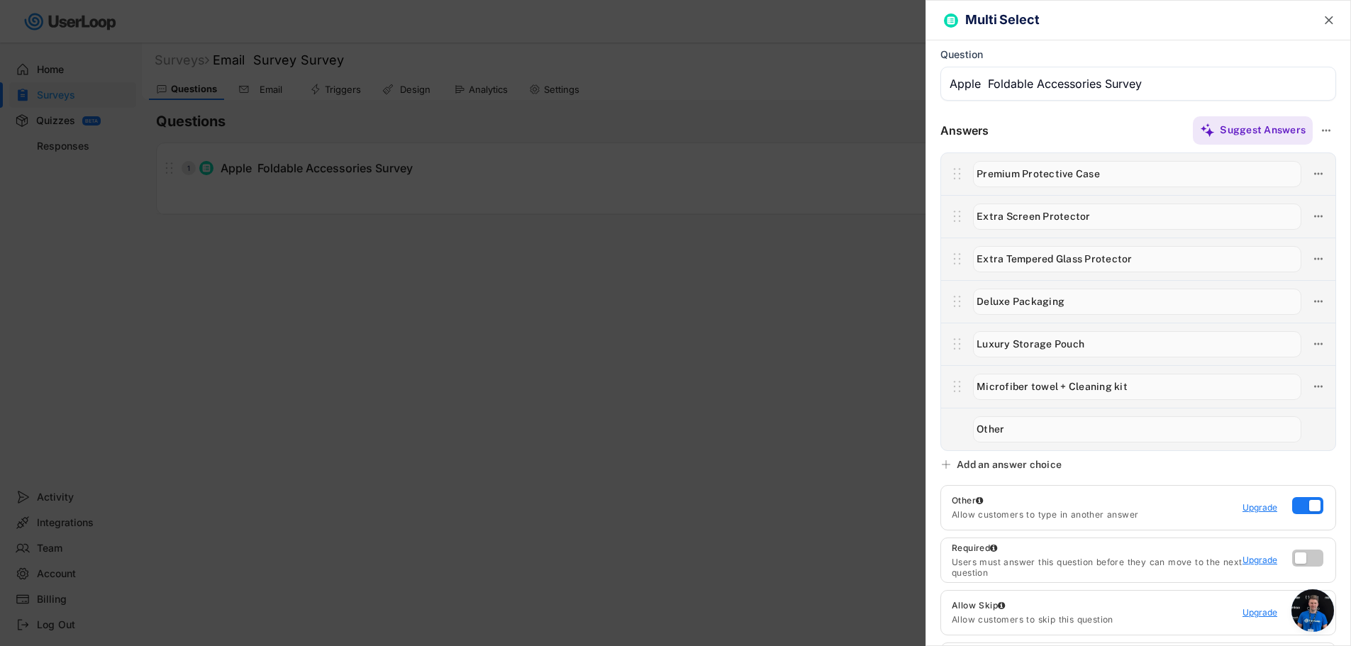
click at [1073, 423] on input "input" at bounding box center [1137, 429] width 328 height 26
click at [1223, 81] on input "input" at bounding box center [1138, 84] width 396 height 34
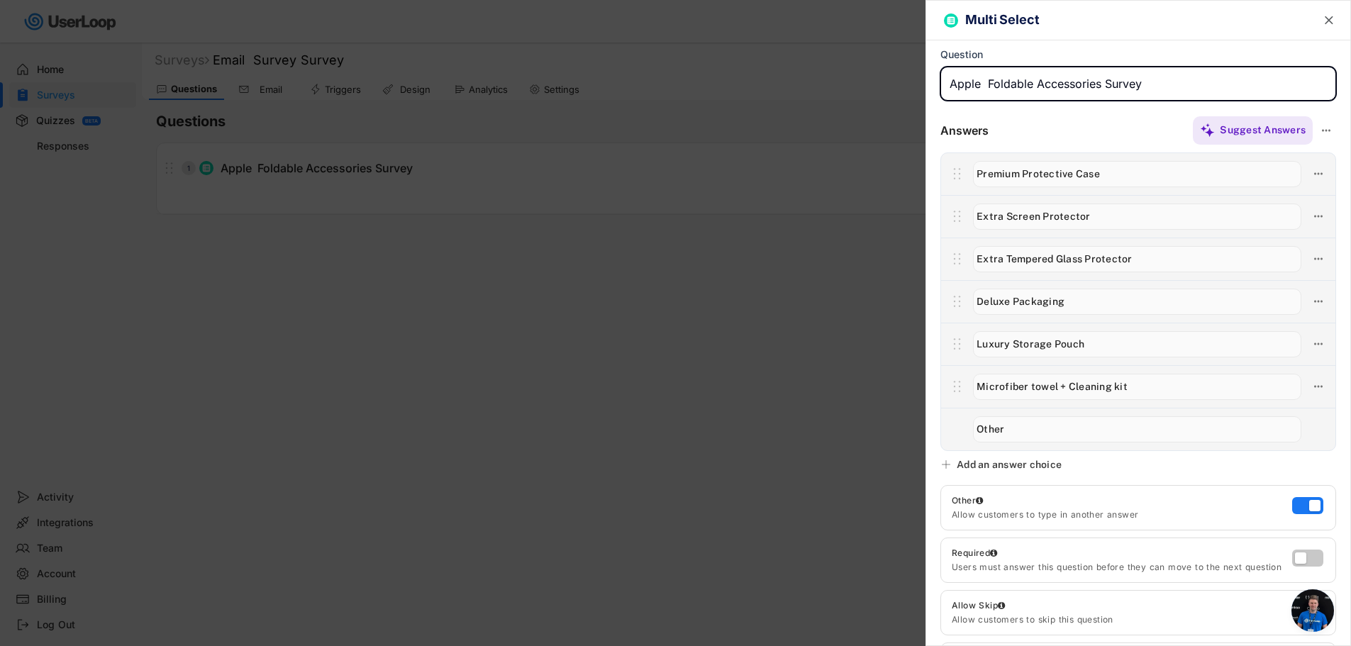
drag, startPoint x: 1176, startPoint y: 85, endPoint x: 945, endPoint y: 89, distance: 230.5
click at [945, 89] on input "input" at bounding box center [1138, 84] width 396 height 34
type input "For all Z Fold case users! How would you like your phone protected?"
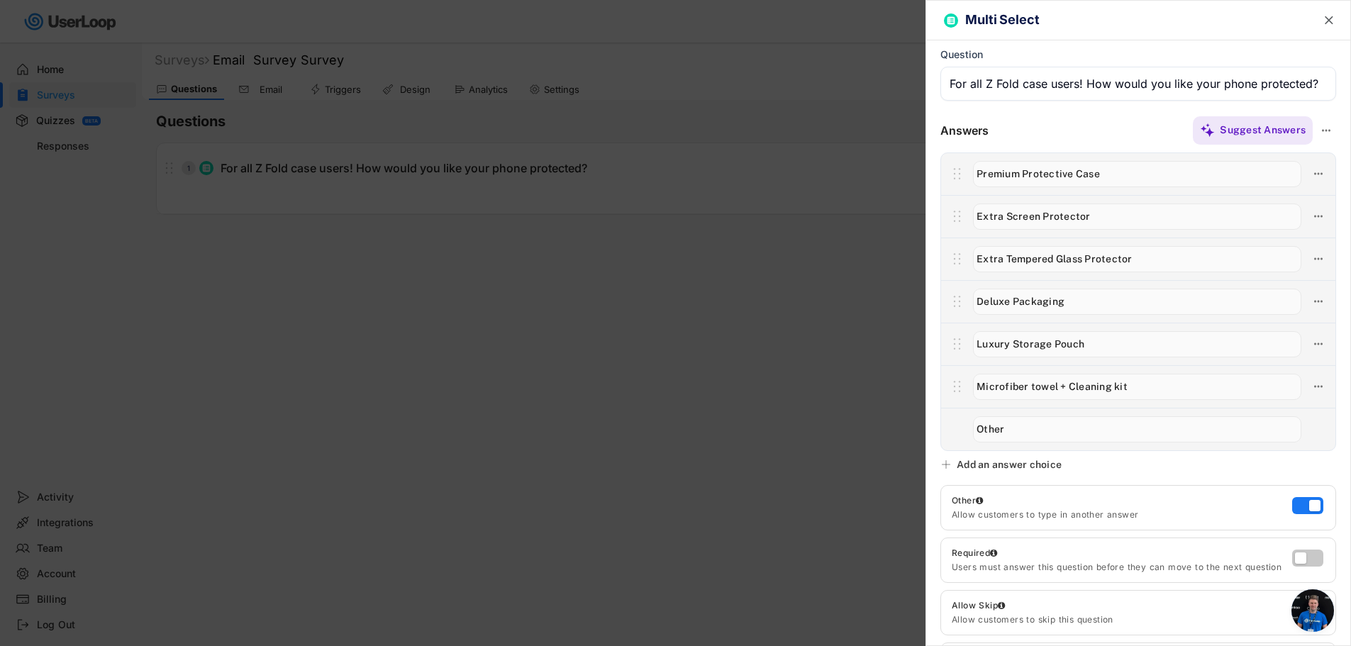
click at [1045, 182] on input "input" at bounding box center [1137, 174] width 328 height 26
type input "P"
click at [1075, 82] on input "input" at bounding box center [1138, 84] width 396 height 34
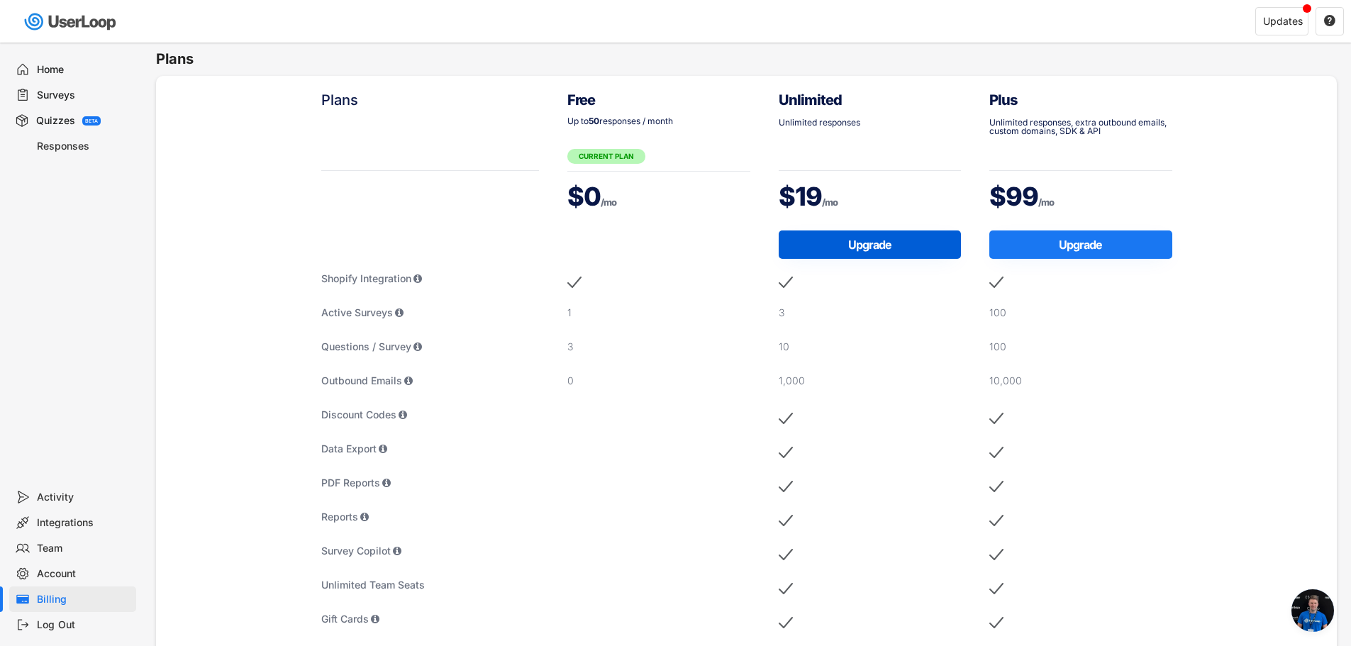
scroll to position [274, 0]
click at [858, 241] on button "Upgrade" at bounding box center [870, 244] width 183 height 28
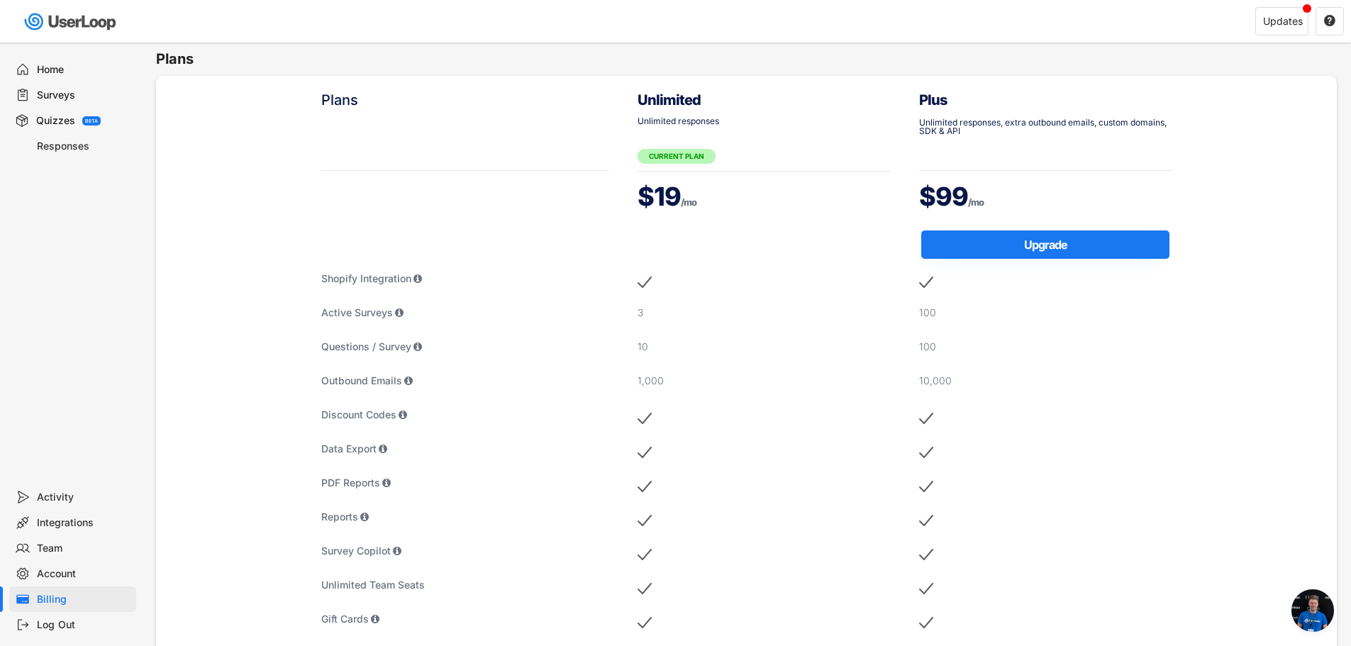
scroll to position [274, 0]
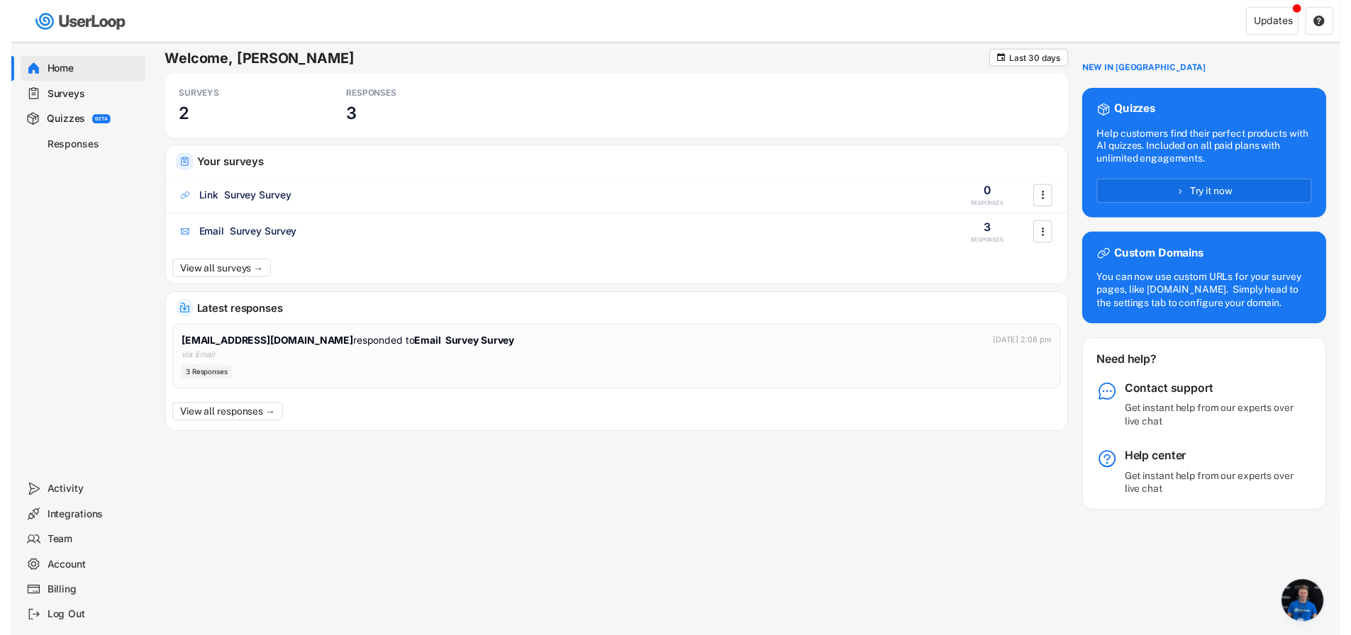
scroll to position [274, 0]
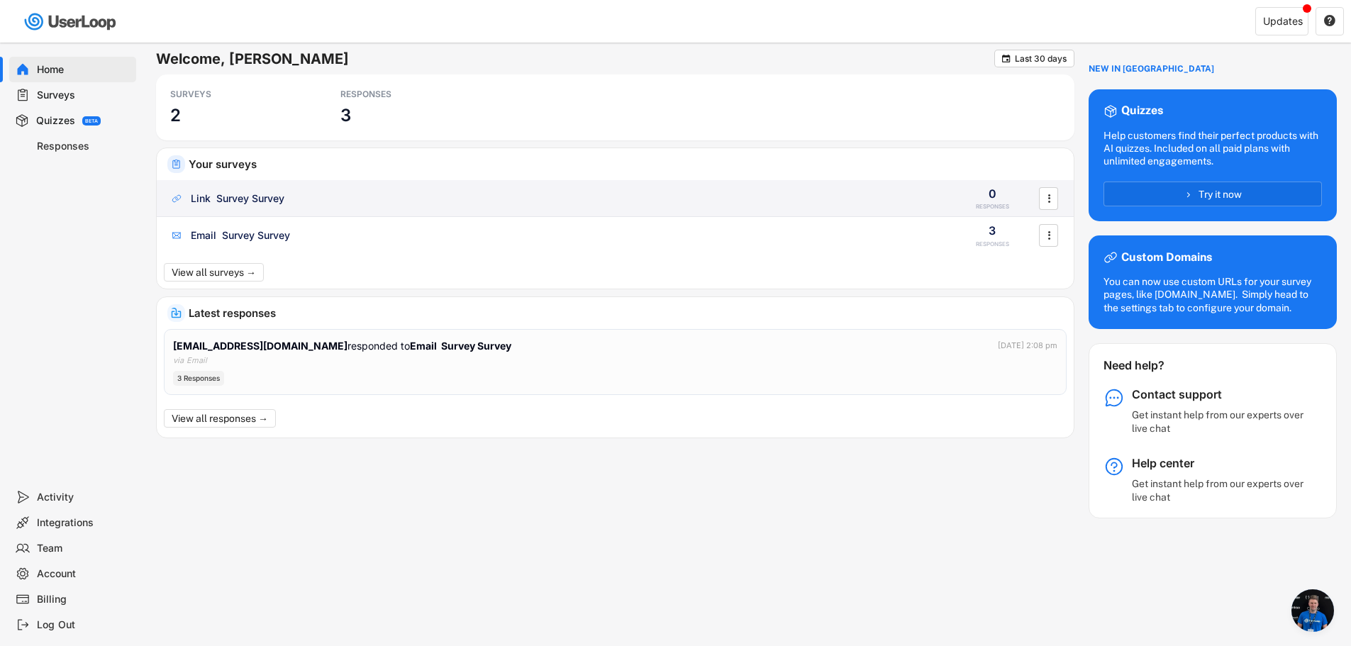
click at [660, 189] on div "Link Survey Survey 0 RESPONSES " at bounding box center [615, 198] width 917 height 37
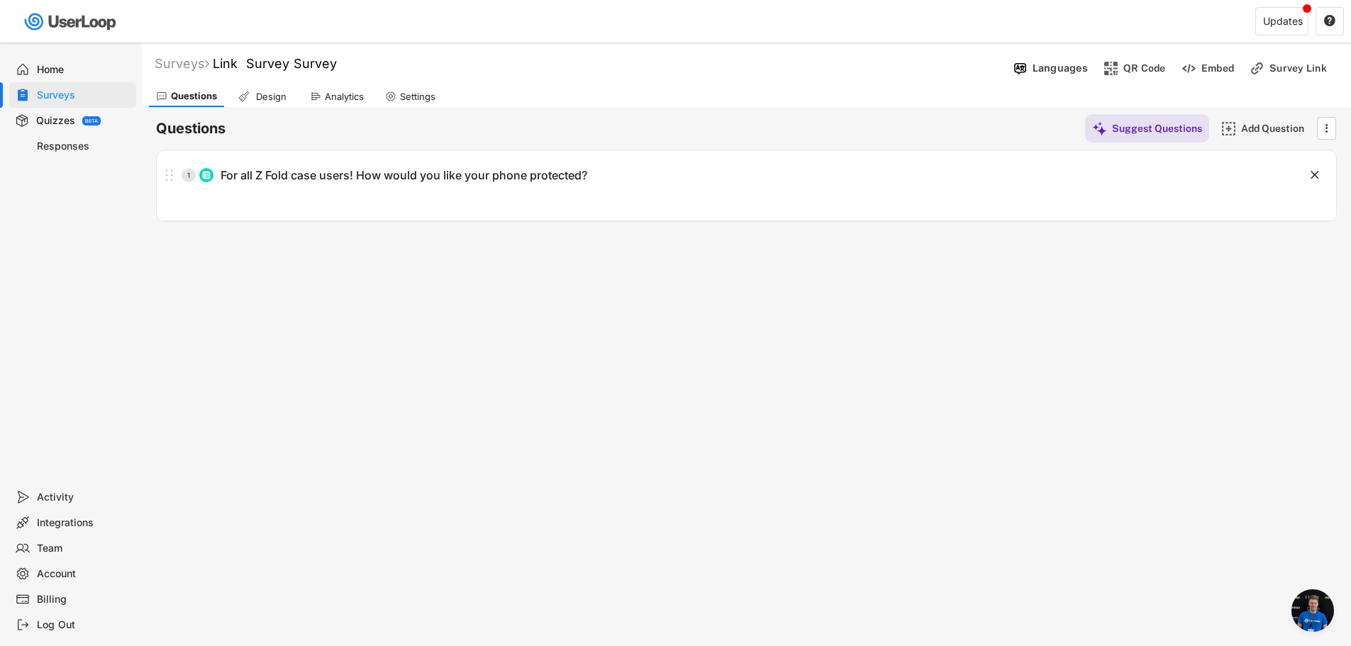
click at [267, 96] on div "Design" at bounding box center [270, 97] width 35 height 12
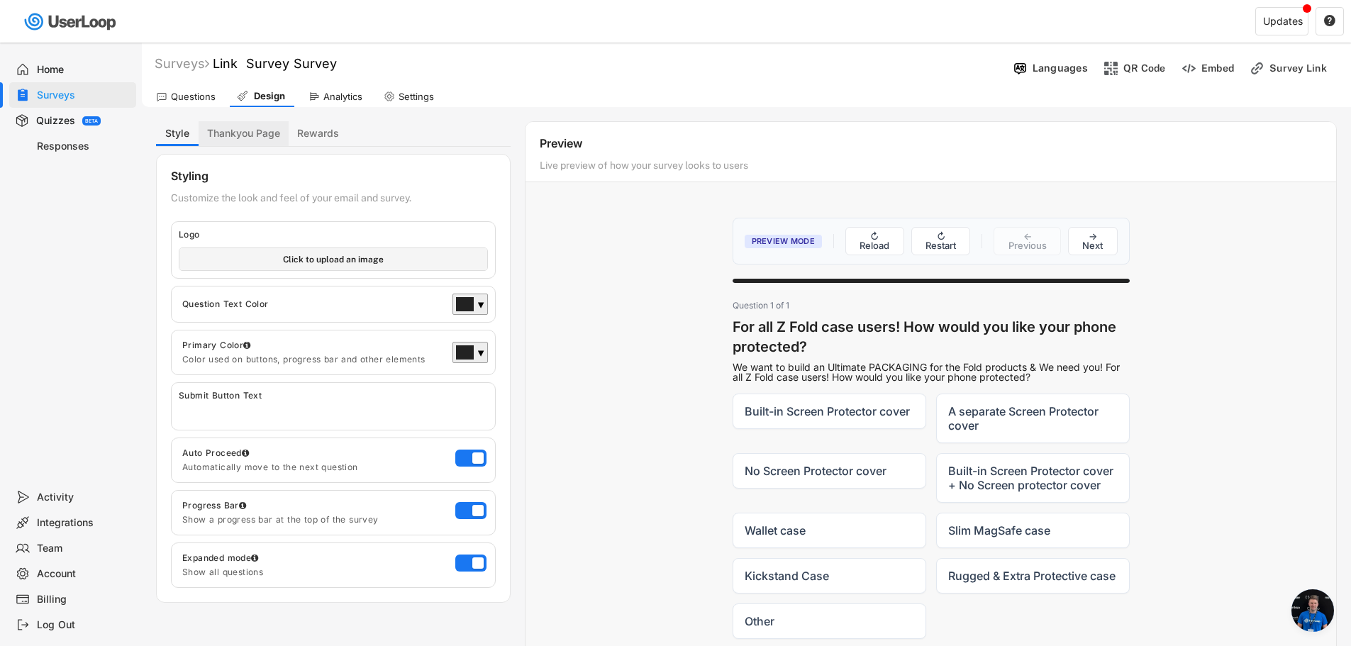
click at [272, 135] on button "Thankyou Page" at bounding box center [244, 133] width 90 height 25
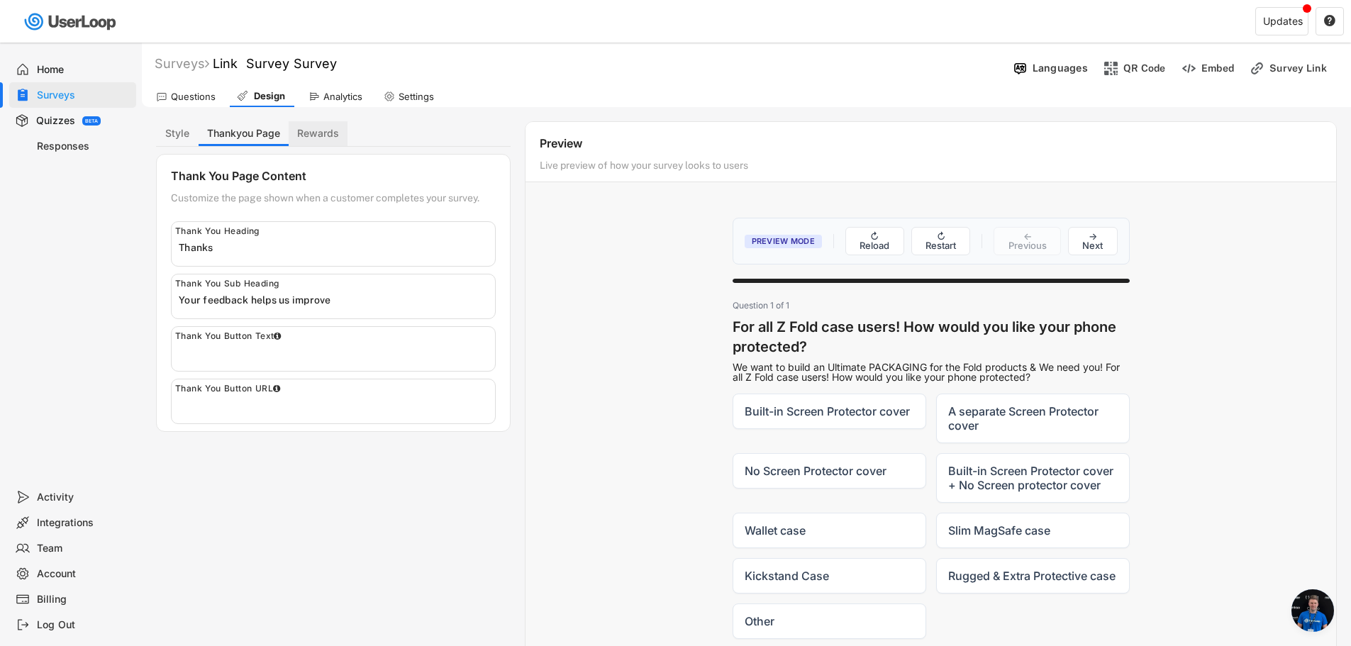
click at [313, 136] on button "Rewards" at bounding box center [318, 133] width 59 height 25
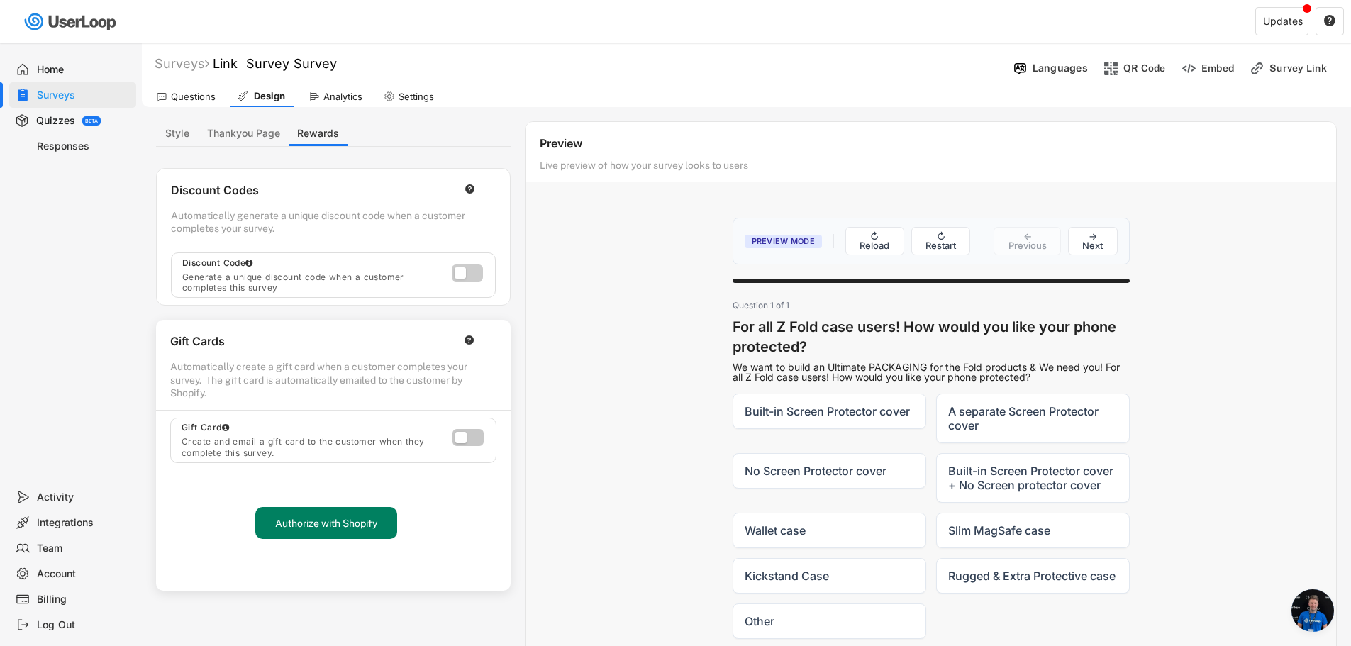
click at [469, 276] on label at bounding box center [463, 269] width 31 height 17
click at [0, 0] on input "checkbox" at bounding box center [0, 0] width 0 height 0
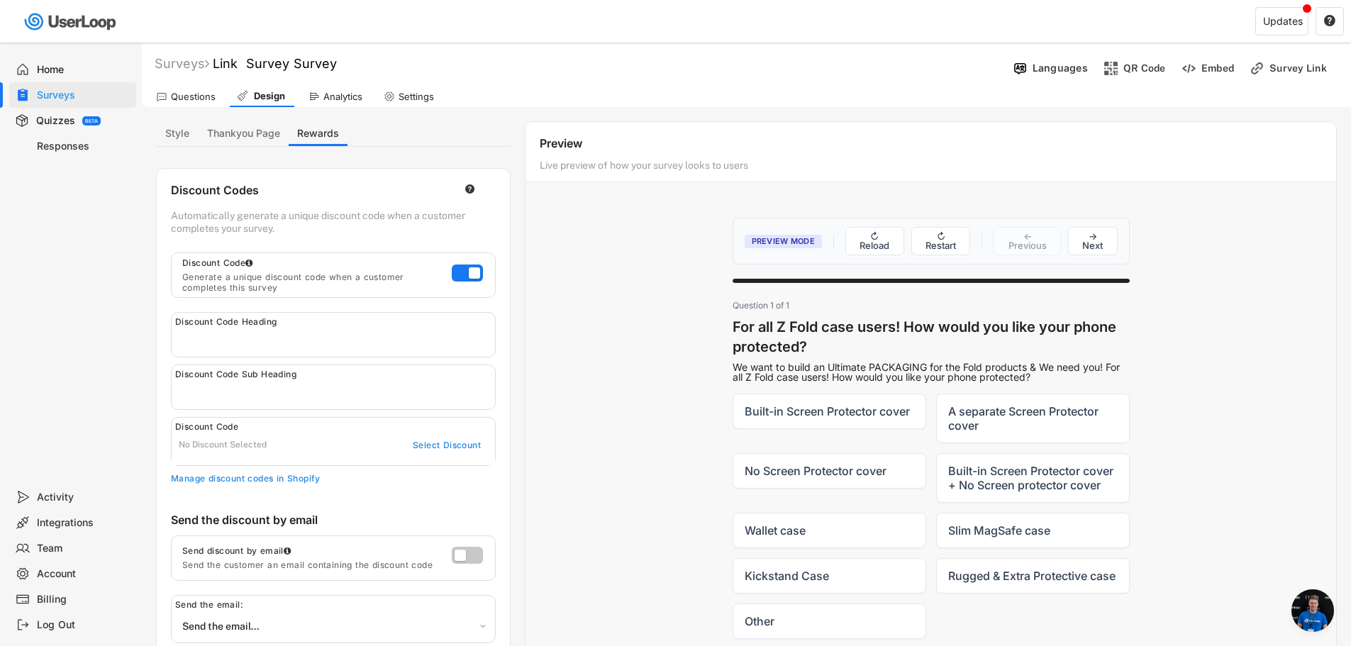
click at [355, 331] on input "input" at bounding box center [337, 338] width 316 height 21
type input "THANKYOU50"
click at [338, 390] on input "input" at bounding box center [337, 390] width 316 height 21
paste input "THANKYOU50"
type input "THANKYOU50"
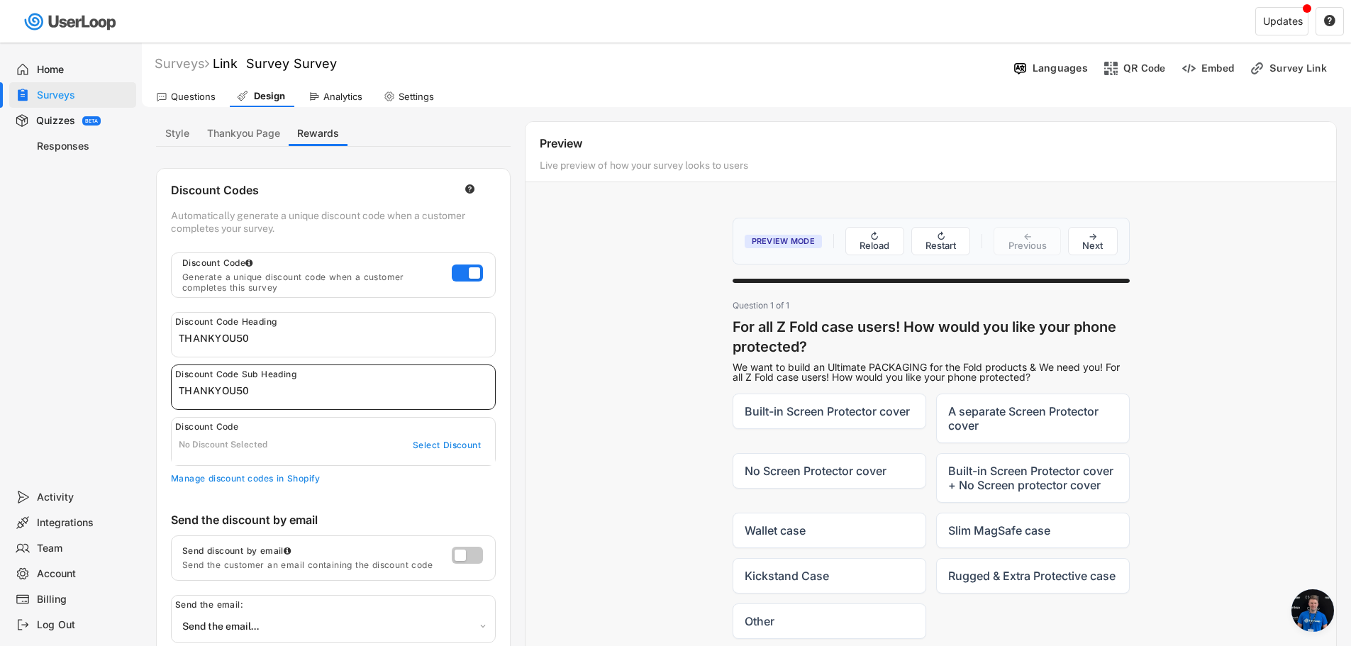
click at [306, 442] on div "No Discount Selected" at bounding box center [282, 445] width 206 height 11
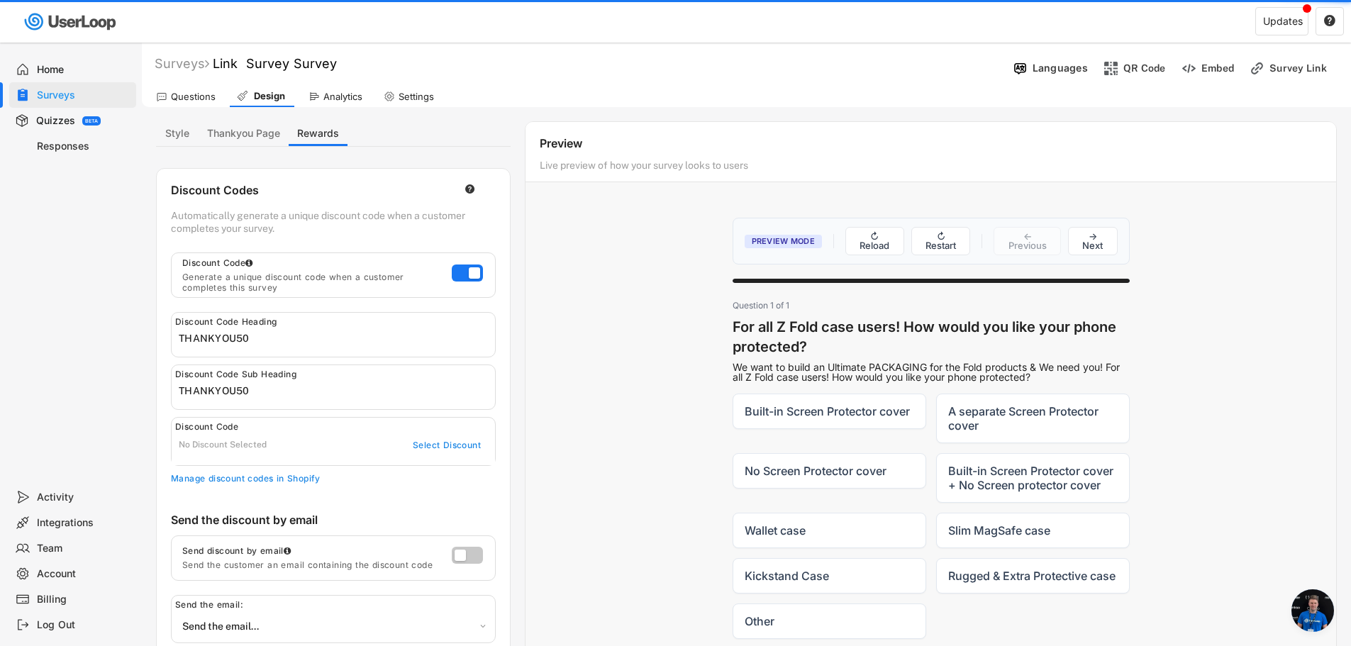
click at [303, 452] on div "No Discount Selected Select Discount" at bounding box center [333, 453] width 323 height 26
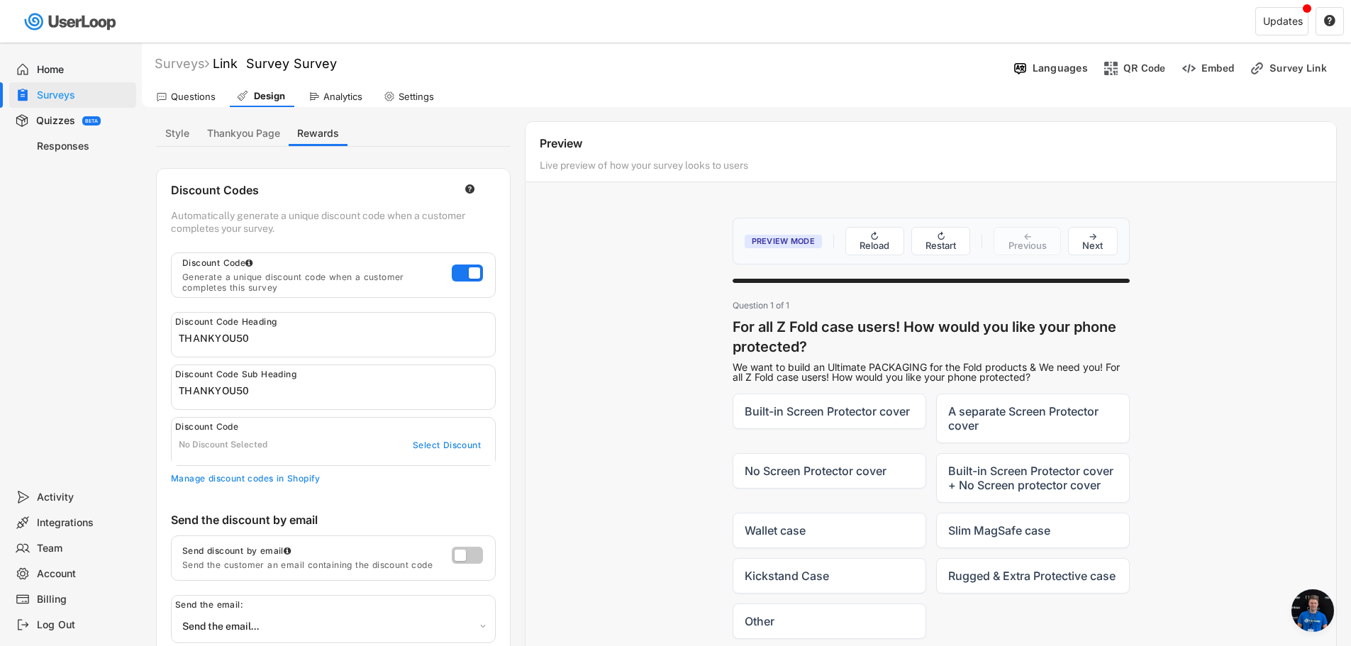
click at [282, 447] on div "No Discount Selected" at bounding box center [282, 445] width 206 height 11
click at [248, 448] on div "No Discount Selected" at bounding box center [282, 445] width 206 height 11
click at [244, 447] on div "No Discount Selected" at bounding box center [282, 445] width 206 height 11
click at [440, 449] on div "Select Discount" at bounding box center [446, 445] width 70 height 11
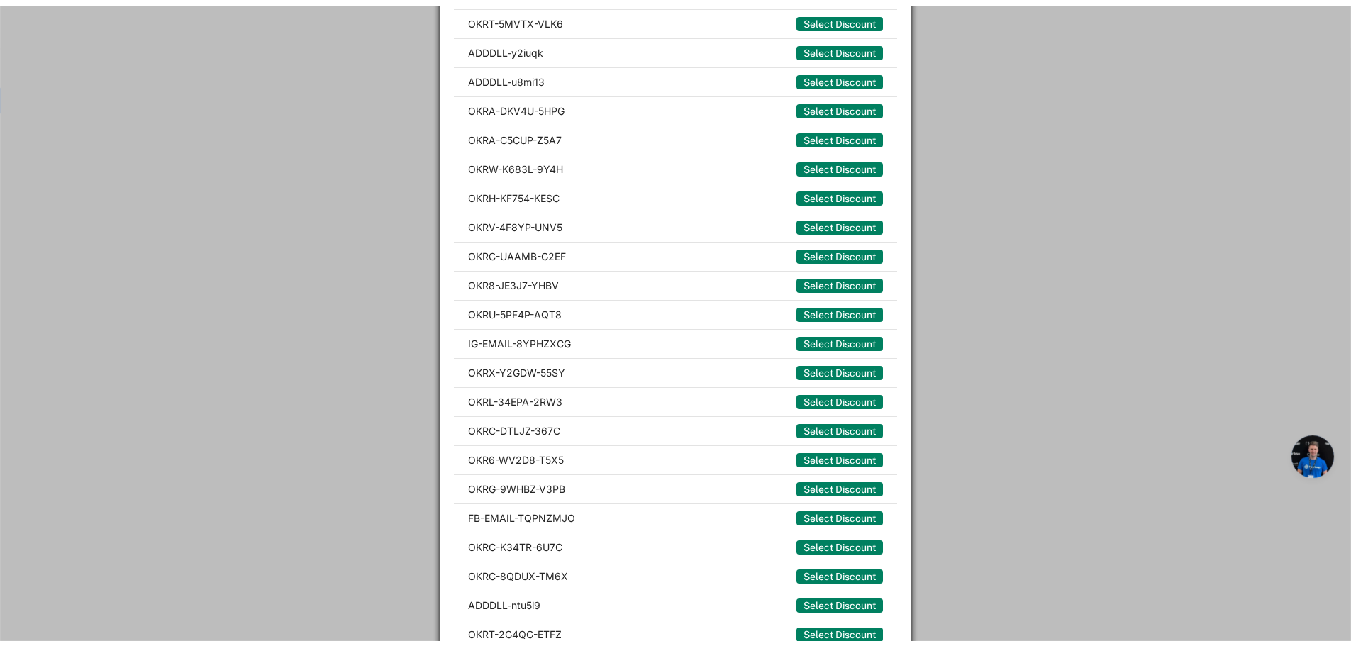
scroll to position [851, 0]
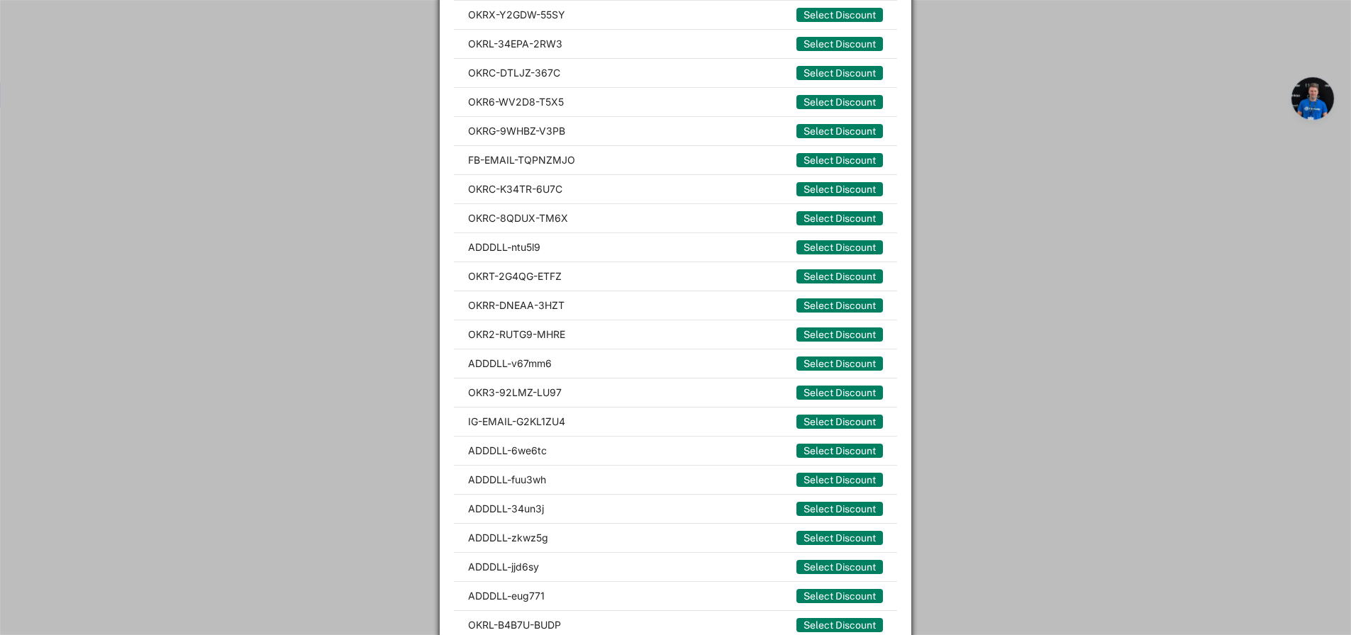
click at [1028, 381] on div at bounding box center [675, 317] width 1351 height 635
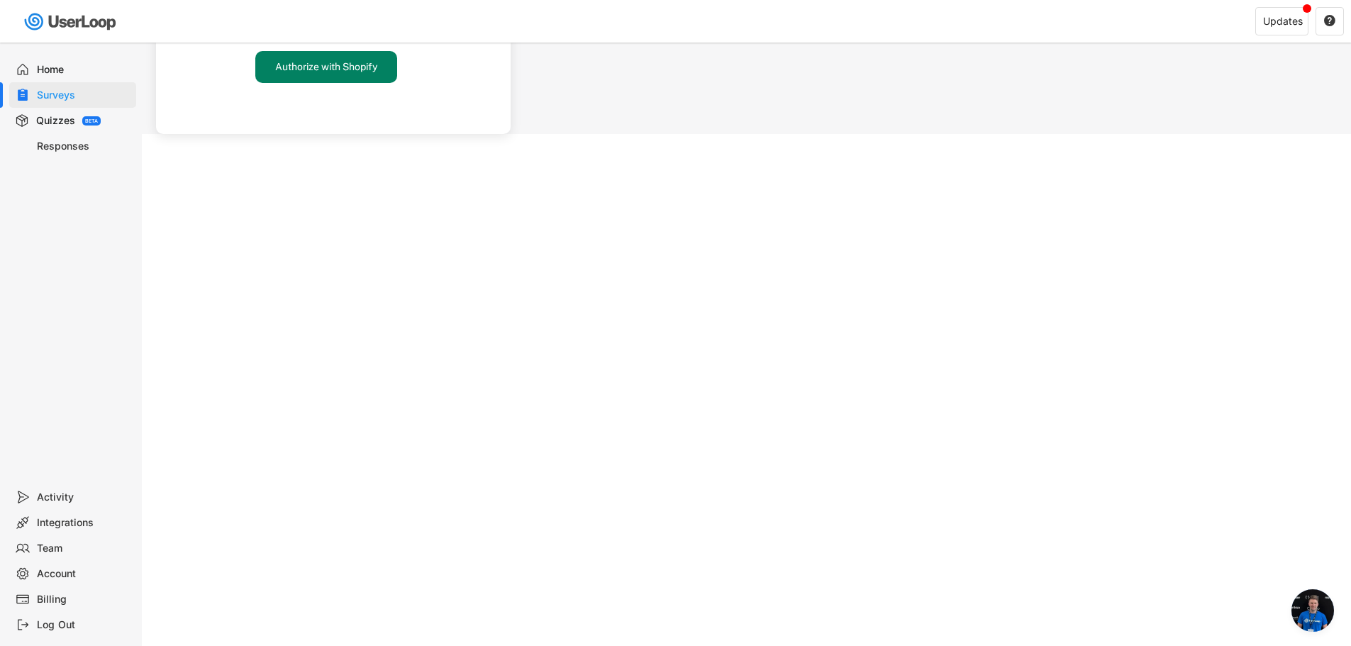
scroll to position [381, 0]
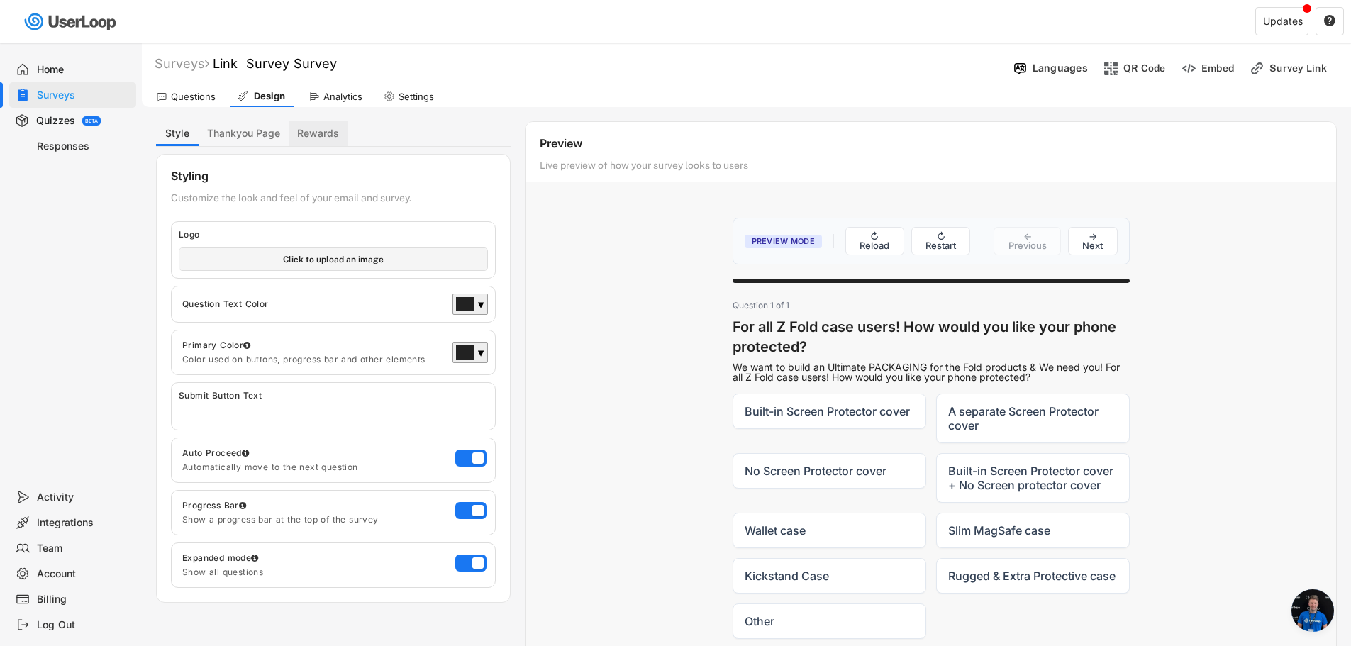
click at [335, 128] on button "Rewards" at bounding box center [318, 133] width 59 height 25
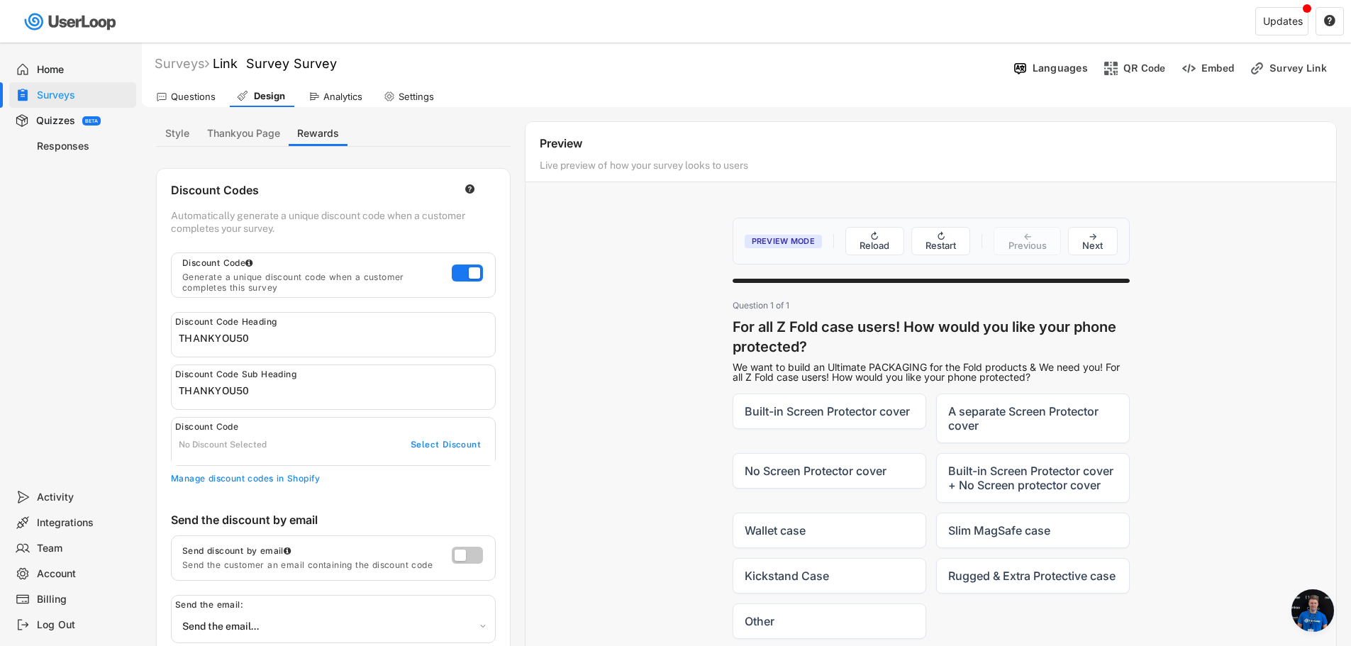
click at [444, 447] on div "Select Discount" at bounding box center [446, 445] width 70 height 11
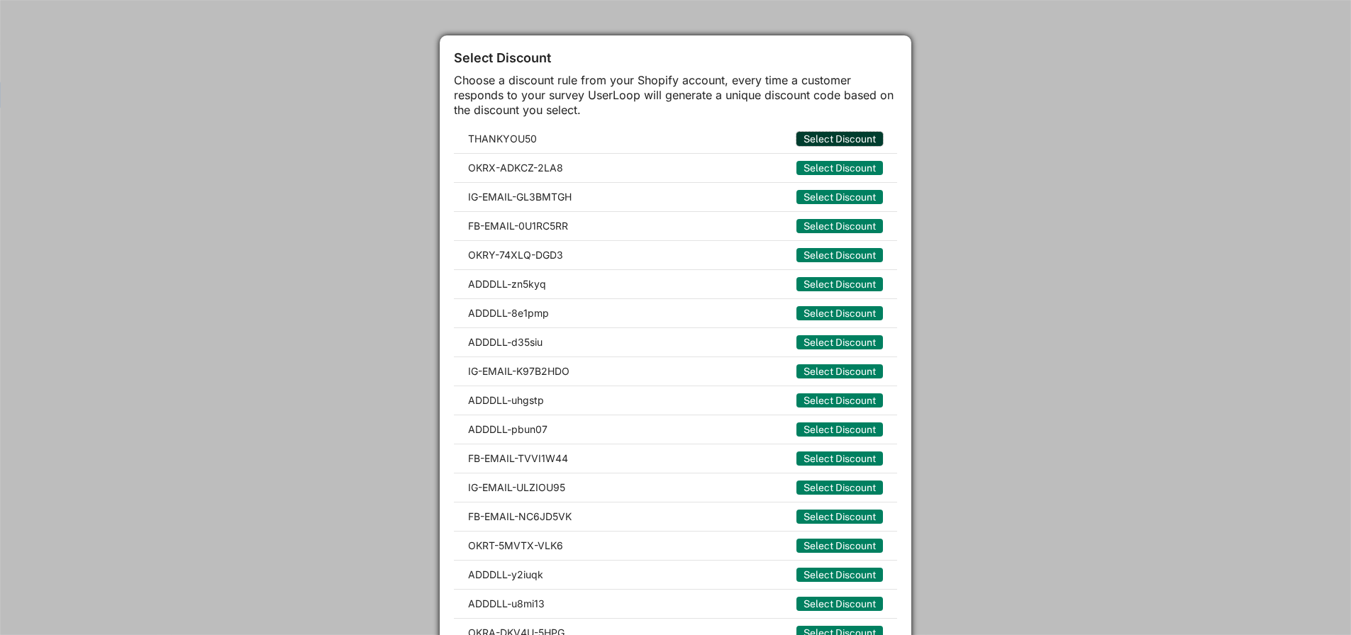
click at [842, 142] on button "Select Discount" at bounding box center [839, 139] width 87 height 14
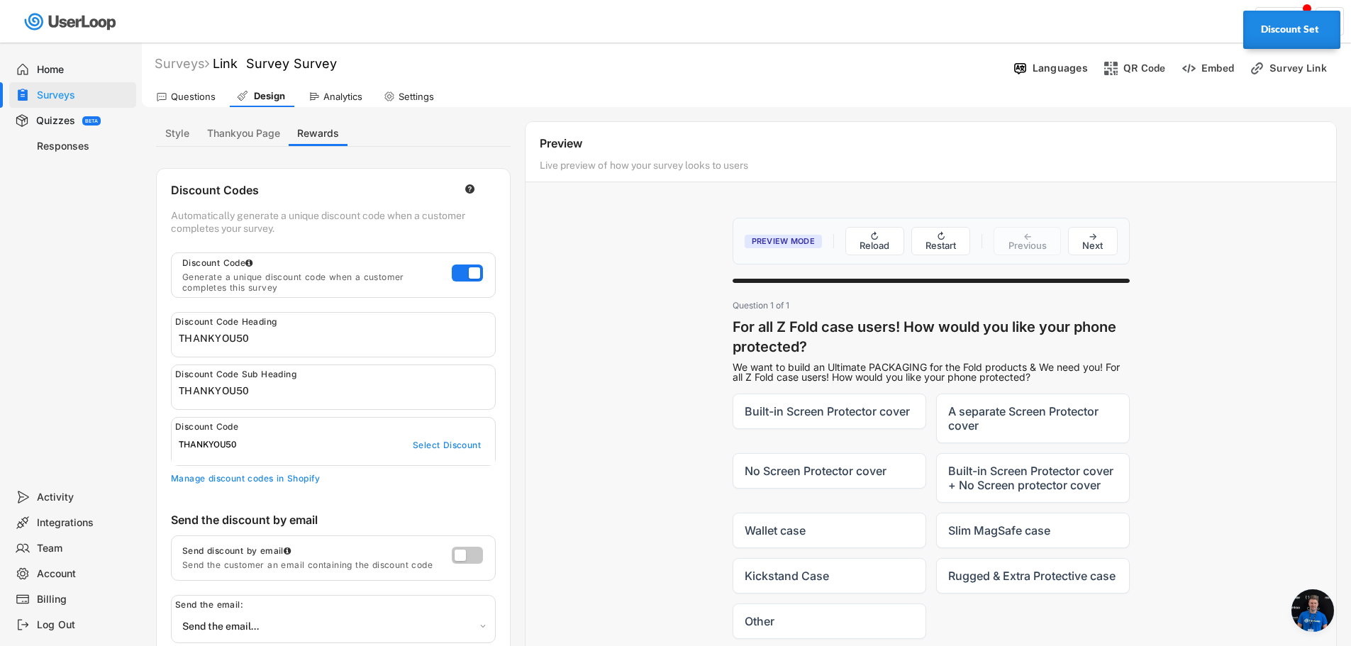
scroll to position [71, 0]
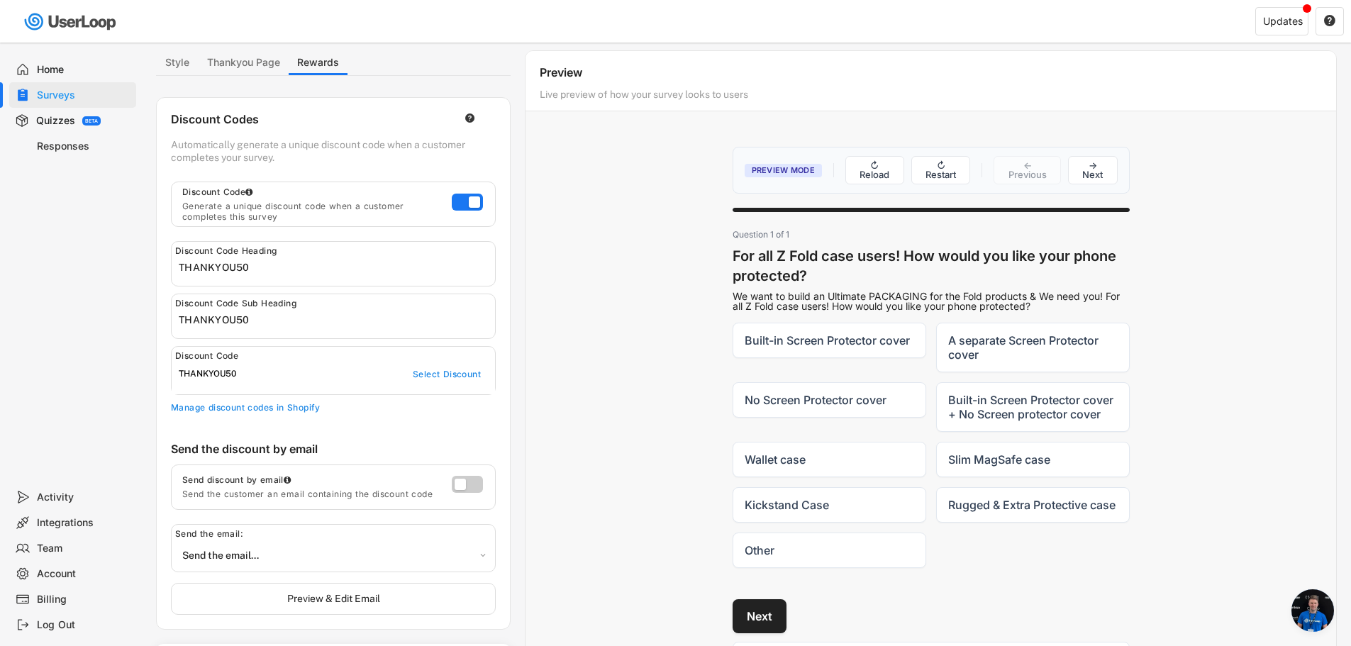
click at [470, 487] on label at bounding box center [463, 480] width 31 height 17
click at [0, 0] on input "checkbox" at bounding box center [0, 0] width 0 height 0
click at [450, 552] on select "Send the email... Immediately in 1 hour in 6 hours [DATE] [DATE] [DATE] [DATE] …" at bounding box center [333, 555] width 309 height 25
select select ""immediately""
click at [179, 543] on select "Send the email... Immediately in 1 hour in 6 hours [DATE] [DATE] [DATE] [DATE] …" at bounding box center [333, 555] width 309 height 25
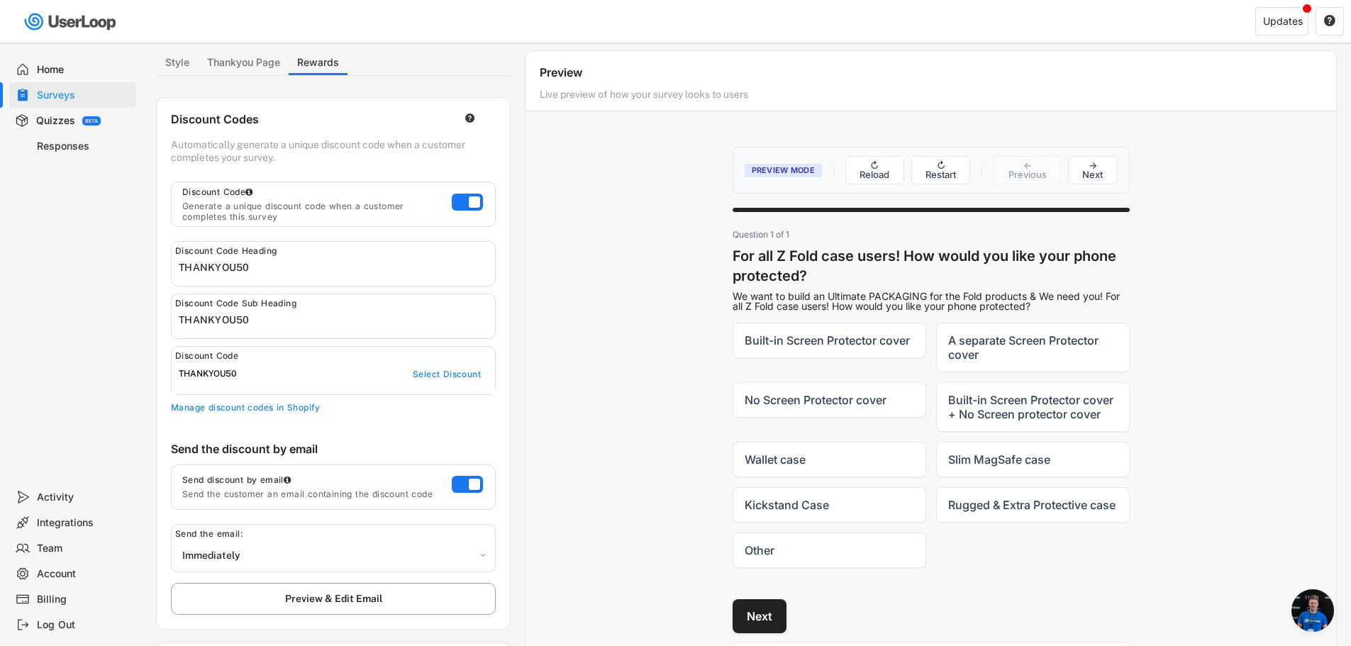
click at [340, 598] on button "Preview & Edit Email" at bounding box center [333, 599] width 325 height 32
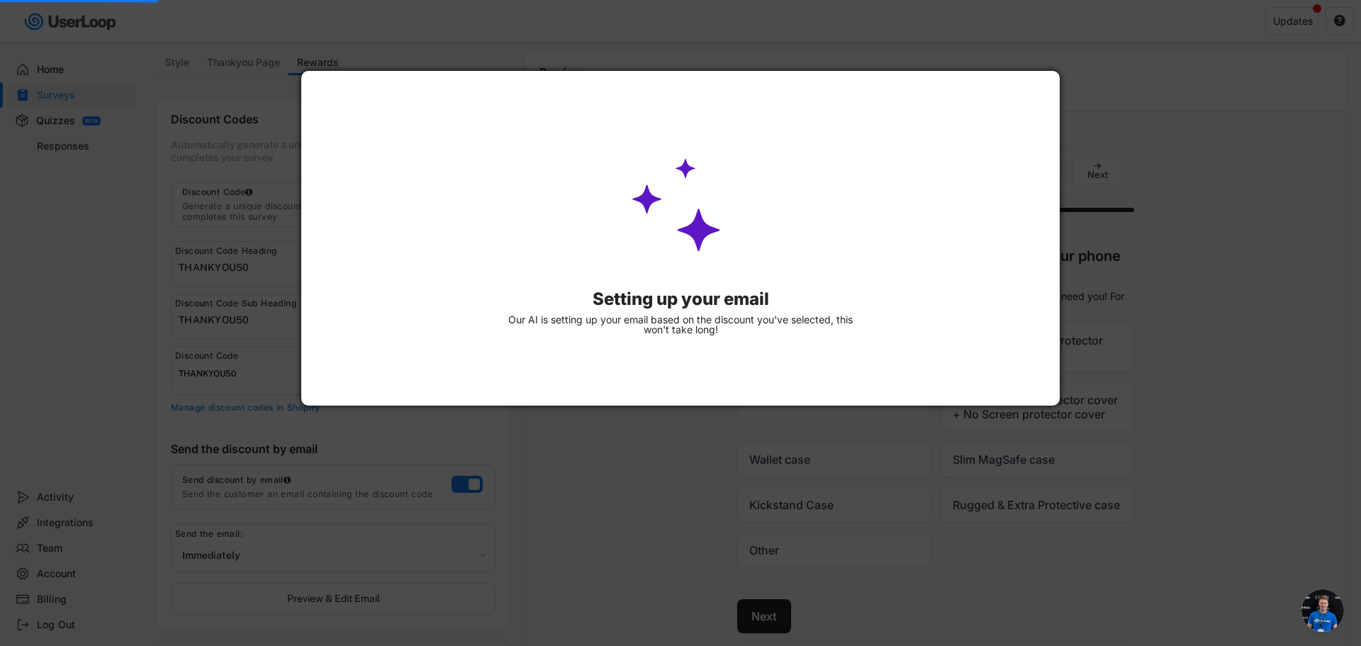
type input "Here's Your 50% Off!"
type input "🎉 Your Exclusive 50% Off Coupon Awaits - Come Back to VRS Design Now!"
type input "🎉 Your Reward Inside! -50.0% Coupon for Completing Link Survey Survey 🛍️"
type input "Here's Your 50% Off!"
type input "🎉 Your Exclusive 50% Off Coupon Awaits - Come Back to VRS Design Now!"
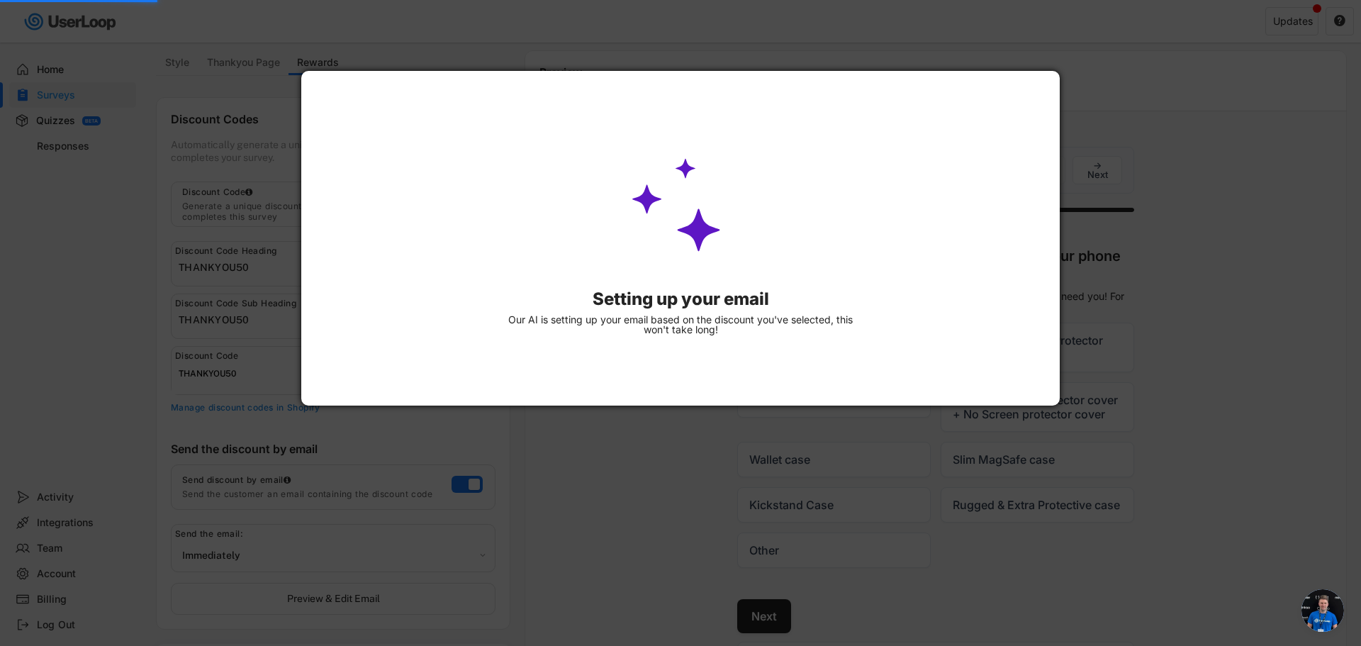
type input "50% Off Your Next Purchase"
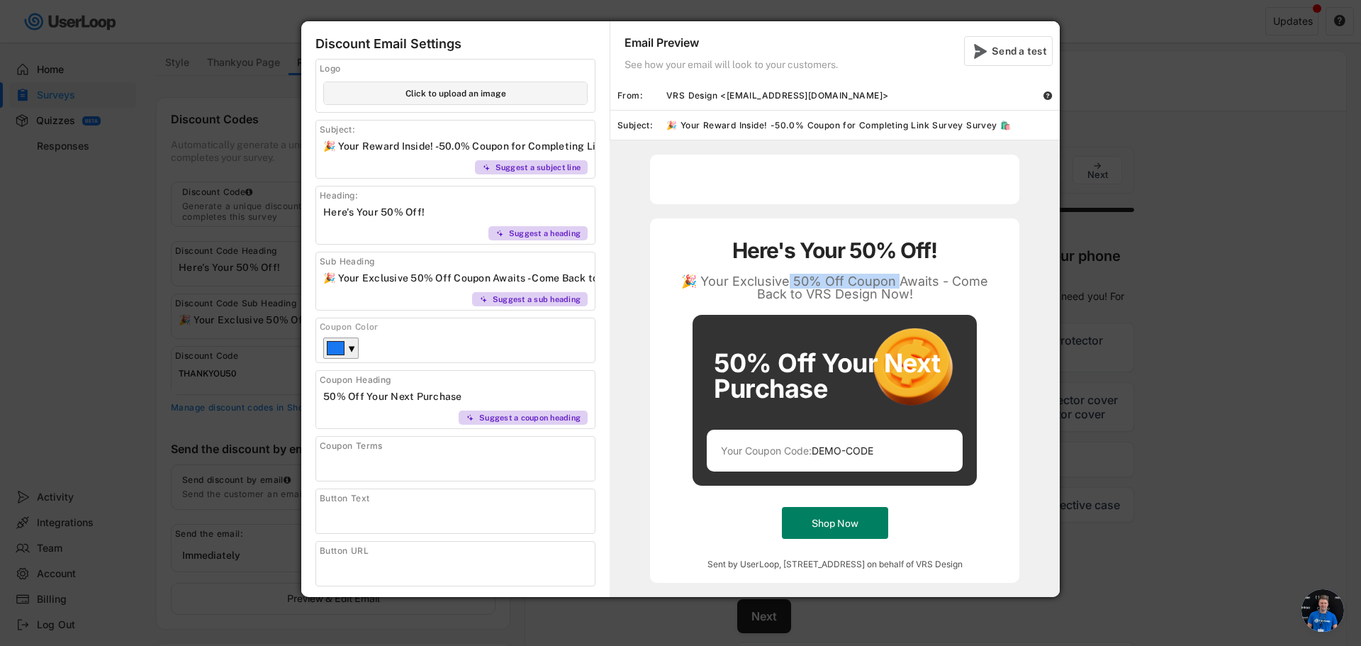
drag, startPoint x: 790, startPoint y: 279, endPoint x: 903, endPoint y: 288, distance: 113.8
click at [903, 288] on div "🎉 Your Exclusive 50% Off Coupon Awaits - Come Back to VRS Design Now!" at bounding box center [835, 288] width 319 height 26
click at [904, 288] on div "🎉 Your Exclusive 50% Off Coupon Awaits - Come Back to VRS Design Now!" at bounding box center [835, 288] width 319 height 26
click at [347, 345] on div "▼" at bounding box center [340, 348] width 35 height 21
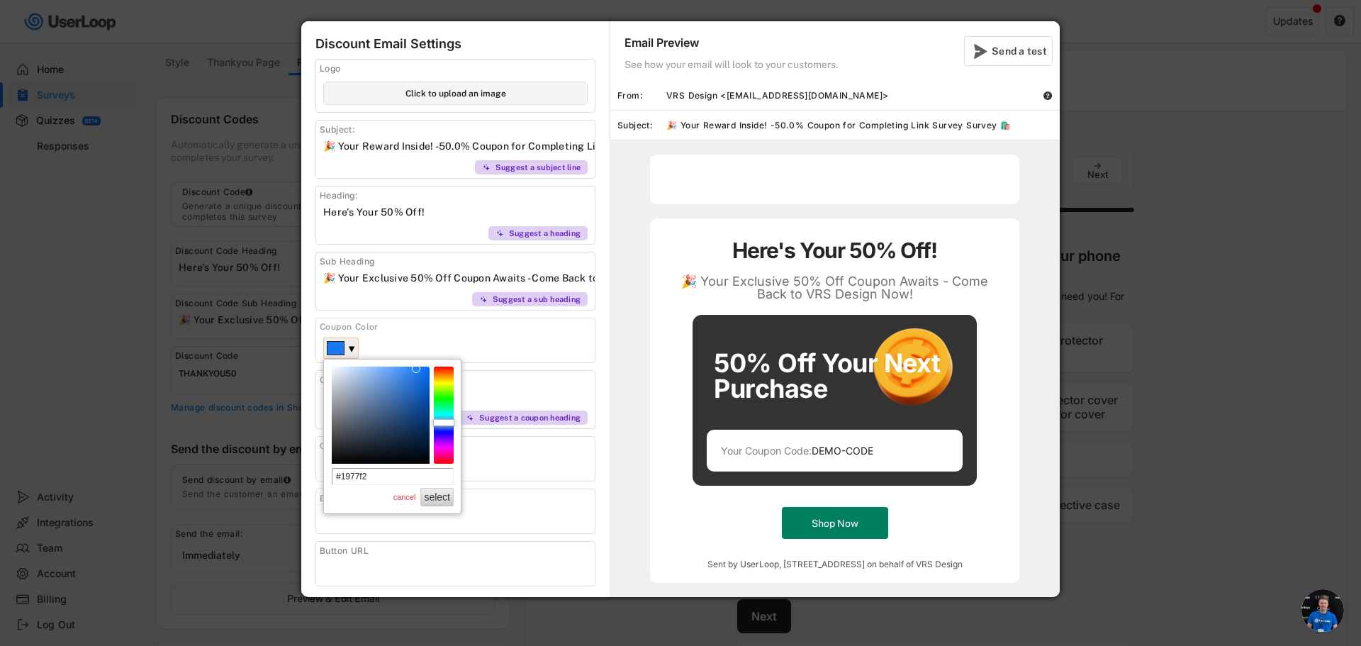
drag, startPoint x: 776, startPoint y: 452, endPoint x: 882, endPoint y: 452, distance: 105.7
click at [882, 452] on div "Your Coupon Code: DEMO-CODE" at bounding box center [842, 451] width 242 height 10
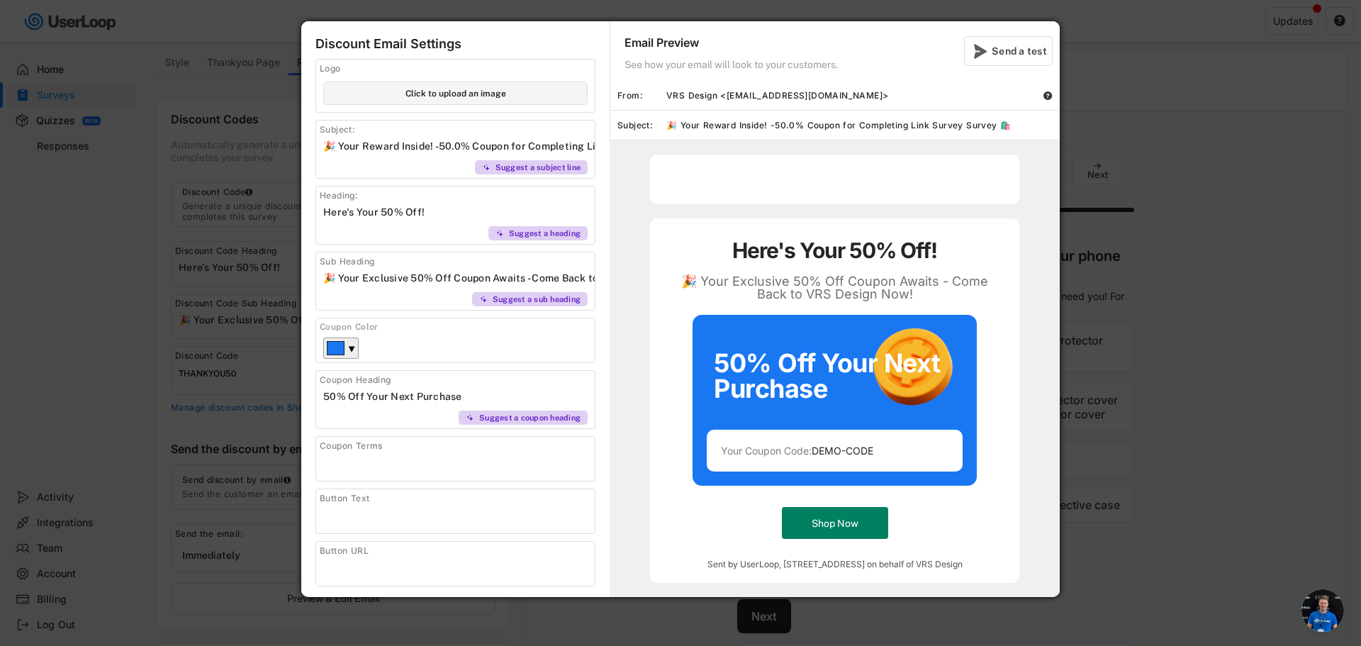
click at [882, 452] on div "Your Coupon Code: DEMO-CODE" at bounding box center [842, 451] width 242 height 10
click at [347, 347] on div "▼" at bounding box center [340, 348] width 35 height 21
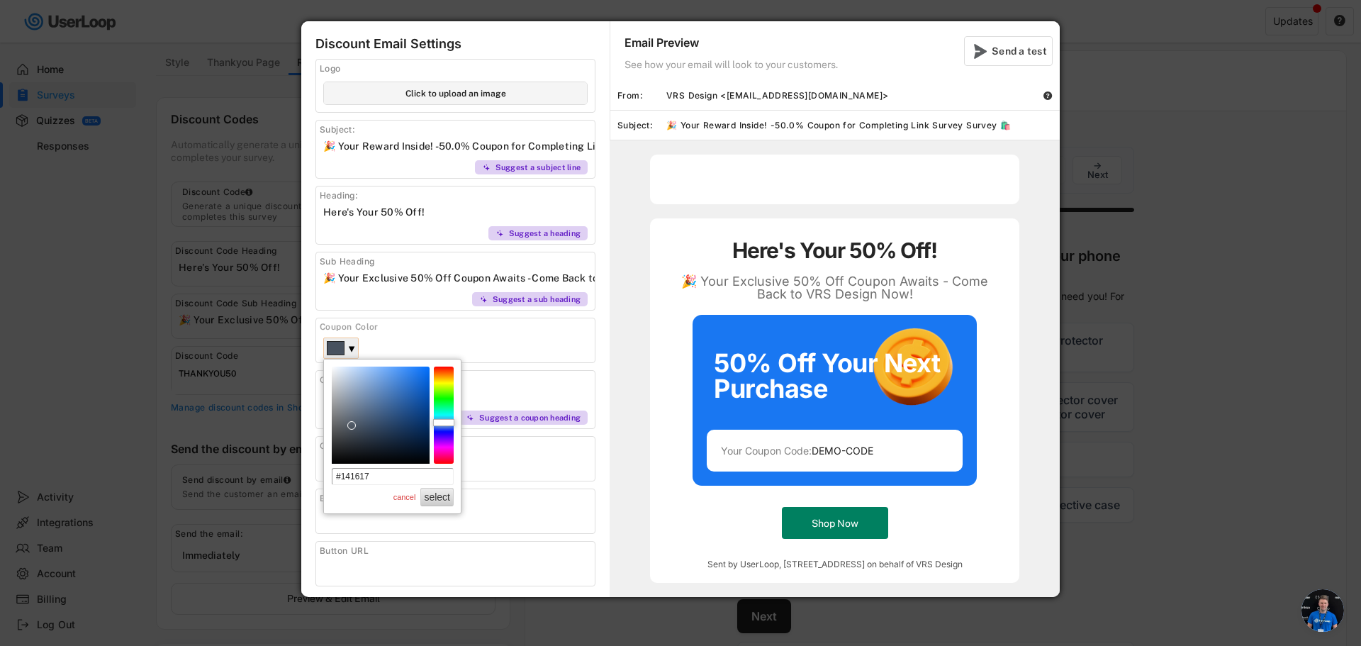
type input "#000000"
drag, startPoint x: 355, startPoint y: 428, endPoint x: 312, endPoint y: 497, distance: 80.9
click at [312, 497] on body "Surveys Link Survey Survey Languages QR Code Embed Survey Link Questions Design…" at bounding box center [680, 252] width 1361 height 646
click at [687, 448] on div "Here's Your 50% Off! 🎉 Your Exclusive 50% Off Coupon Awaits - Come Back to VRS …" at bounding box center [834, 400] width 369 height 364
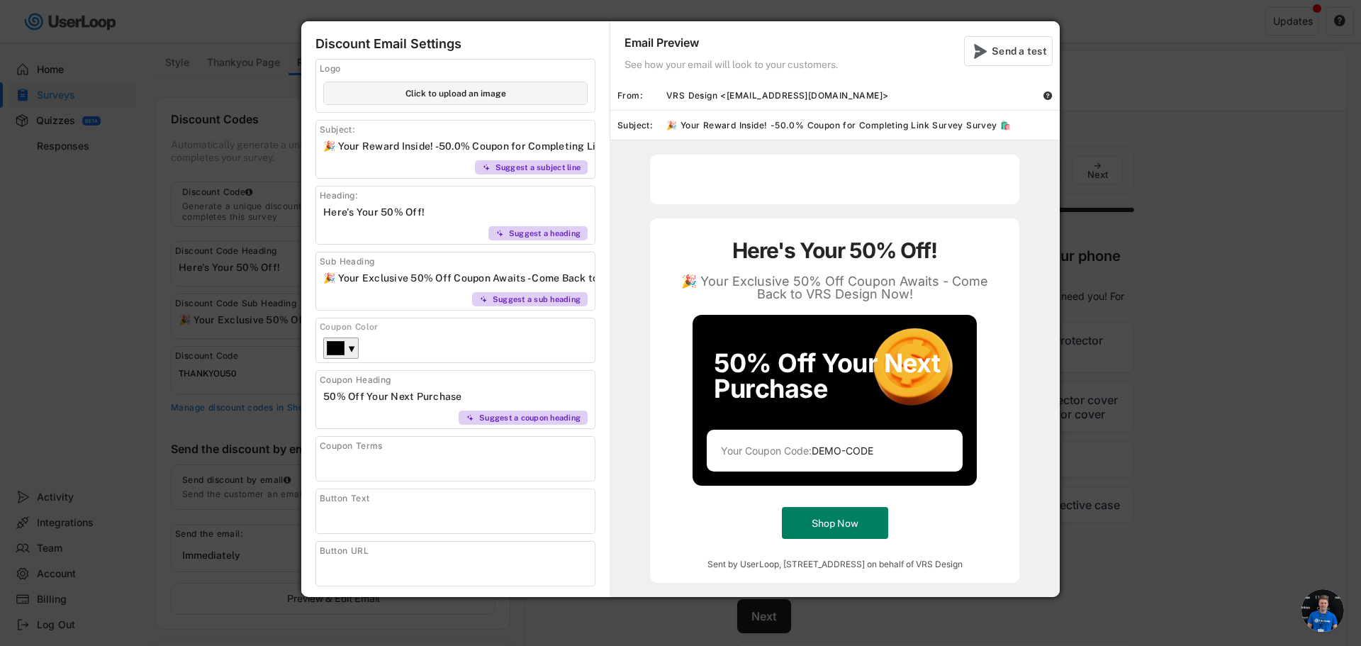
click at [491, 469] on input "input" at bounding box center [459, 462] width 272 height 21
click at [411, 511] on input "input" at bounding box center [459, 514] width 272 height 21
click at [393, 563] on input "input" at bounding box center [459, 567] width 272 height 21
type input "[DOMAIN_NAME]"
click at [400, 531] on div "Button Text" at bounding box center [456, 511] width 280 height 45
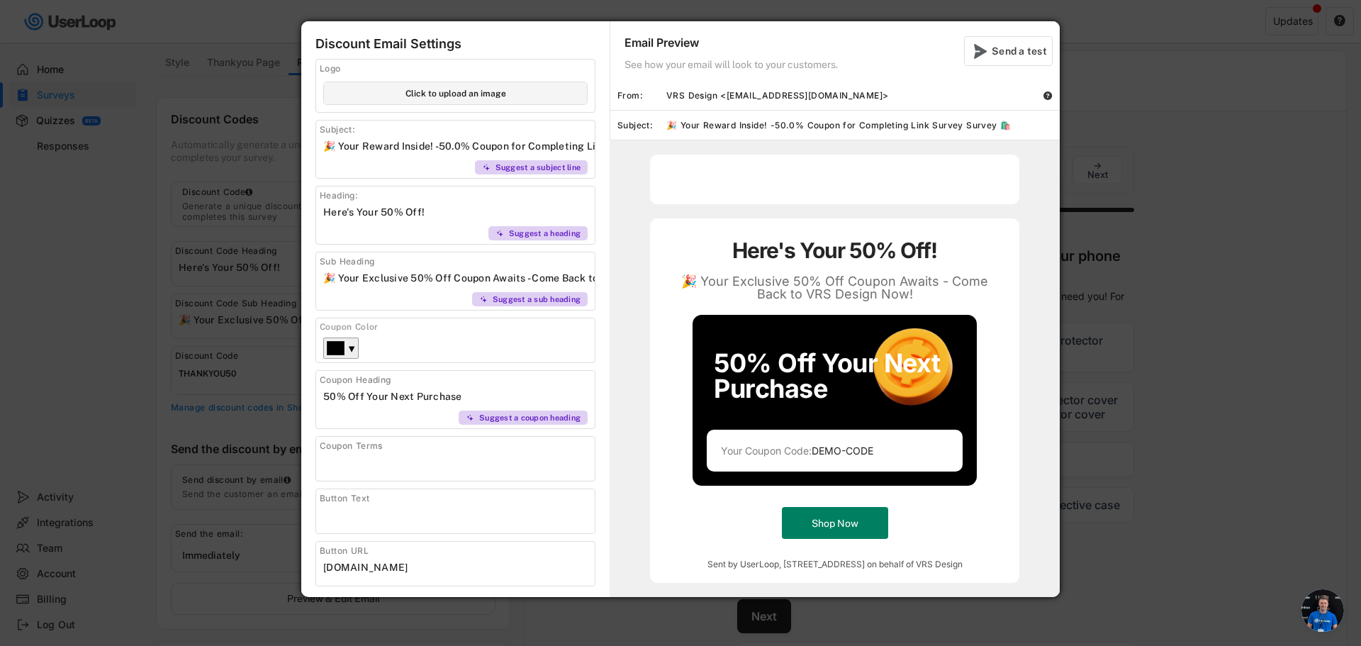
click at [418, 517] on input "input" at bounding box center [459, 514] width 272 height 21
type input "SHOP NOW"
click at [604, 513] on div "Discount Email Settings Logo Click to upload an image Subject: Suggest a subjec…" at bounding box center [455, 307] width 308 height 572
click at [1001, 49] on div "Send a test" at bounding box center [1020, 51] width 57 height 13
click at [1136, 156] on div at bounding box center [680, 323] width 1361 height 646
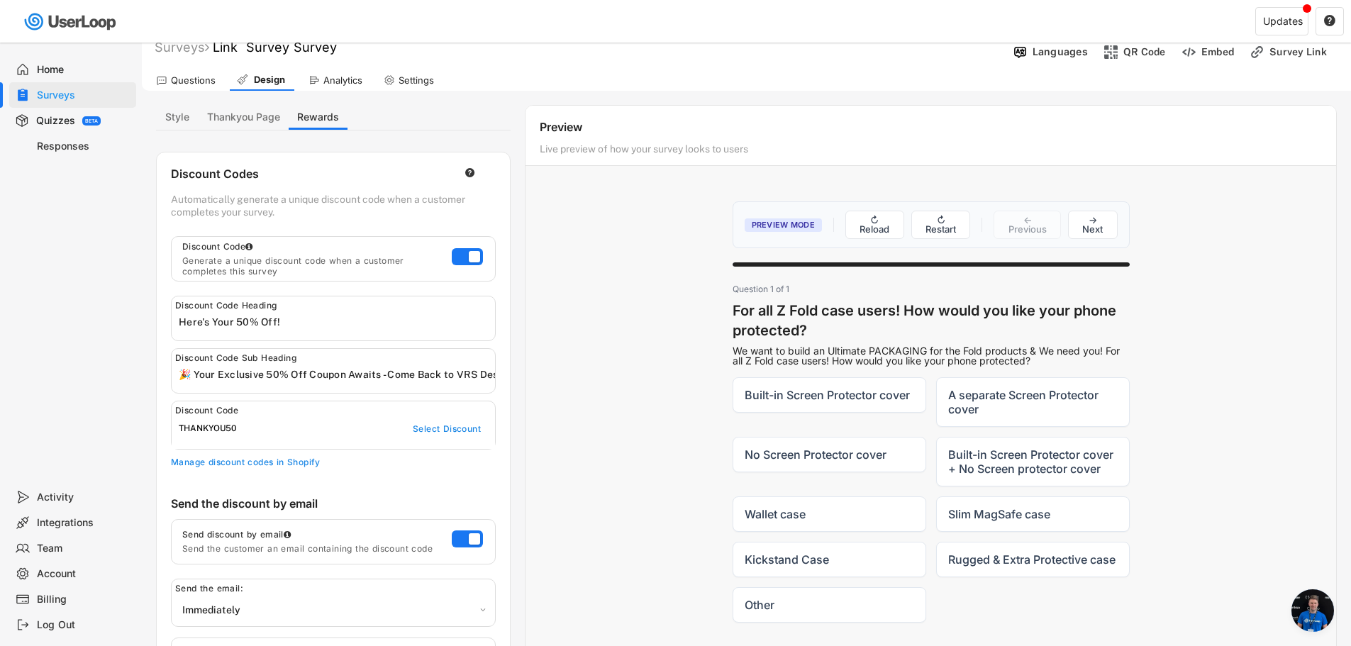
scroll to position [0, 0]
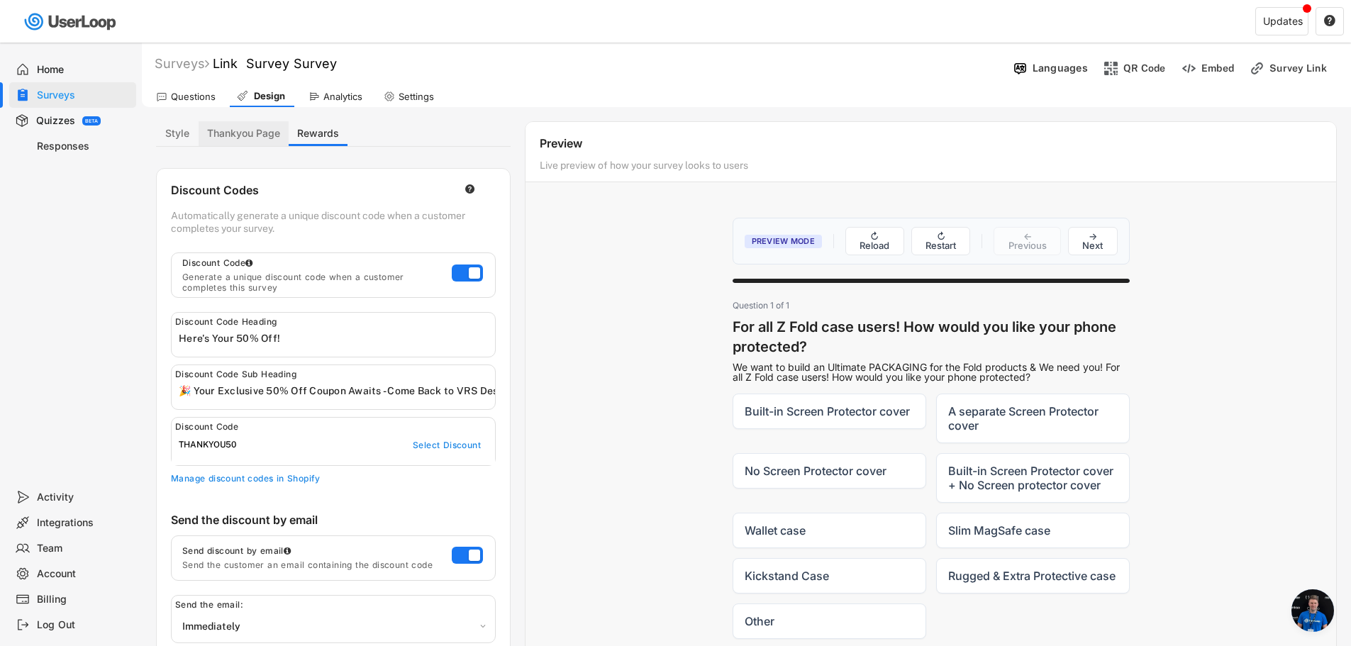
click at [247, 131] on button "Thankyou Page" at bounding box center [244, 133] width 90 height 25
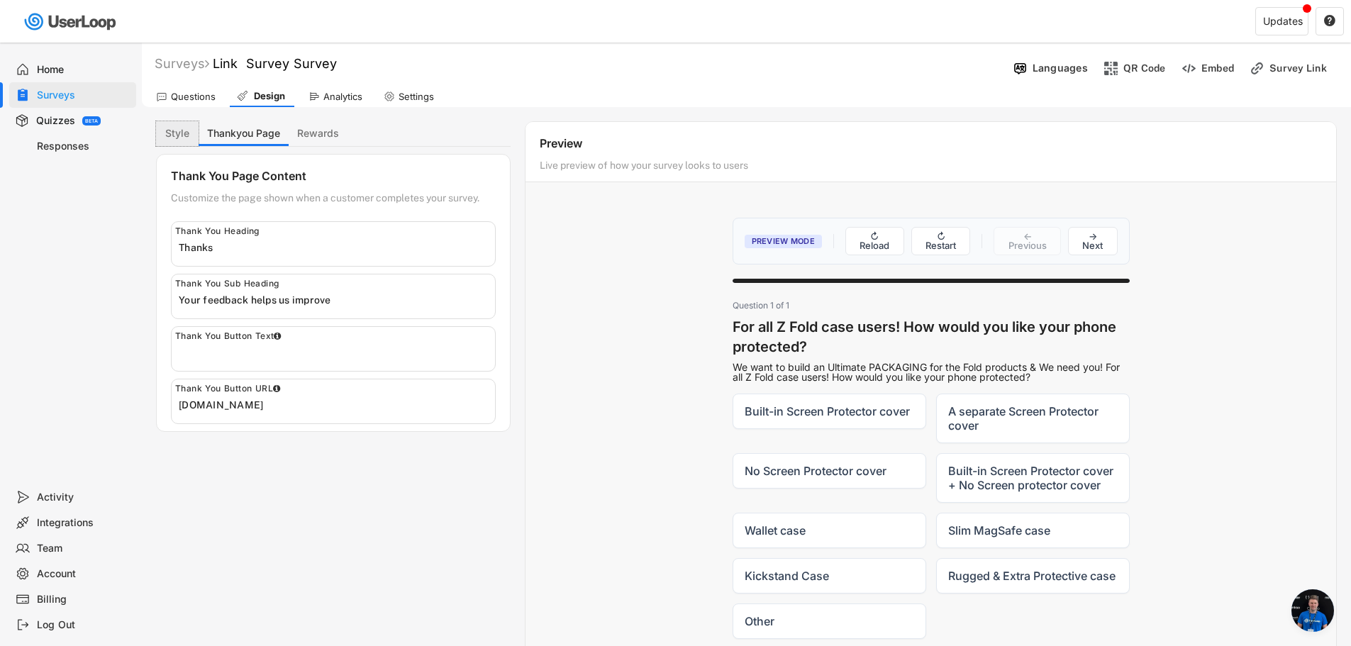
click at [174, 138] on button "Style" at bounding box center [177, 133] width 43 height 25
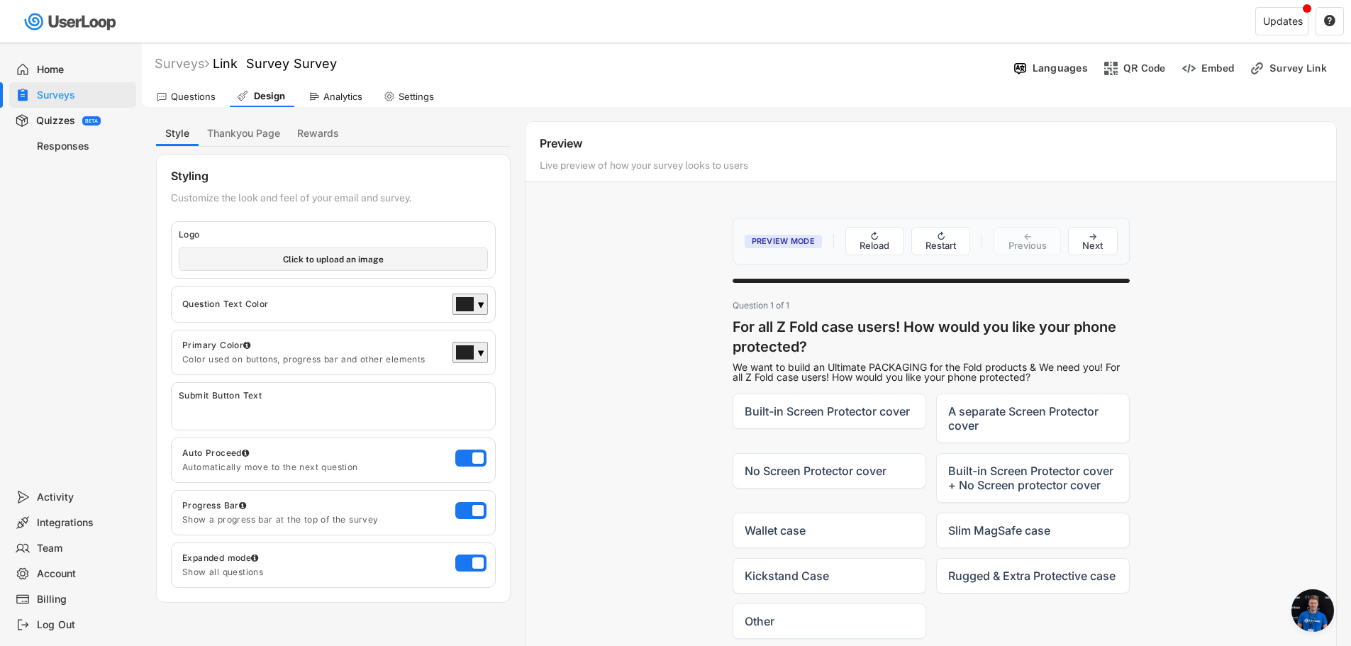
click at [306, 268] on input "file" at bounding box center [333, 259] width 308 height 22
type input "C:\fakepath\imgi_129_3b7ec254-9b54-40d6-94b0-09b5c48c6692._CR0%2C0%2C3000%2C600…"
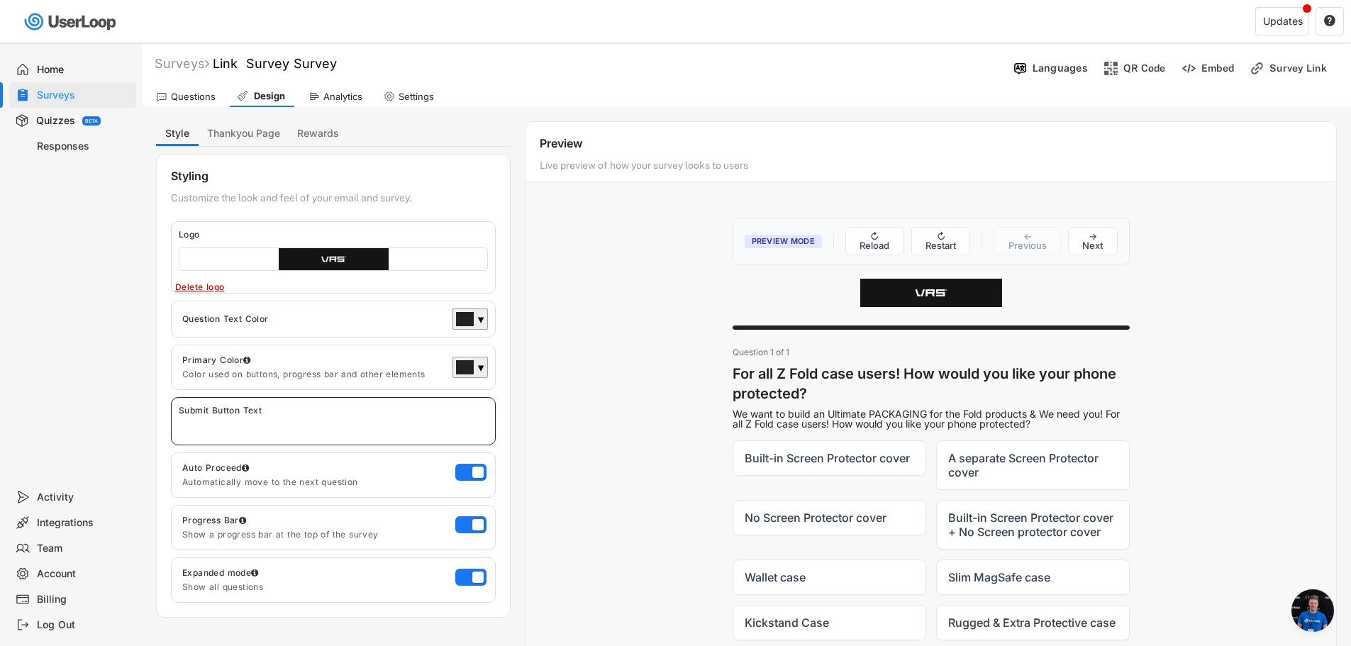
click at [438, 427] on input "input" at bounding box center [337, 426] width 316 height 21
click at [320, 257] on input "file" at bounding box center [333, 259] width 308 height 22
type input "C:\fakepath\imgi_131_98d0790f3616019b5786713c98c273ba.jpg"
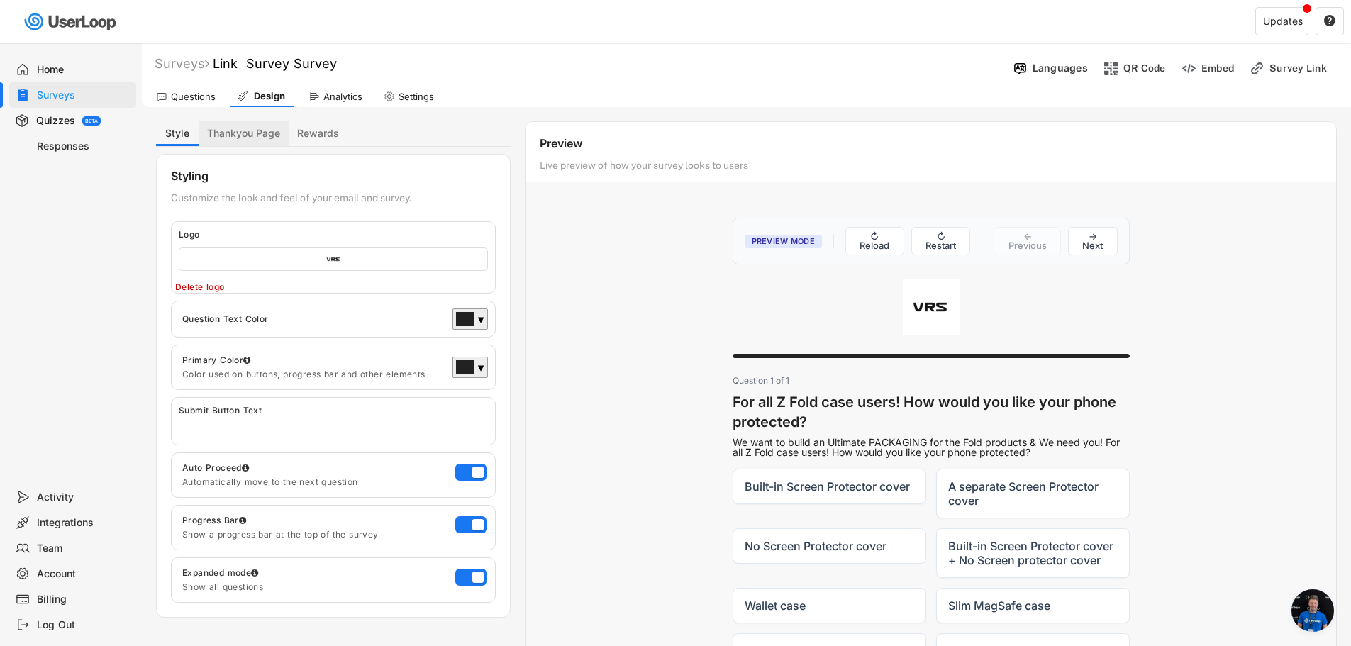
click at [239, 135] on button "Thankyou Page" at bounding box center [244, 133] width 90 height 25
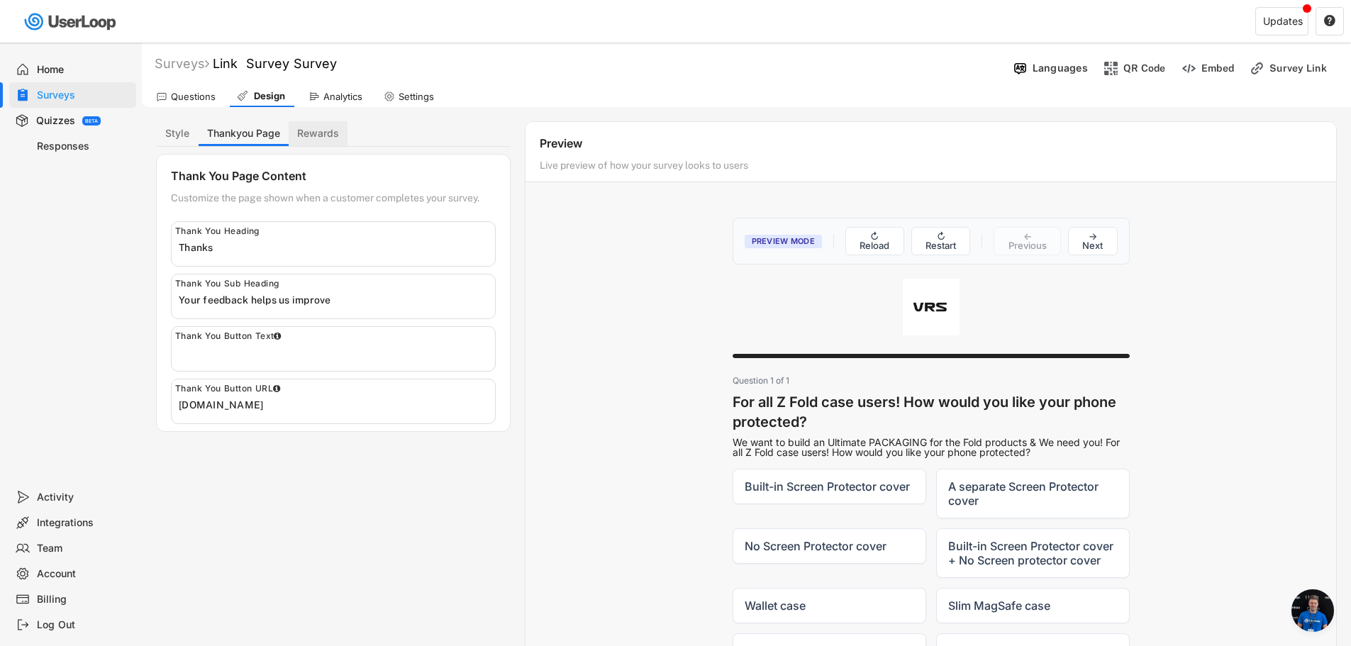
click at [318, 136] on button "Rewards" at bounding box center [318, 133] width 59 height 25
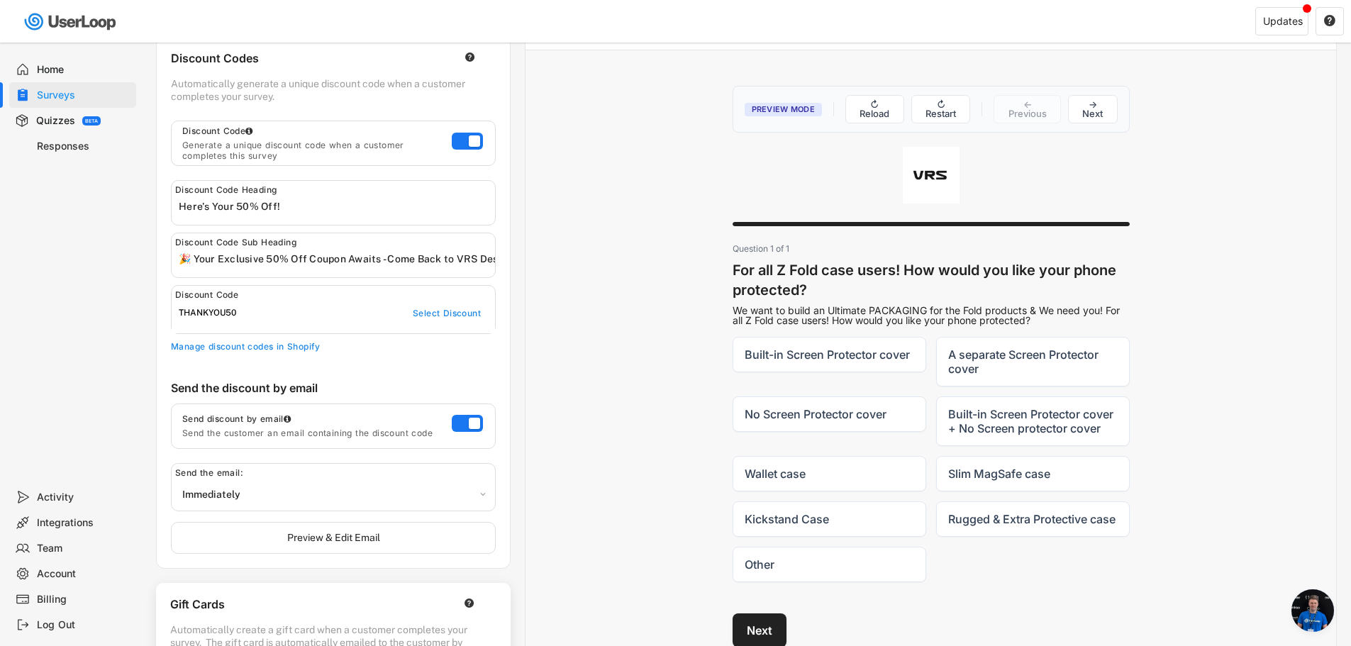
scroll to position [381, 0]
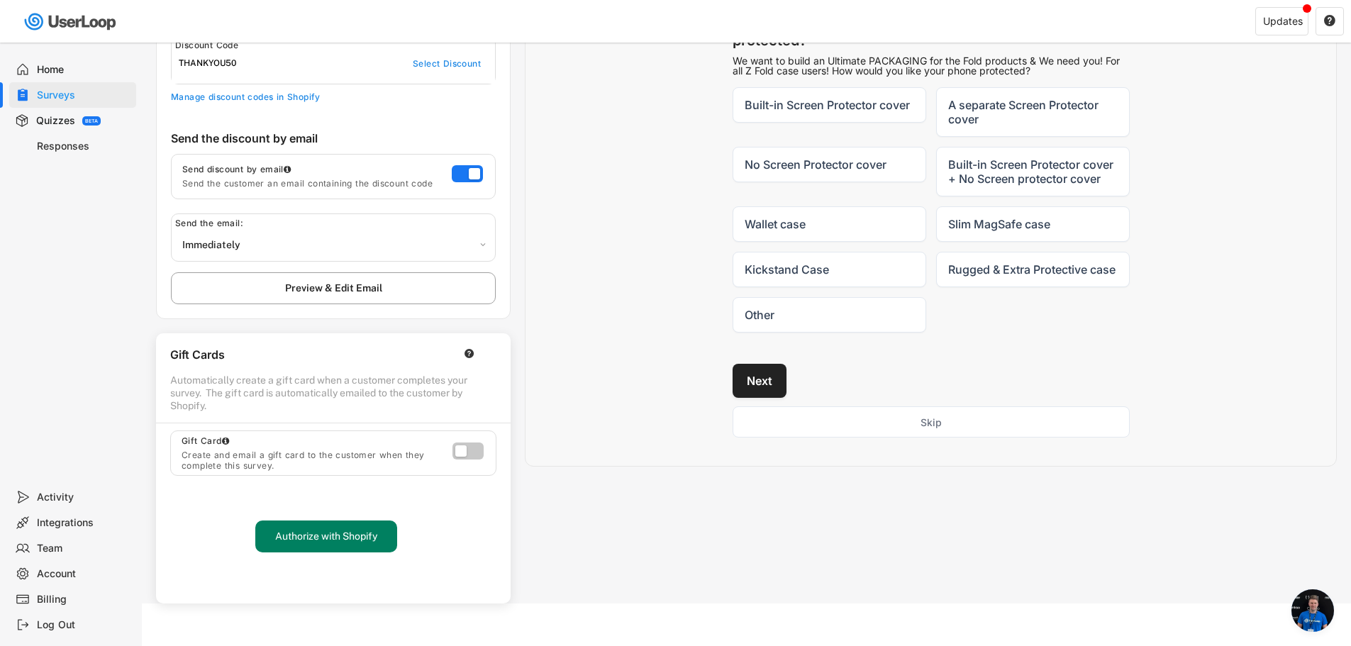
click at [389, 281] on button "Preview & Edit Email" at bounding box center [333, 288] width 325 height 32
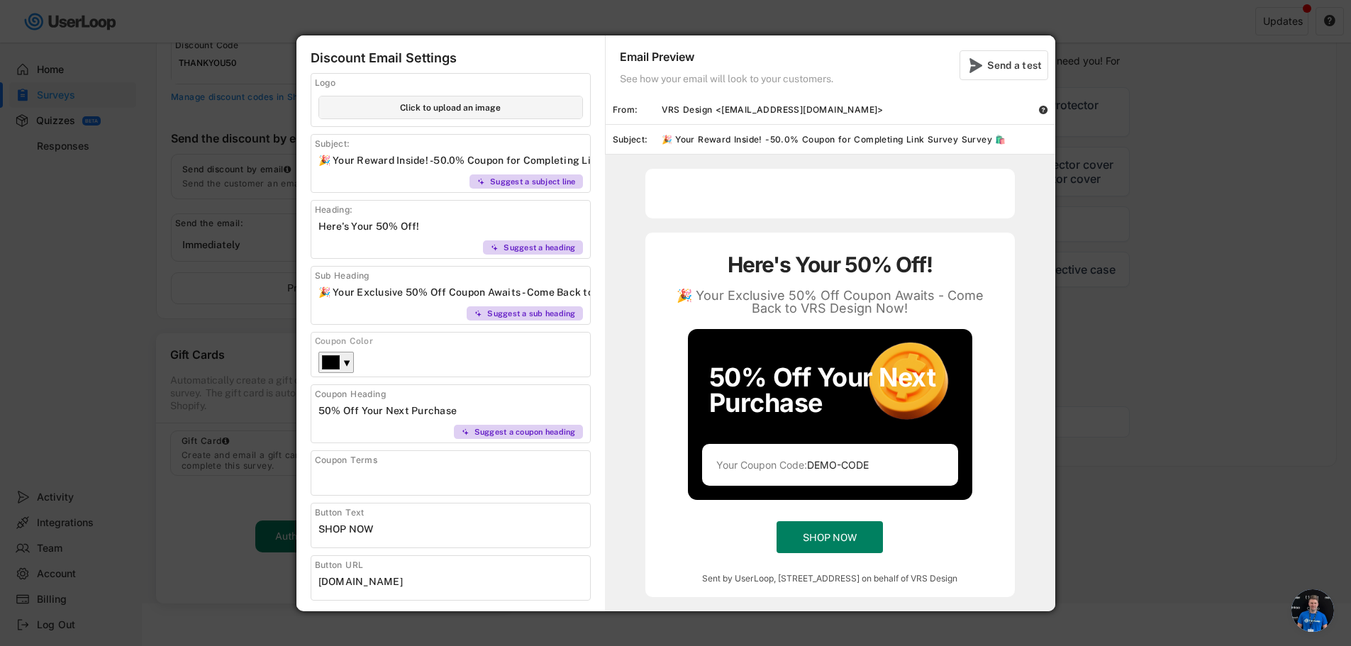
click at [472, 113] on input "file" at bounding box center [450, 107] width 263 height 22
type input "C:\fakepath\imgi_129_3b7ec254-9b54-40d6-94b0-09b5c48c6692._CR0%2C0%2C3000%2C600…"
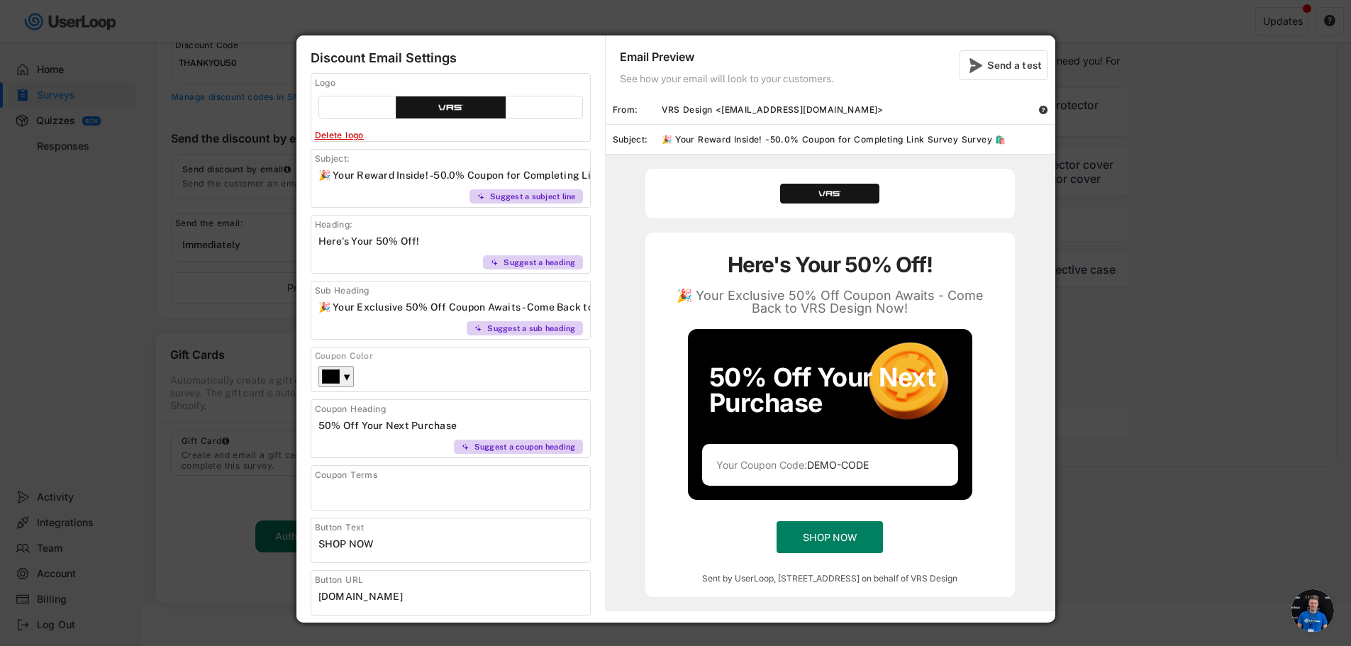
click at [361, 138] on div "Delete logo" at bounding box center [418, 135] width 206 height 11
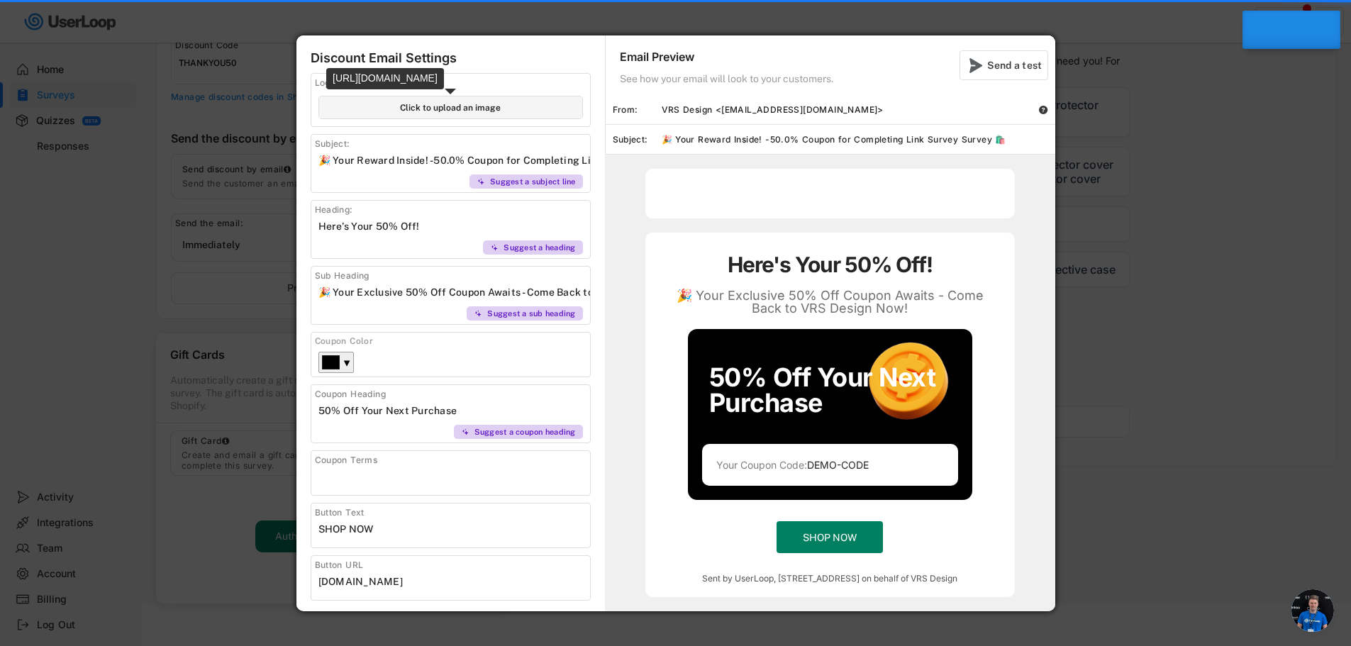
click at [450, 114] on input "file" at bounding box center [450, 107] width 263 height 22
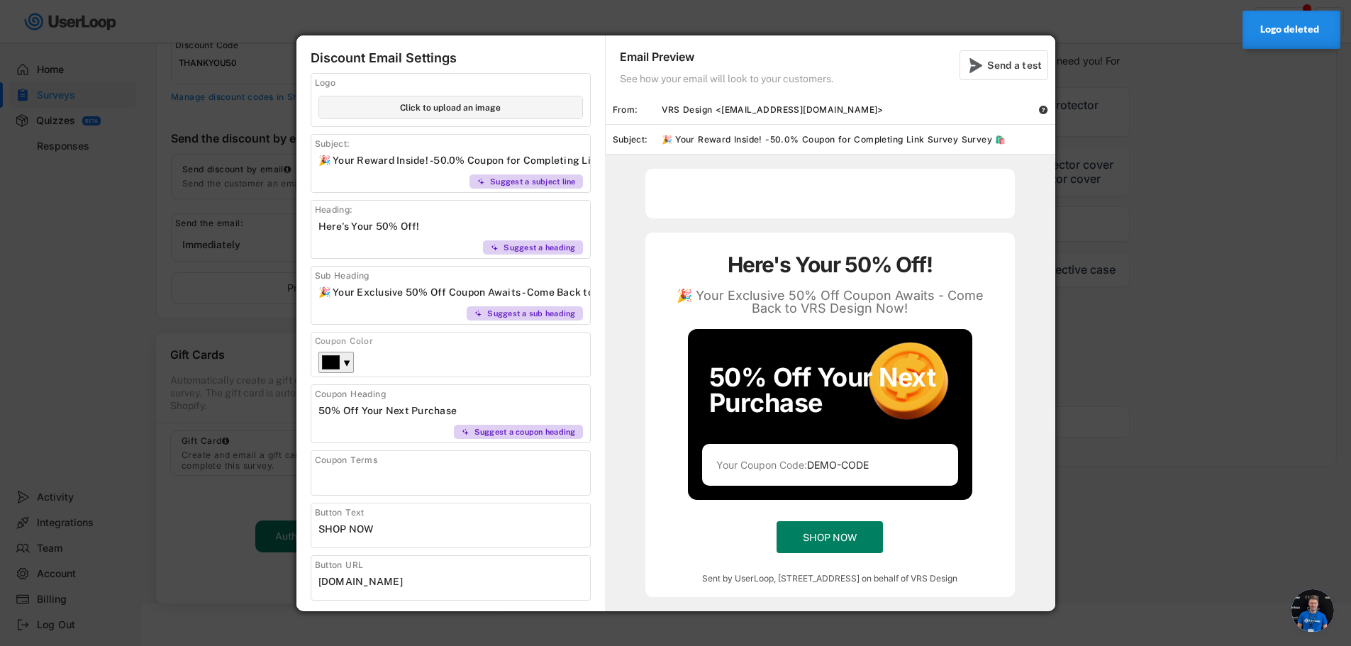
type input "C:\fakepath\imgi_131_98d0790f3616019b5786713c98c273ba.jpg"
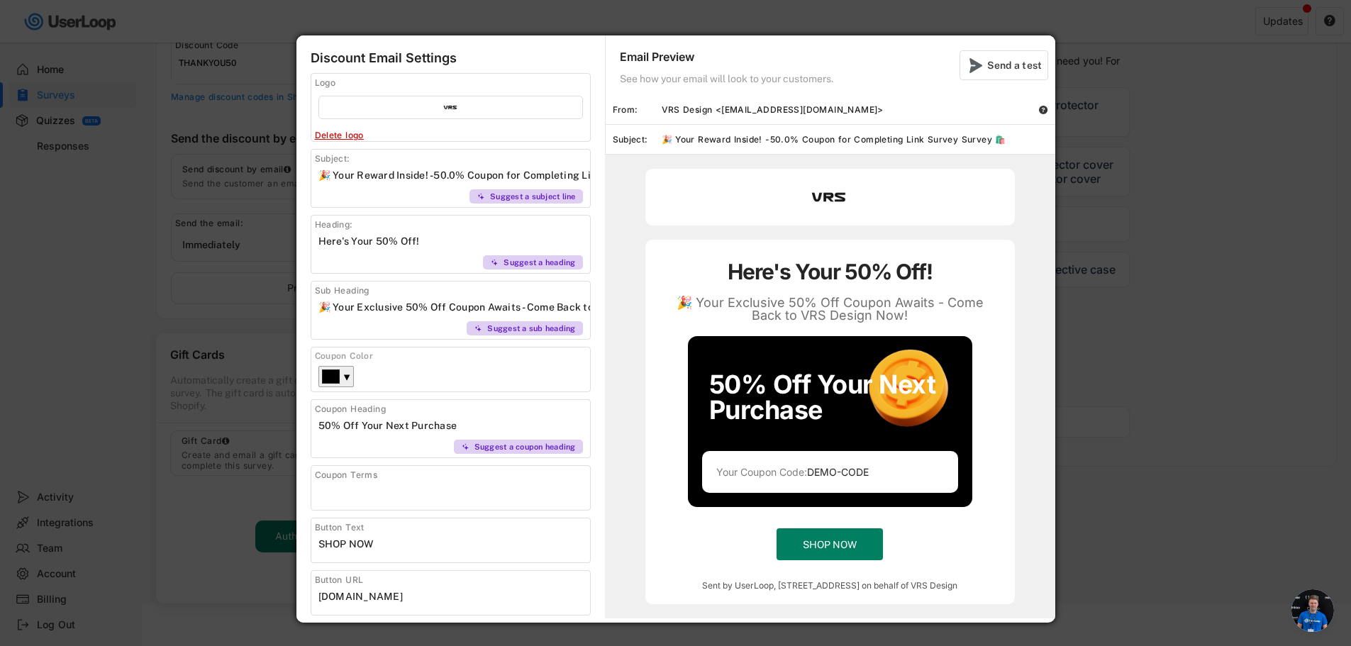
click at [1163, 530] on div at bounding box center [675, 323] width 1351 height 646
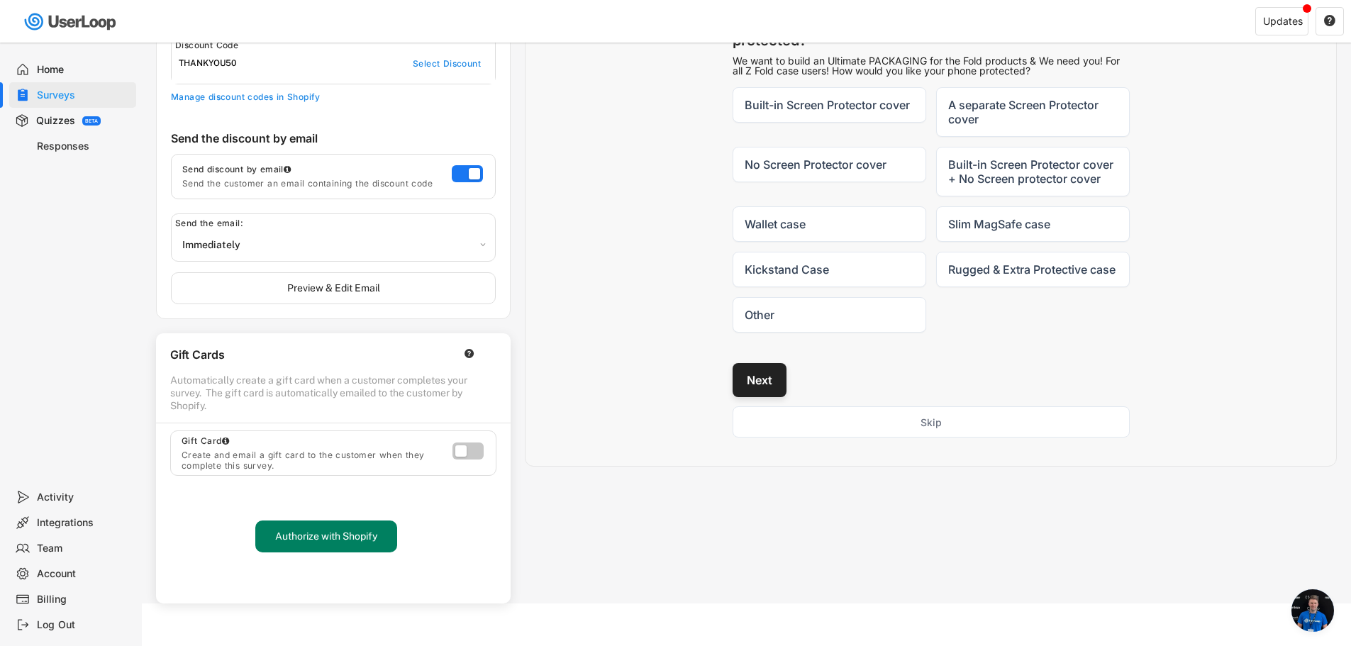
click at [762, 391] on button "Next" at bounding box center [759, 380] width 54 height 34
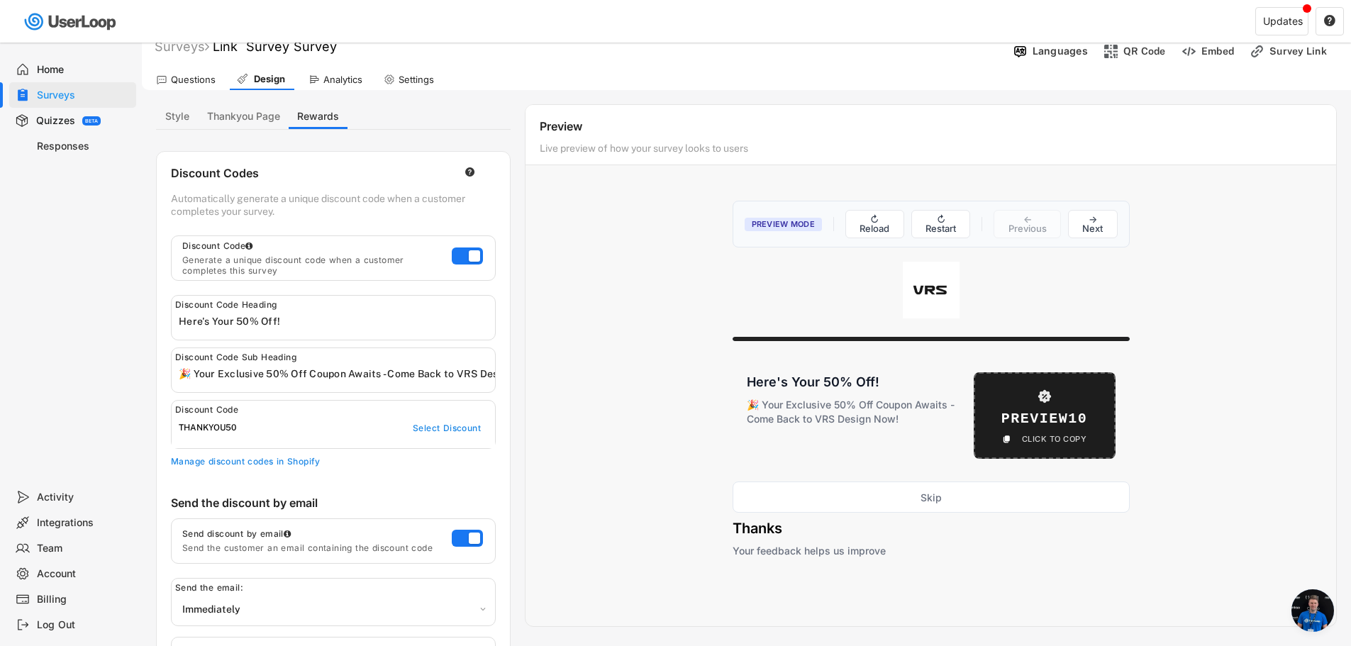
scroll to position [0, 0]
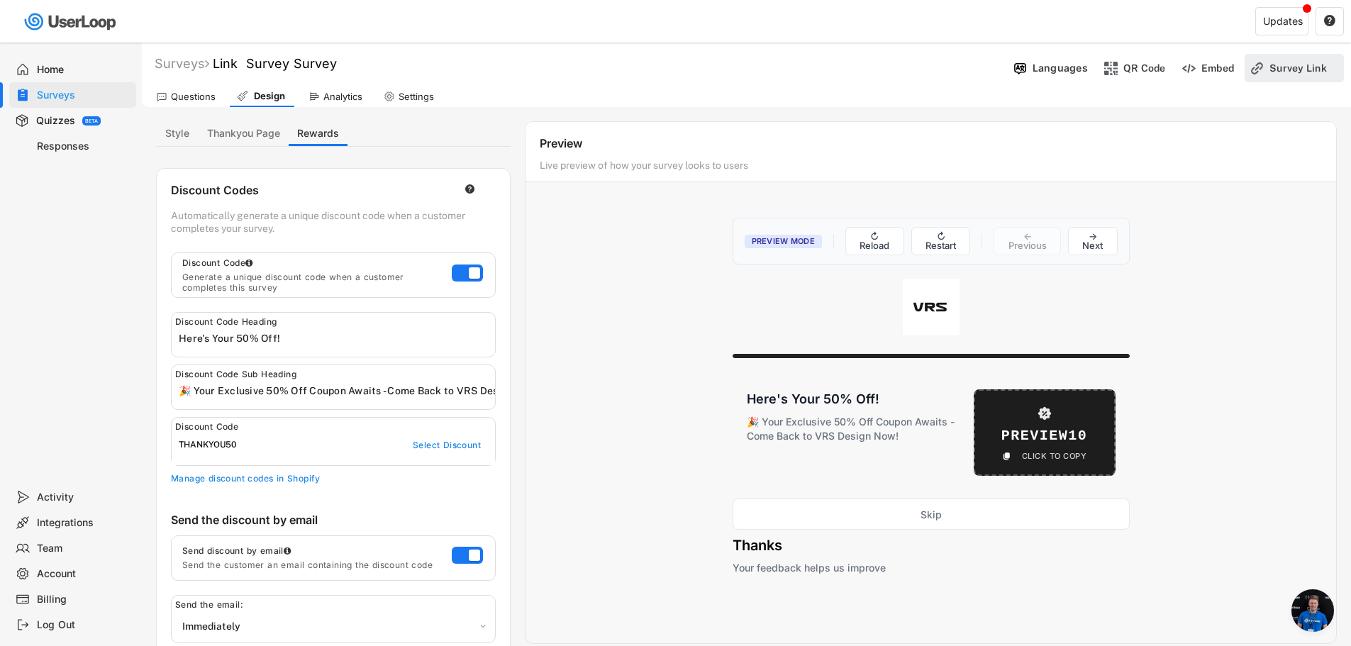
click at [1281, 79] on div "Survey Link" at bounding box center [1304, 68] width 71 height 28
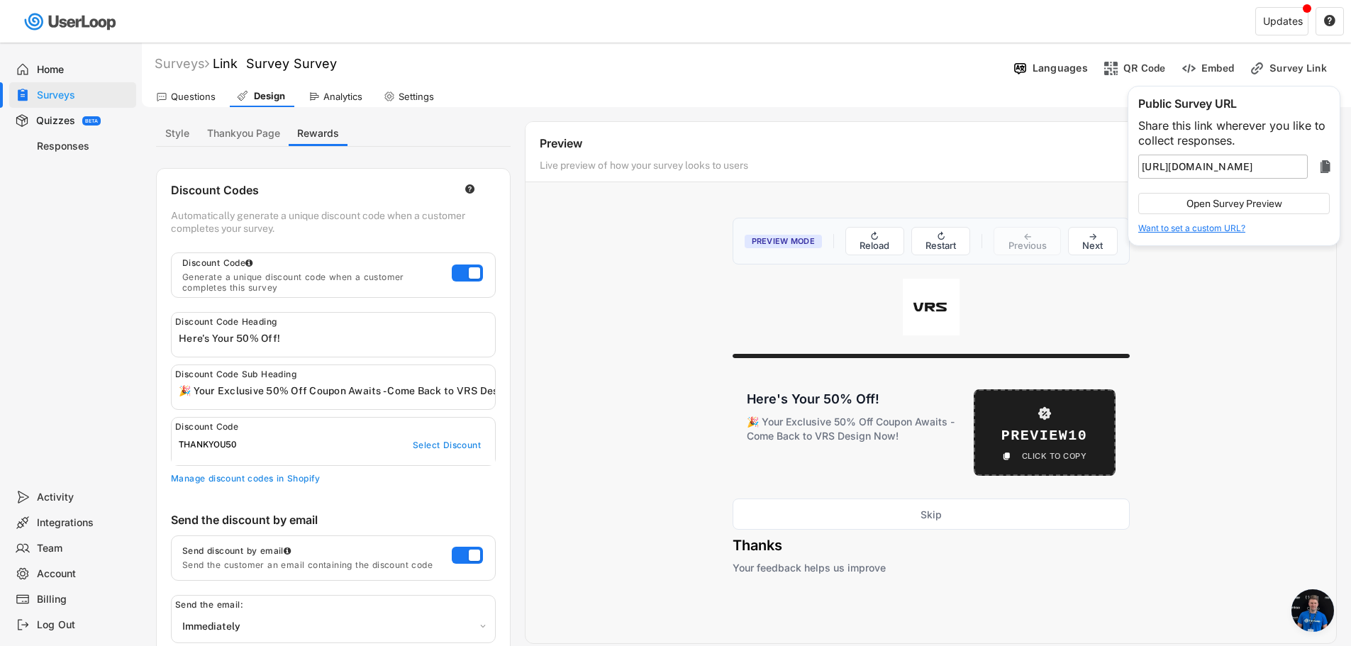
click at [1243, 170] on input "input" at bounding box center [1222, 167] width 169 height 24
click at [1239, 208] on button "Open Survey Preview" at bounding box center [1233, 203] width 191 height 21
